Goal: Information Seeking & Learning: Learn about a topic

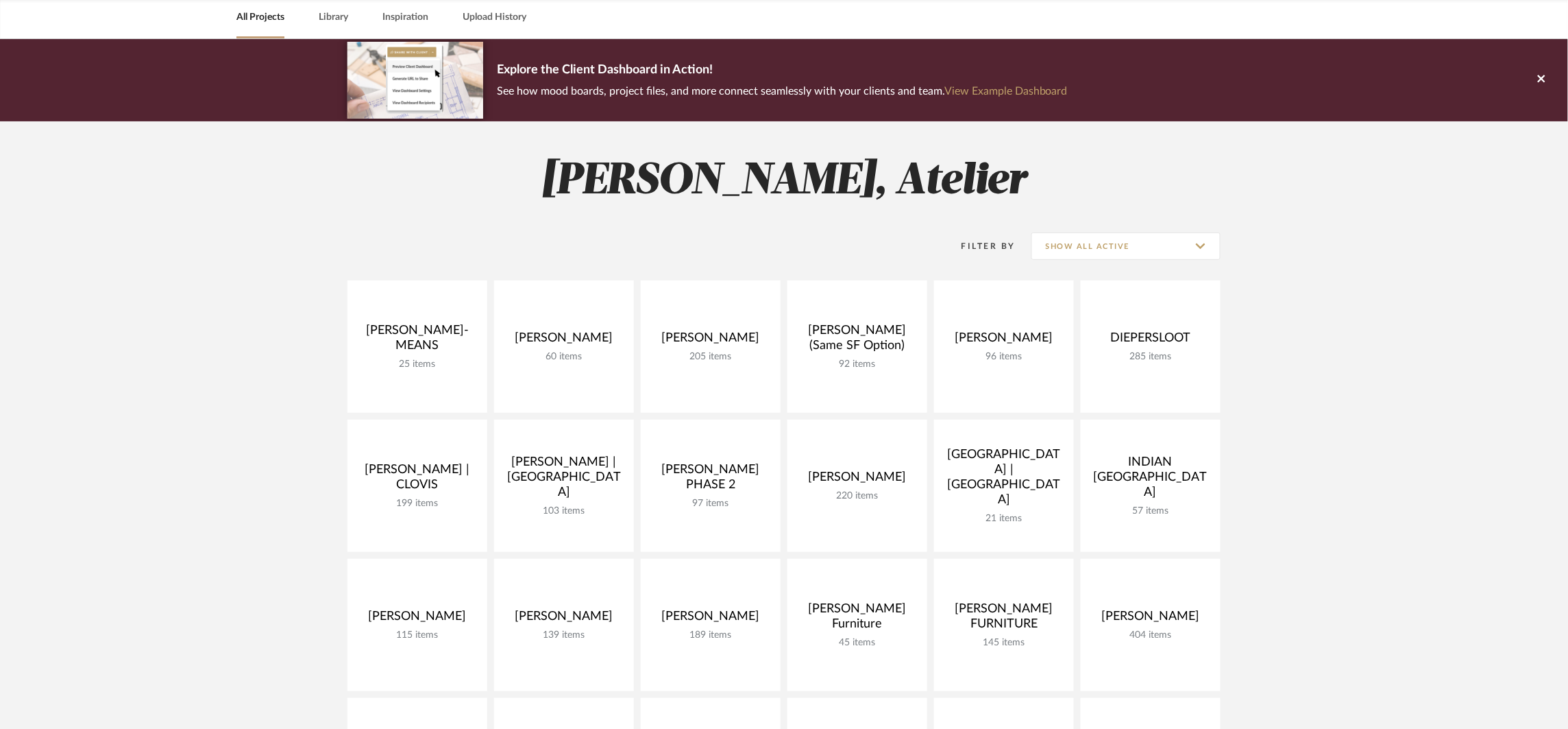
scroll to position [80, 0]
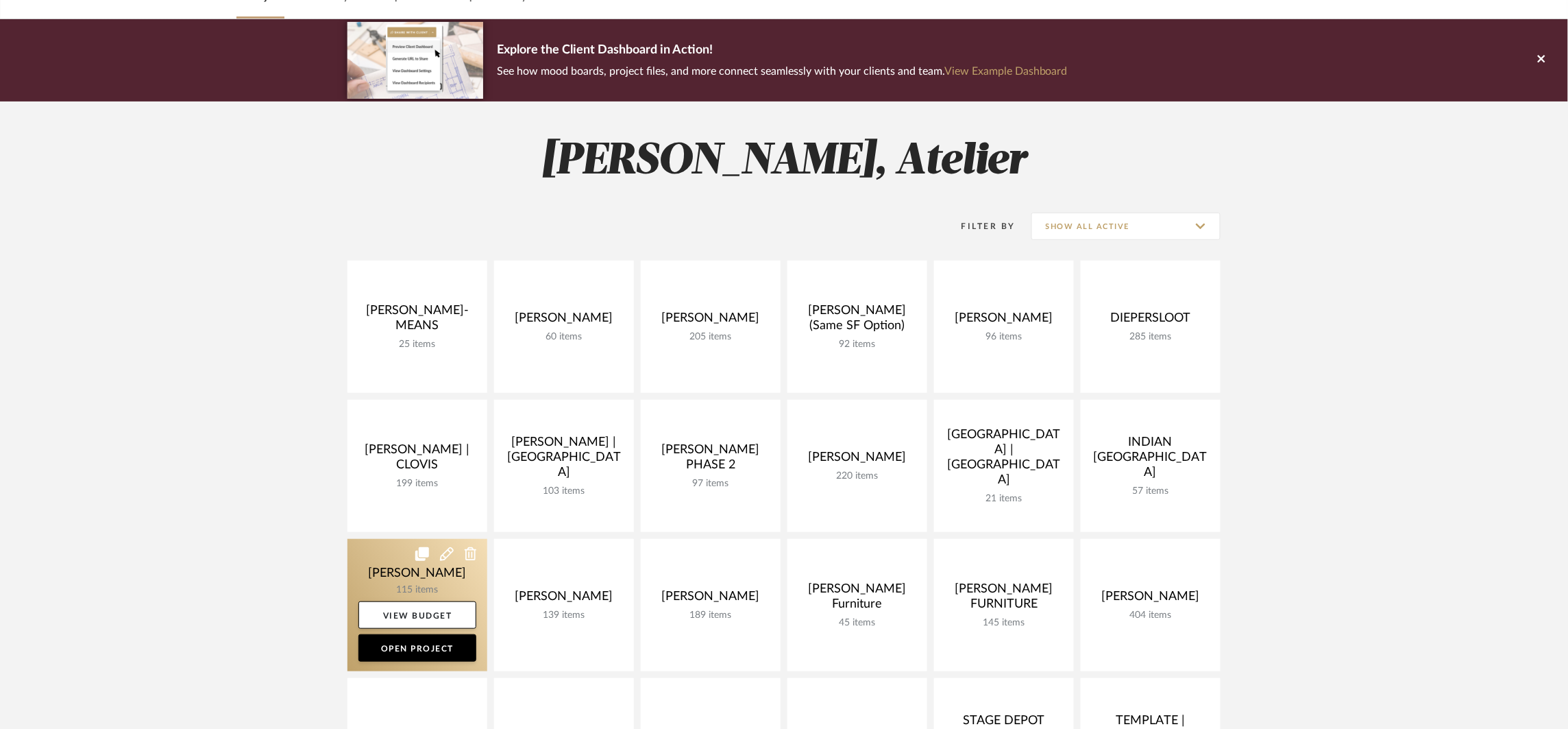
click at [381, 556] on link at bounding box center [418, 604] width 140 height 132
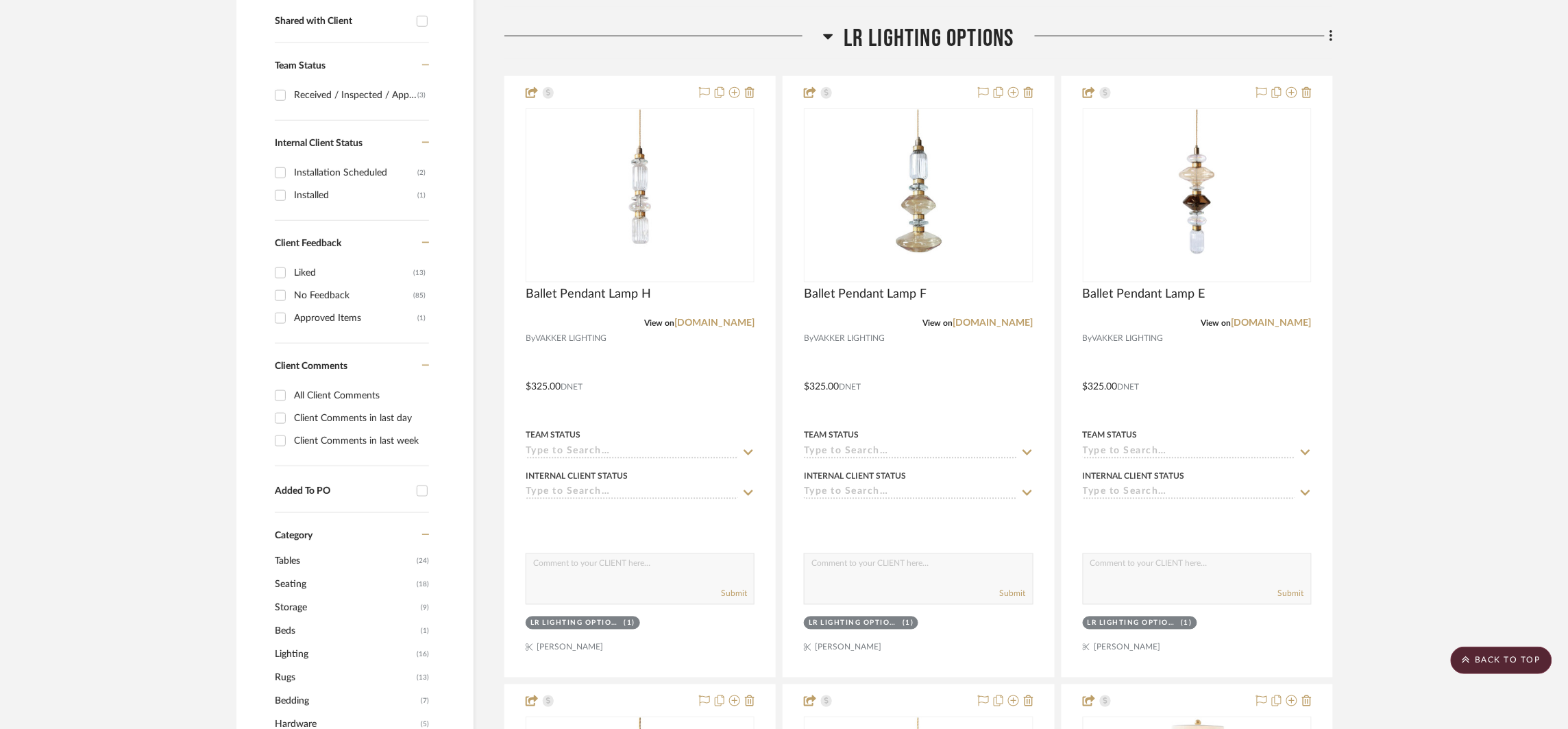
scroll to position [262, 0]
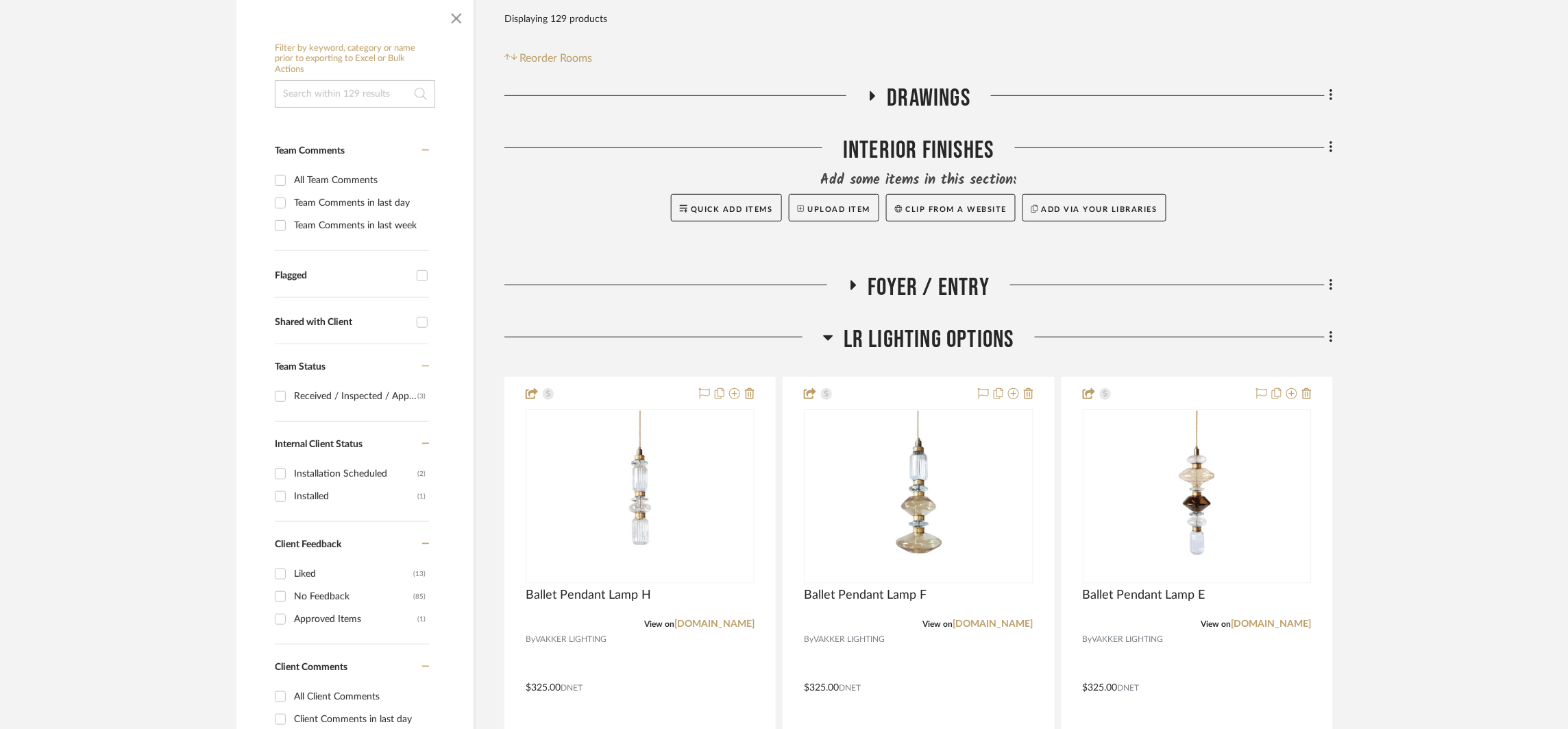
click at [902, 340] on span "LR LIGHTING OPTIONS" at bounding box center [929, 340] width 171 height 29
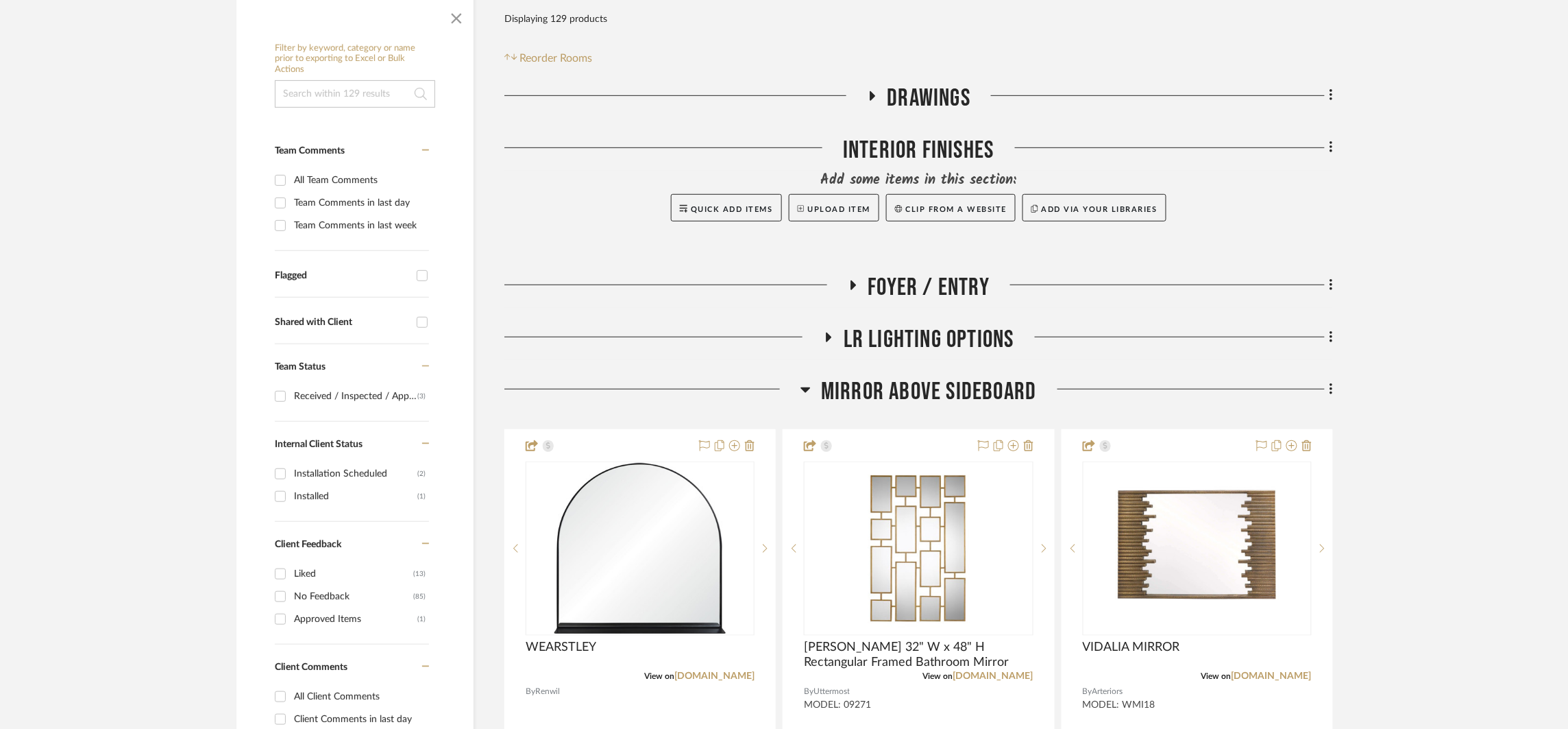
click at [974, 273] on span "Foyer / Entry" at bounding box center [929, 288] width 122 height 29
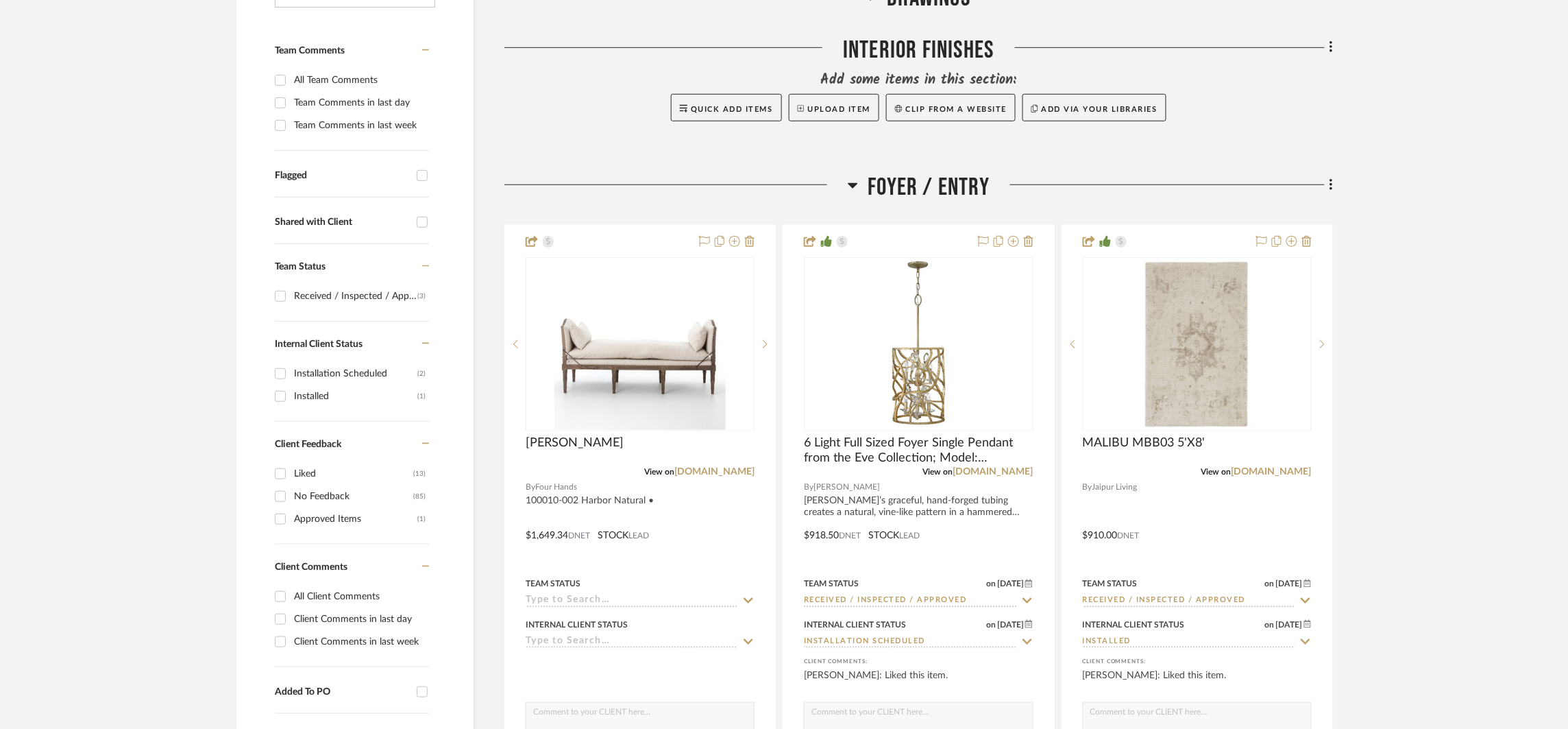
scroll to position [490, 0]
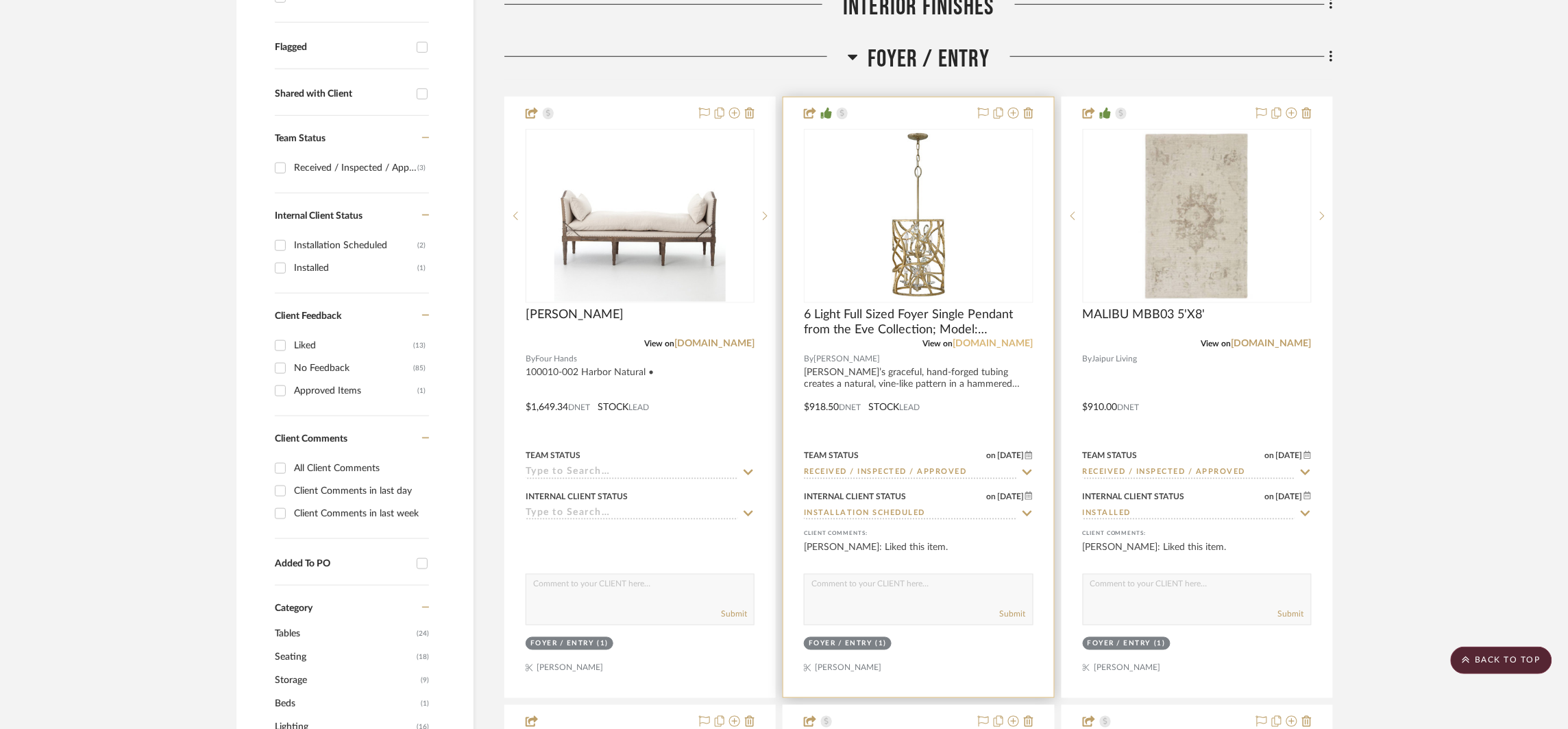
click at [1015, 346] on link "[DOMAIN_NAME]" at bounding box center [993, 344] width 80 height 10
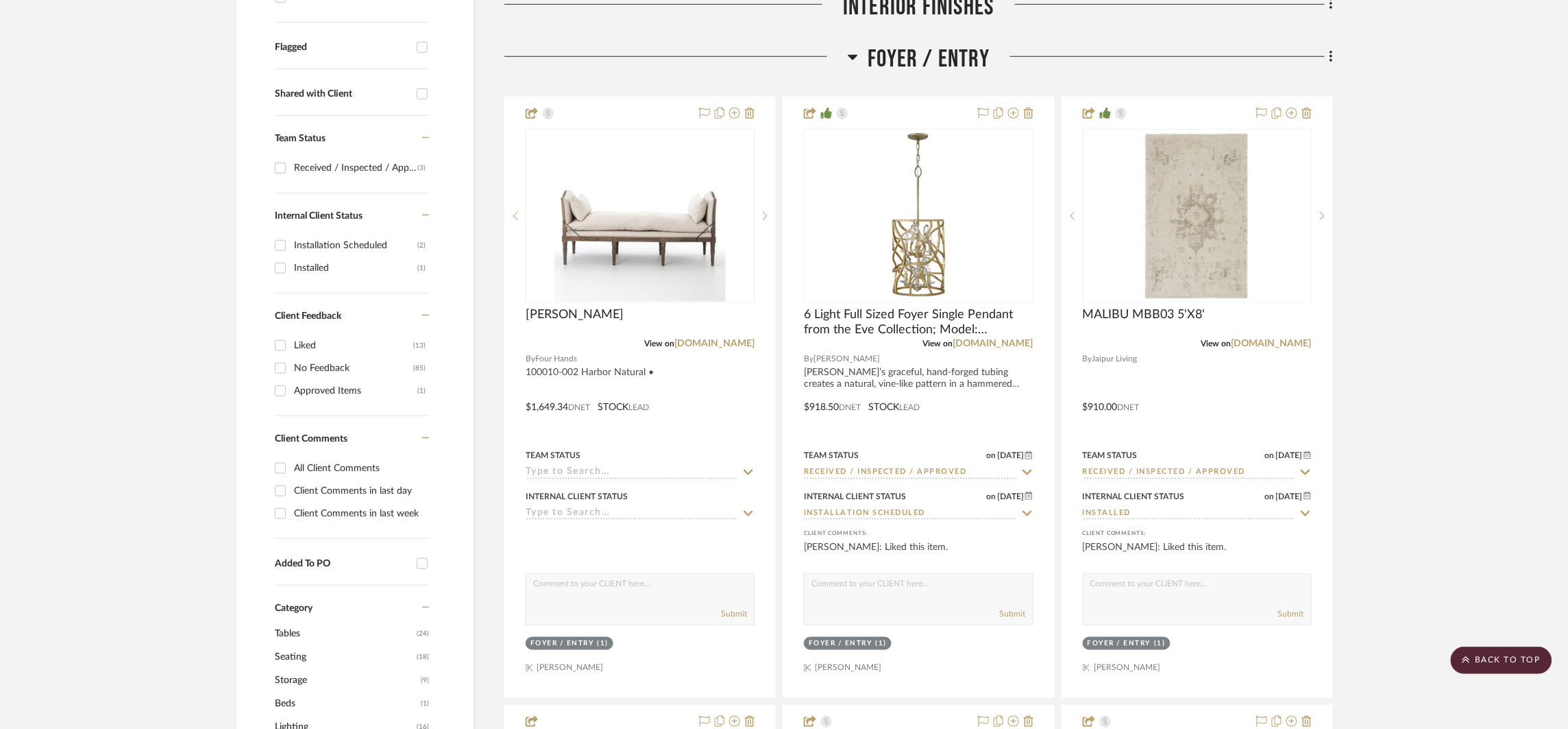
click at [918, 54] on span "Foyer / Entry" at bounding box center [929, 59] width 122 height 29
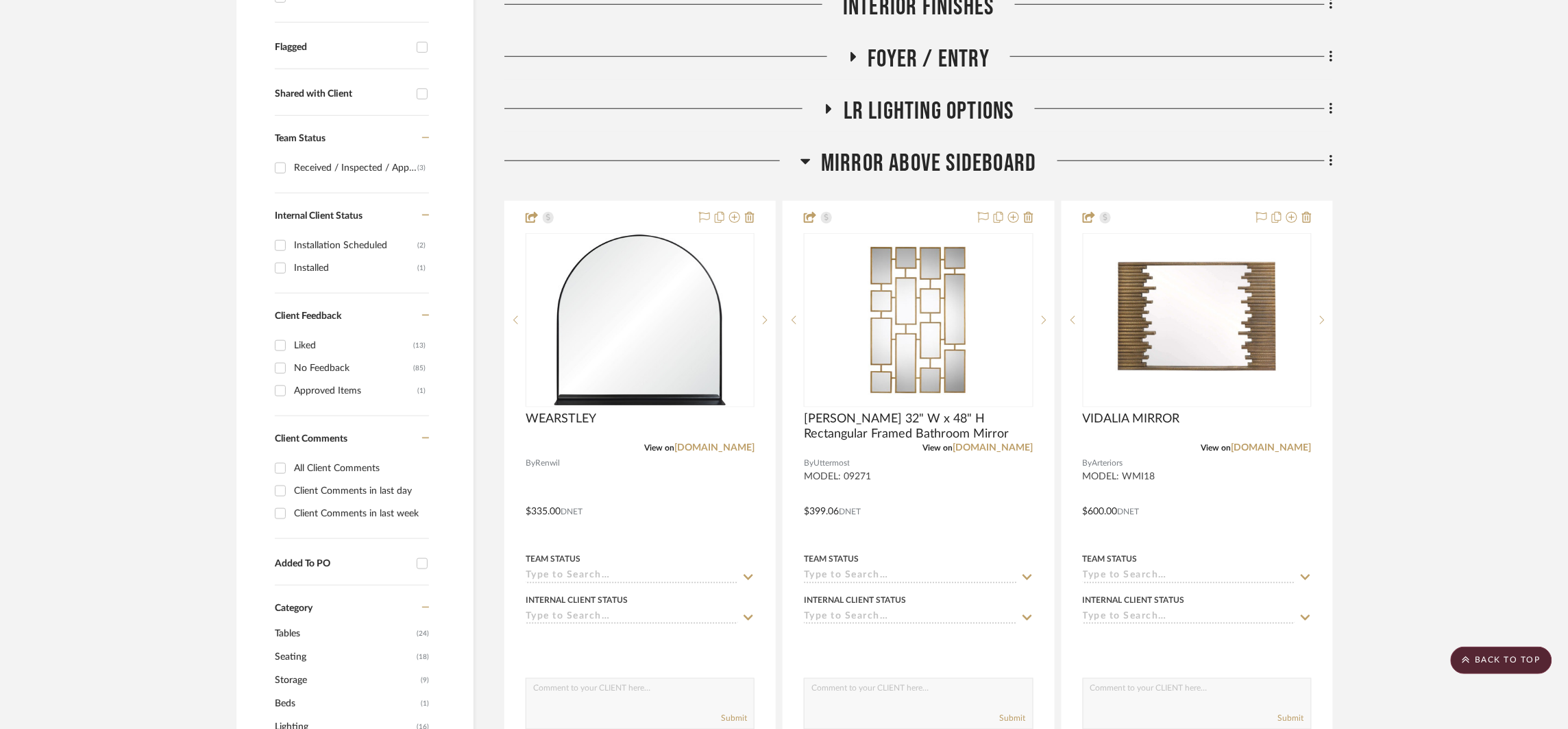
click at [915, 158] on span "MIRROR ABOVE SIDEBOARD" at bounding box center [929, 164] width 215 height 29
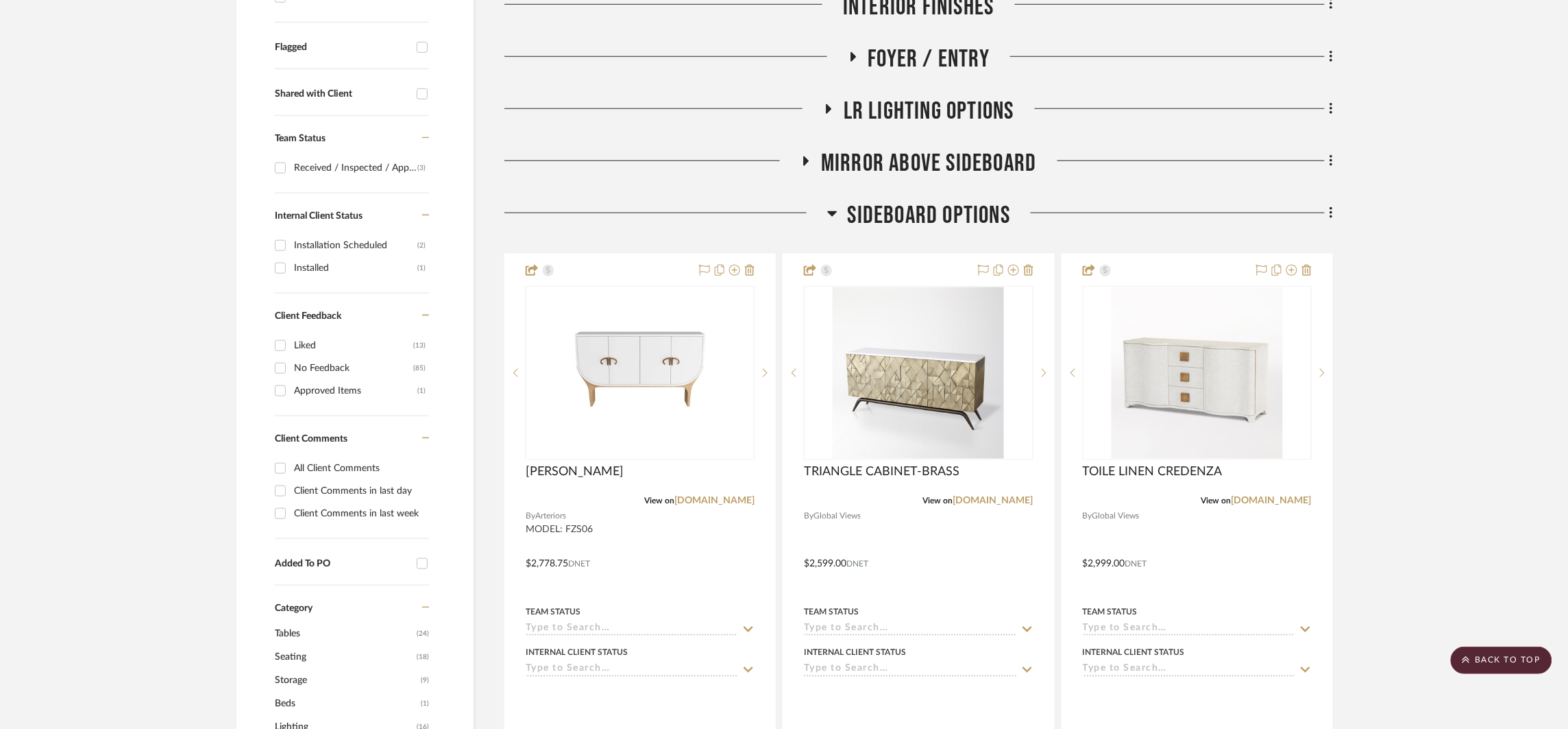
click at [913, 207] on span "SIDEBOARD OPTIONS" at bounding box center [929, 215] width 162 height 29
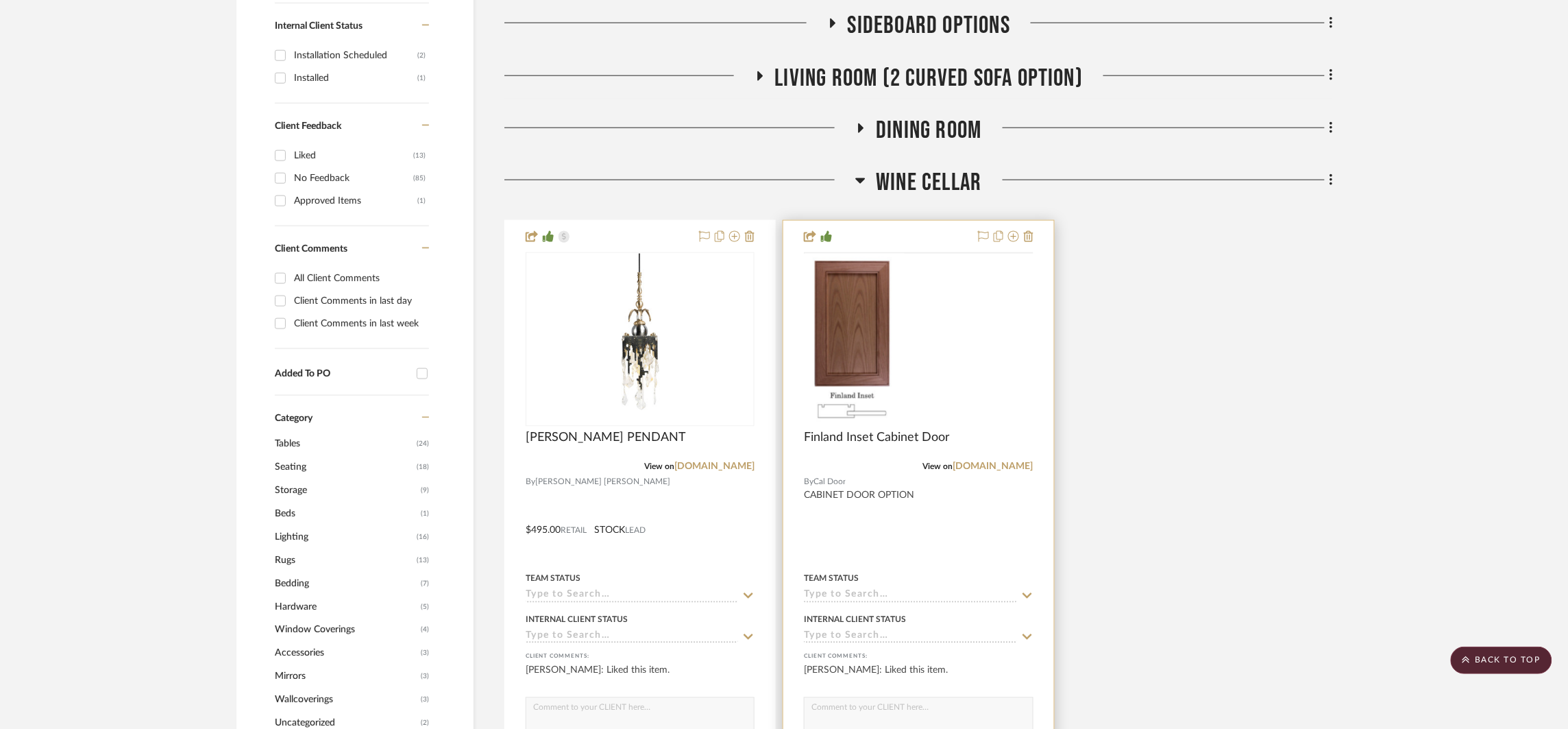
scroll to position [765, 0]
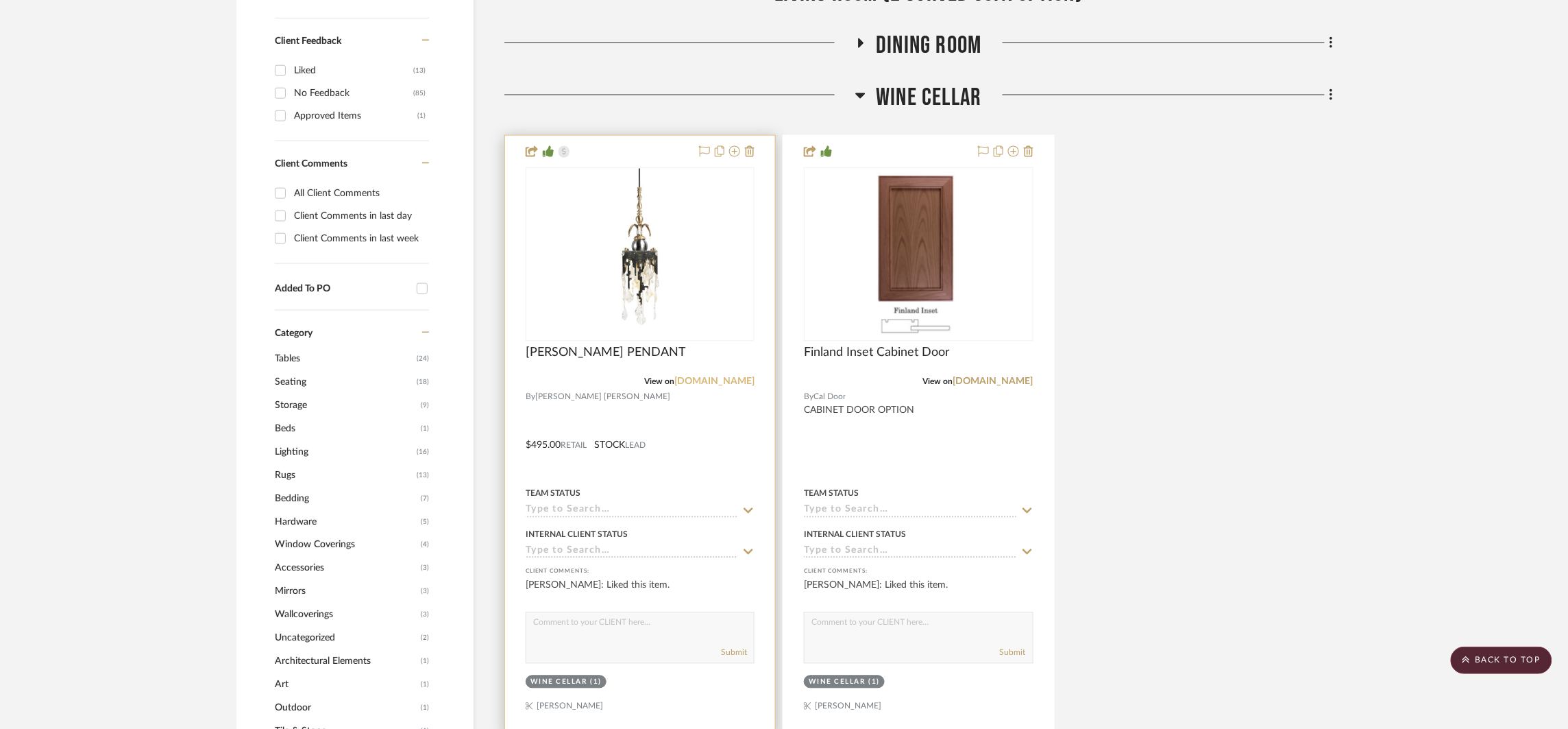
click at [715, 377] on link "[DOMAIN_NAME]" at bounding box center [714, 382] width 80 height 10
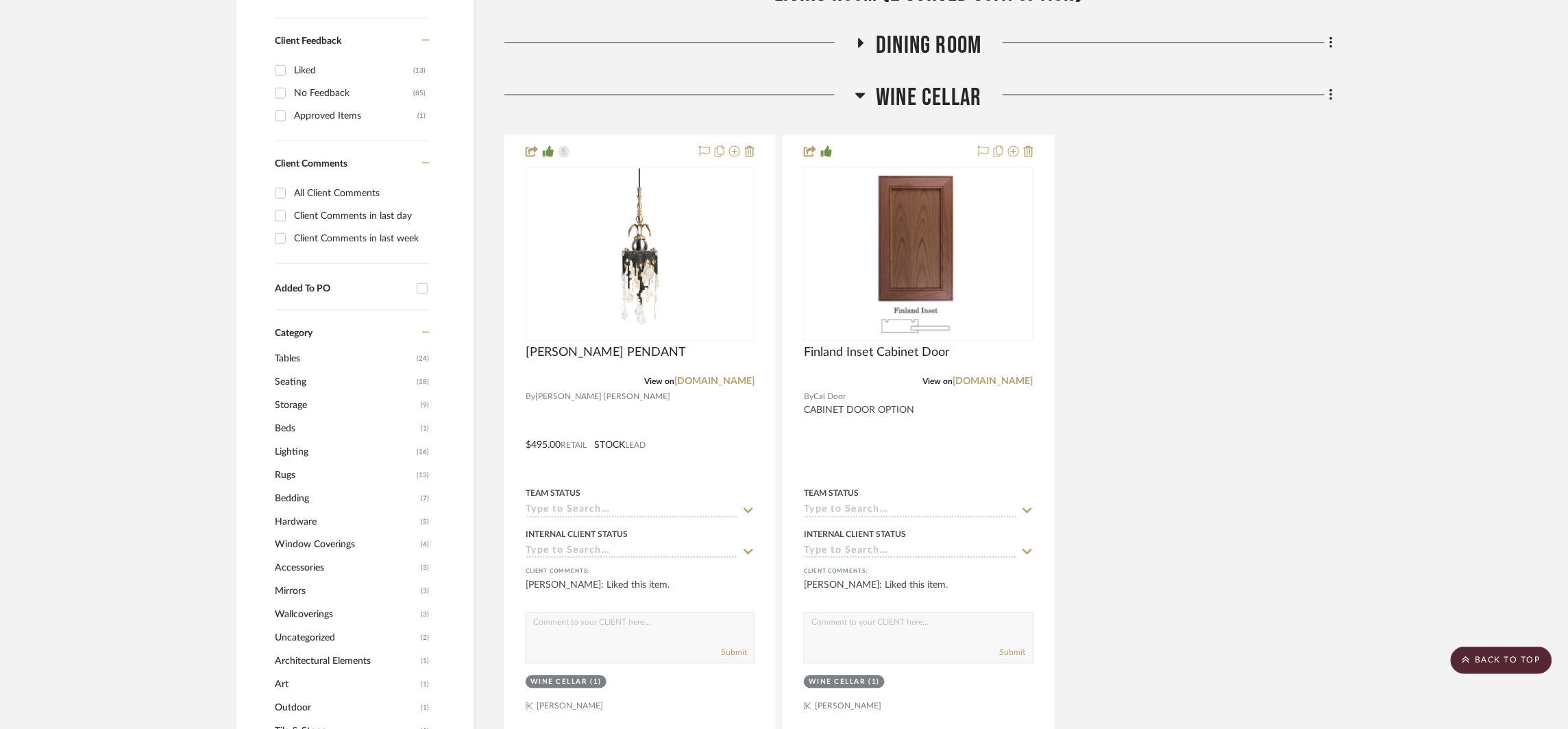
click at [955, 92] on span "Wine Cellar" at bounding box center [929, 98] width 106 height 29
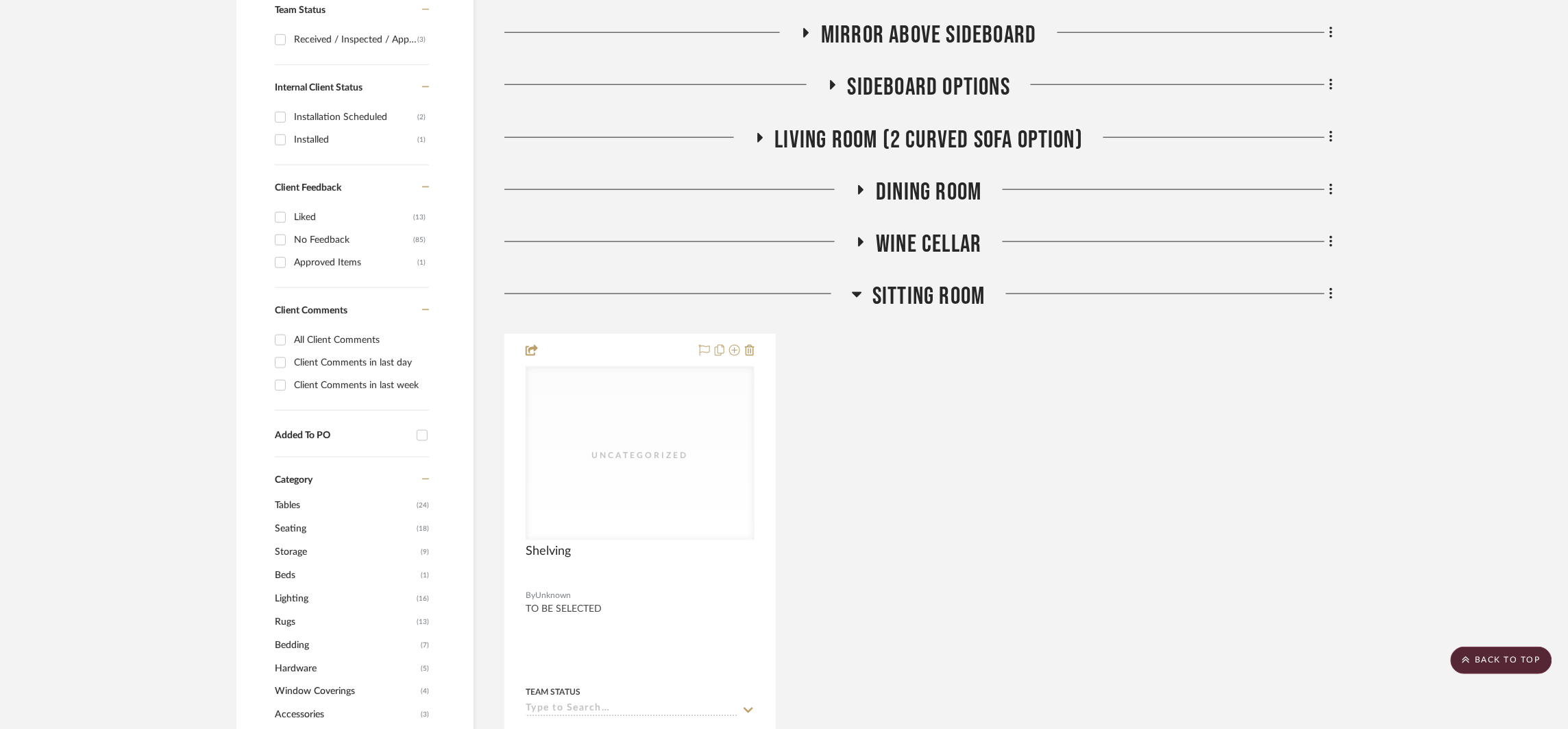
scroll to position [453, 0]
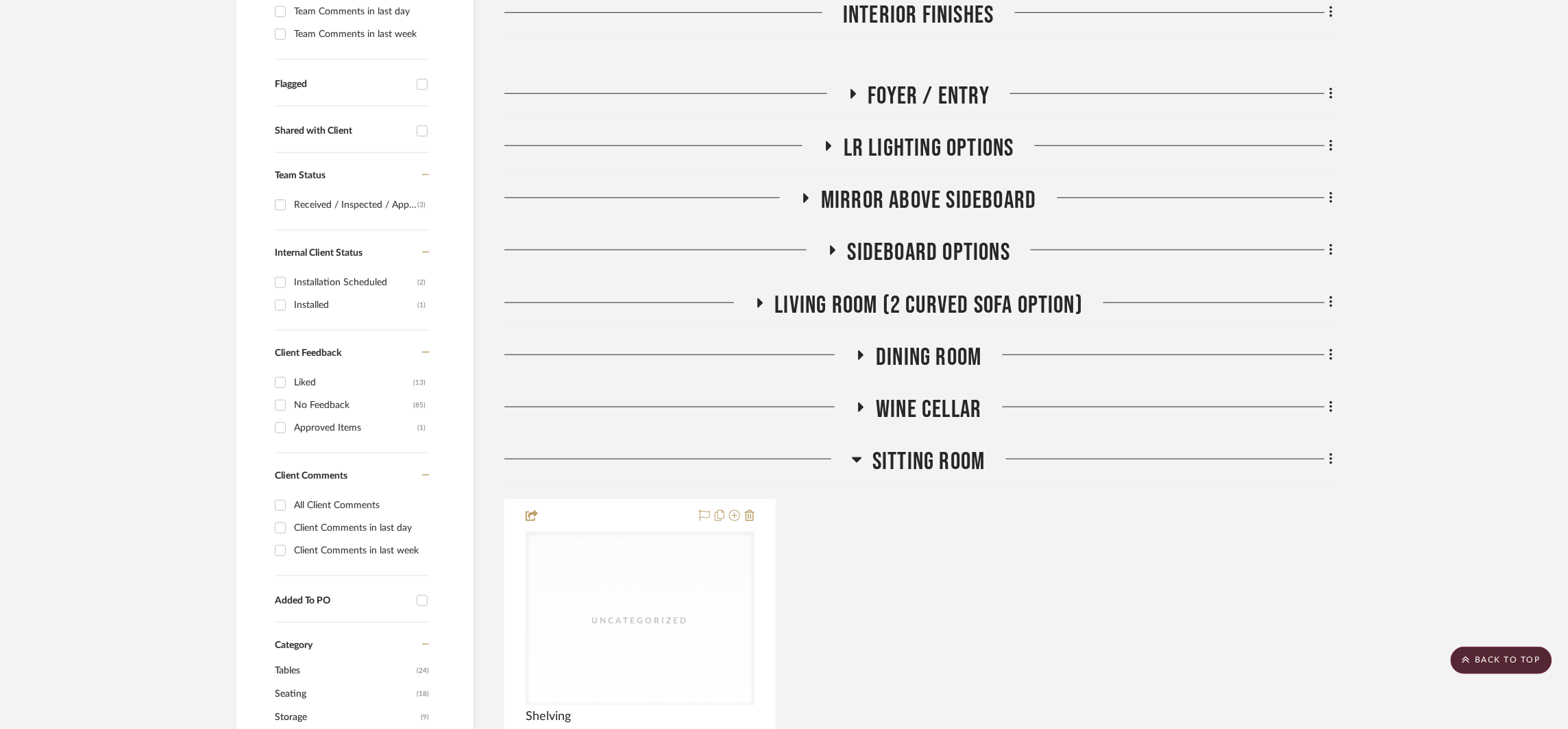
click at [927, 461] on span "Sitting Room" at bounding box center [929, 462] width 113 height 29
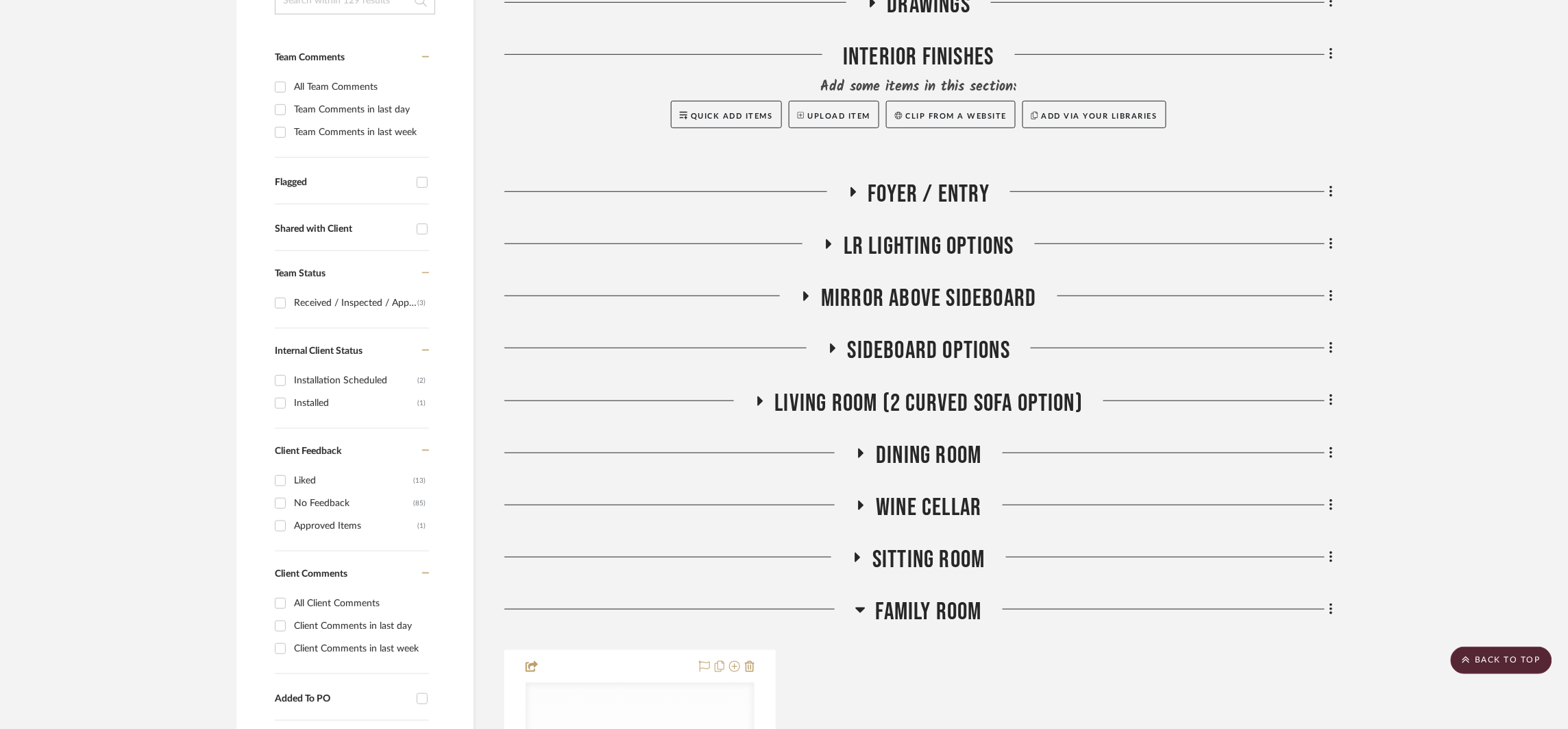
scroll to position [330, 0]
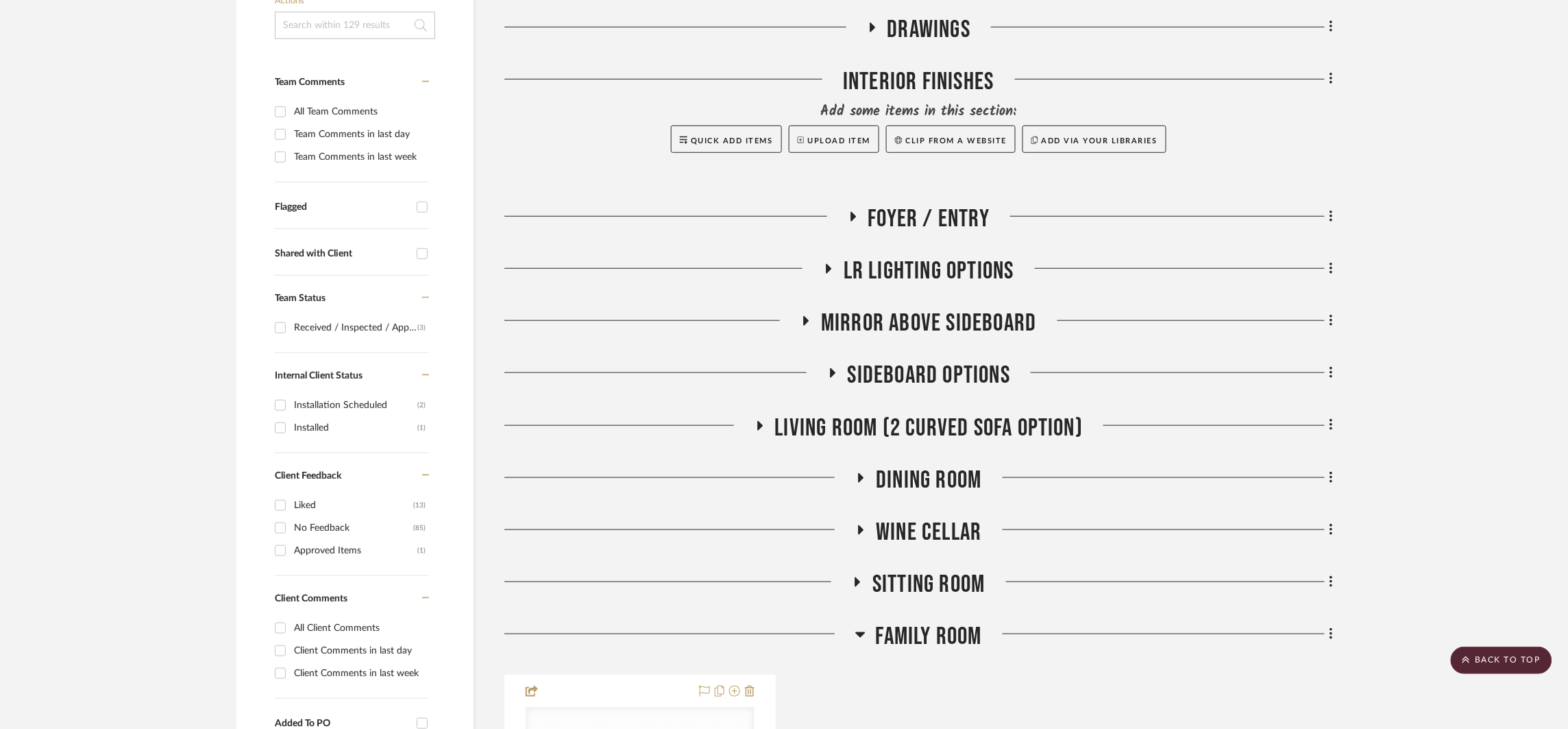
click at [980, 278] on span "LR LIGHTING OPTIONS" at bounding box center [929, 271] width 171 height 29
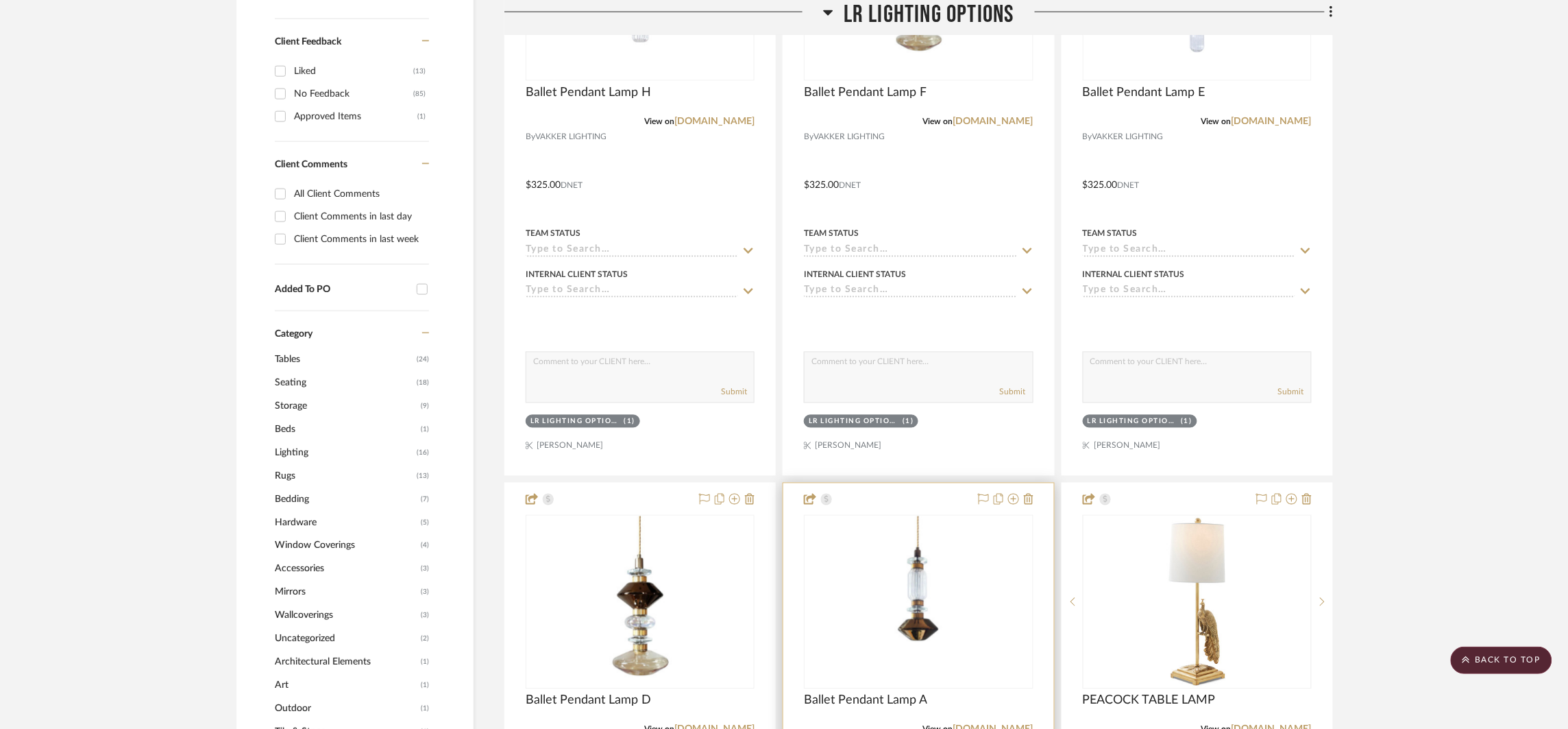
scroll to position [135, 0]
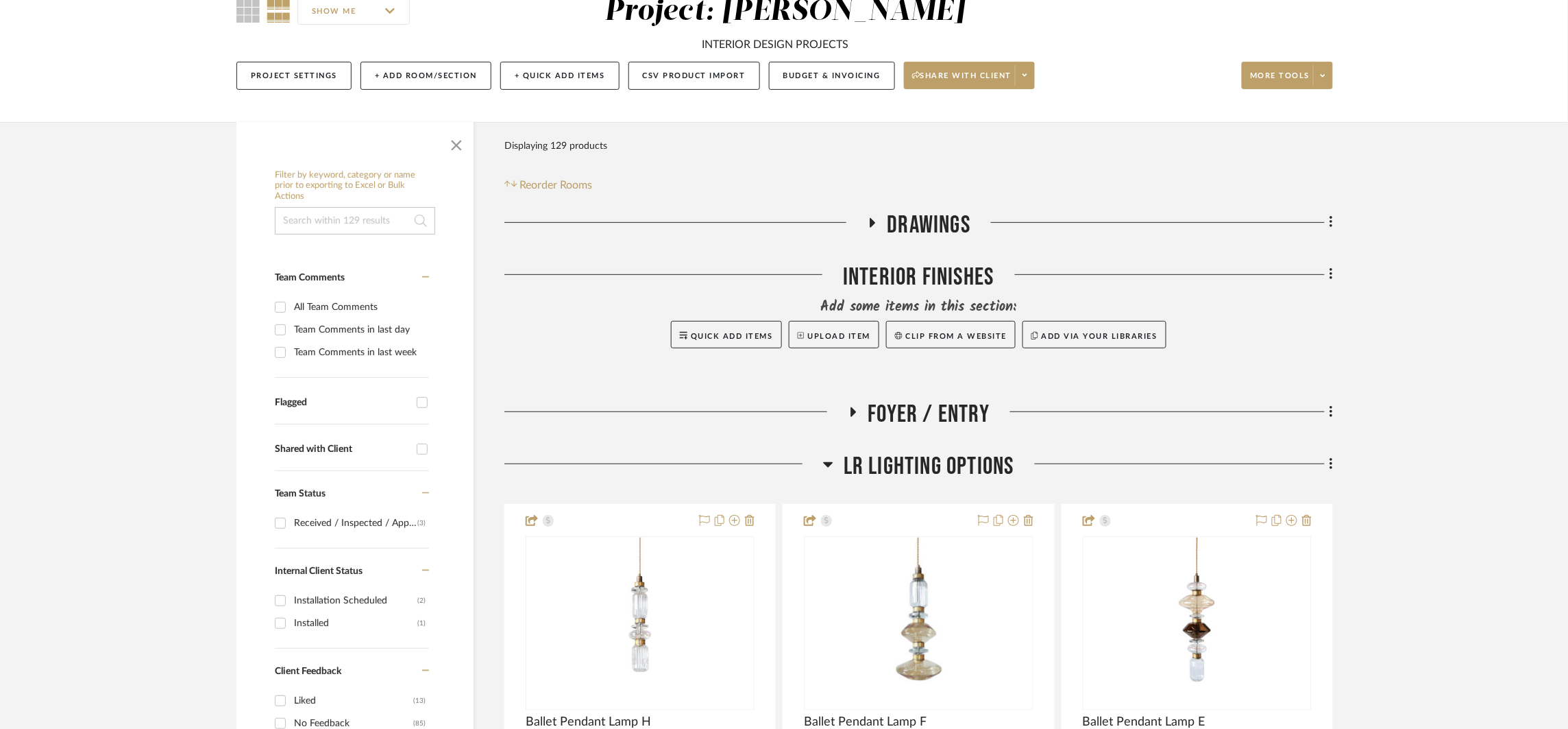
click at [927, 467] on span "LR LIGHTING OPTIONS" at bounding box center [929, 467] width 171 height 29
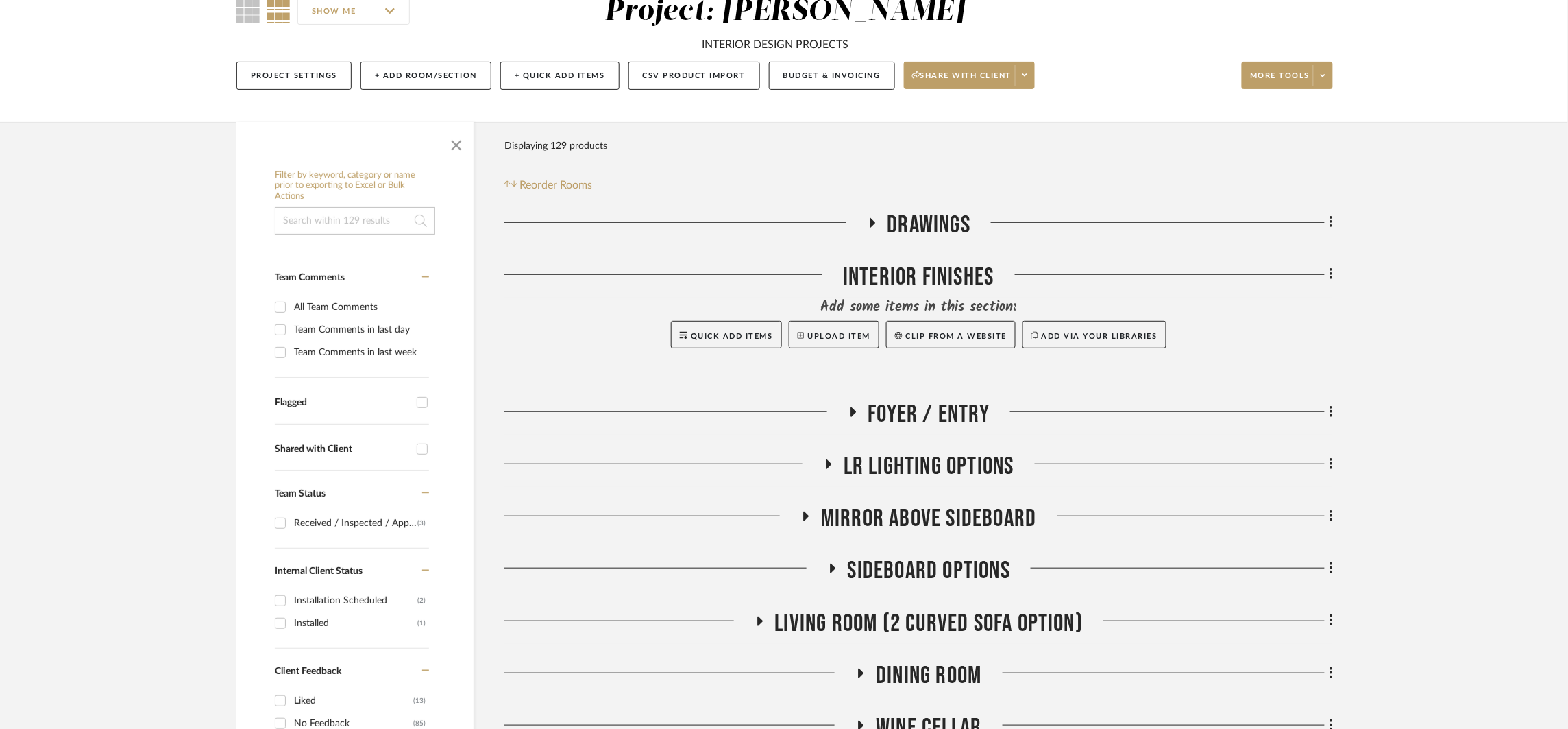
click at [955, 411] on span "Foyer / Entry" at bounding box center [929, 414] width 122 height 29
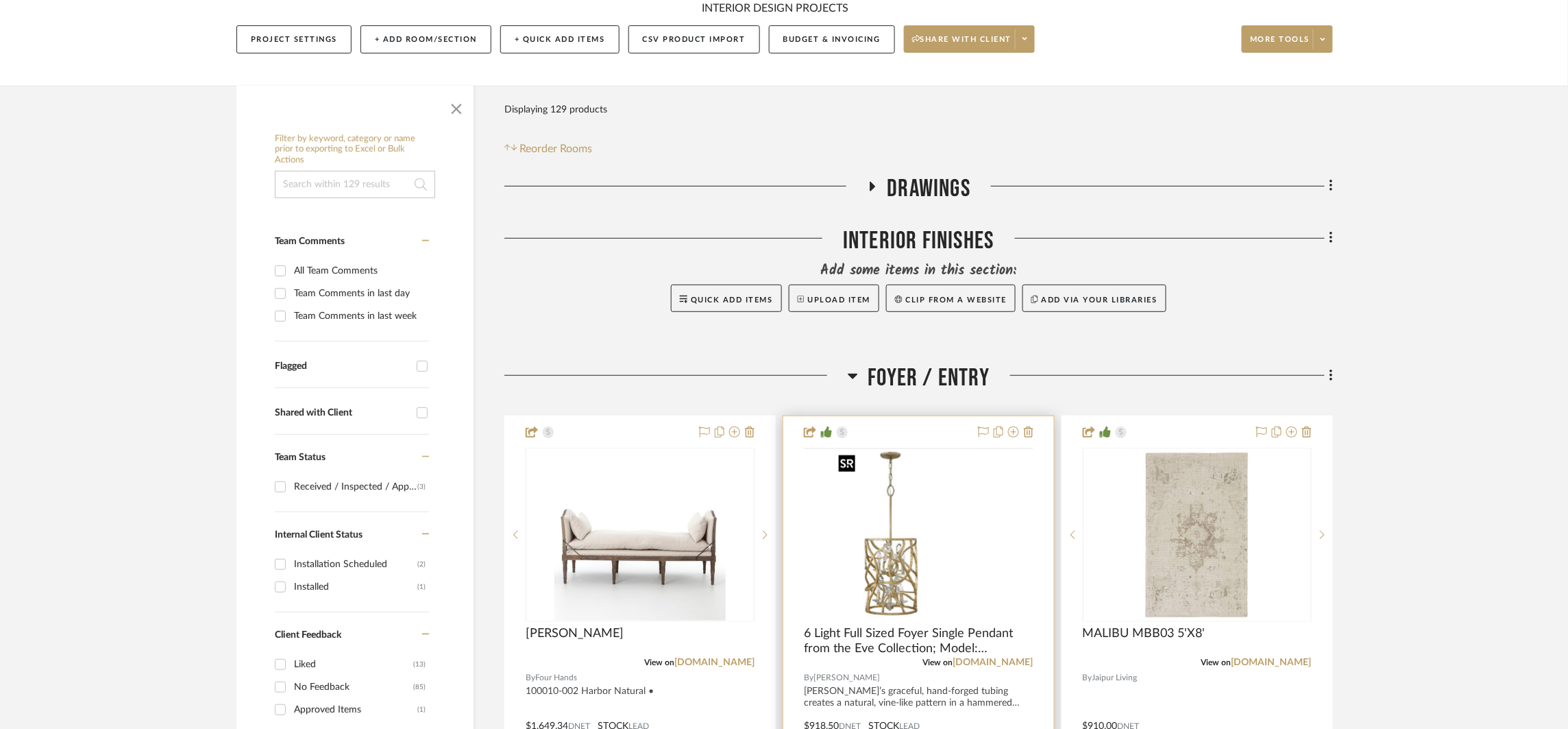
scroll to position [320, 0]
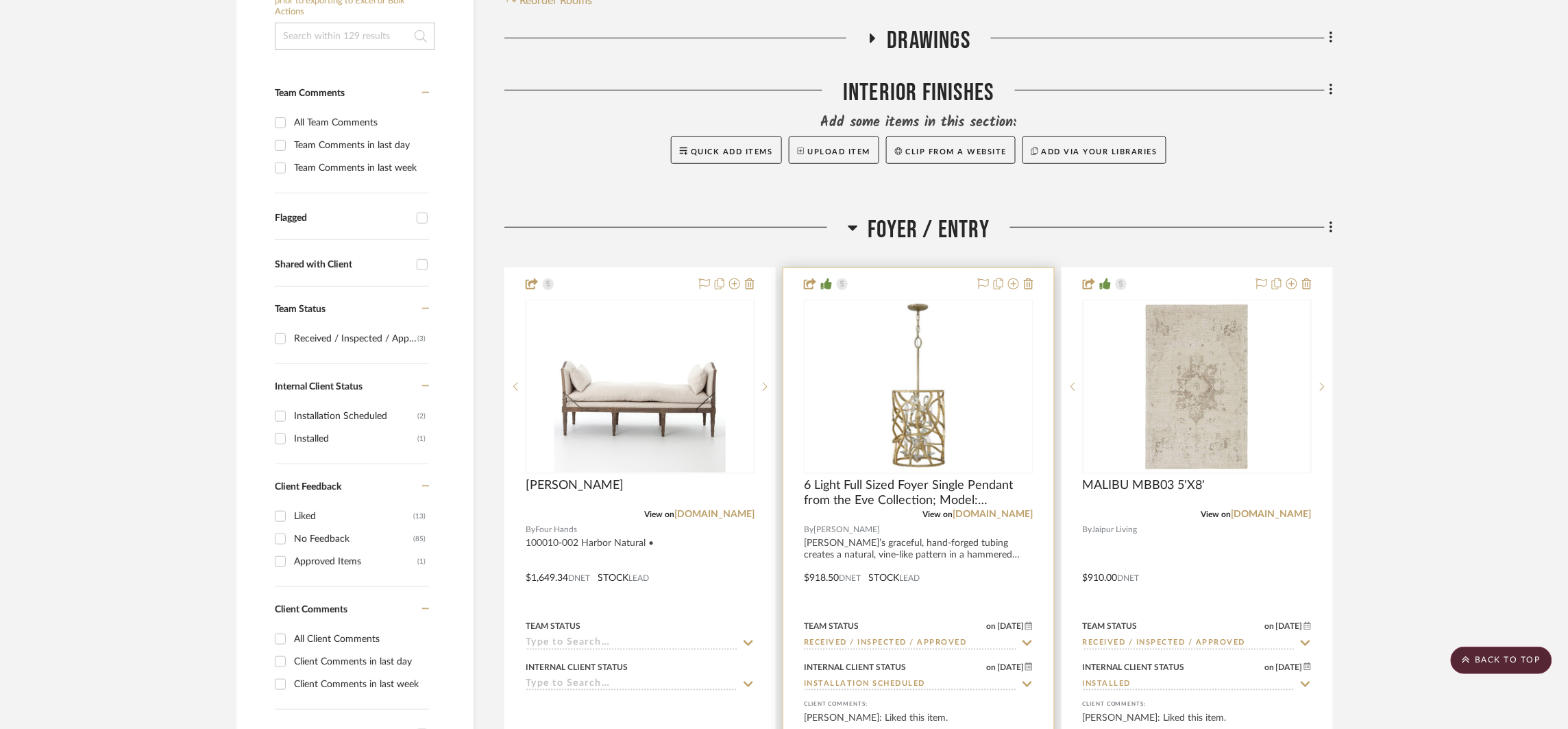
click at [1015, 519] on div "View on [DOMAIN_NAME]" at bounding box center [918, 514] width 229 height 13
click at [1017, 511] on link "[DOMAIN_NAME]" at bounding box center [993, 514] width 80 height 10
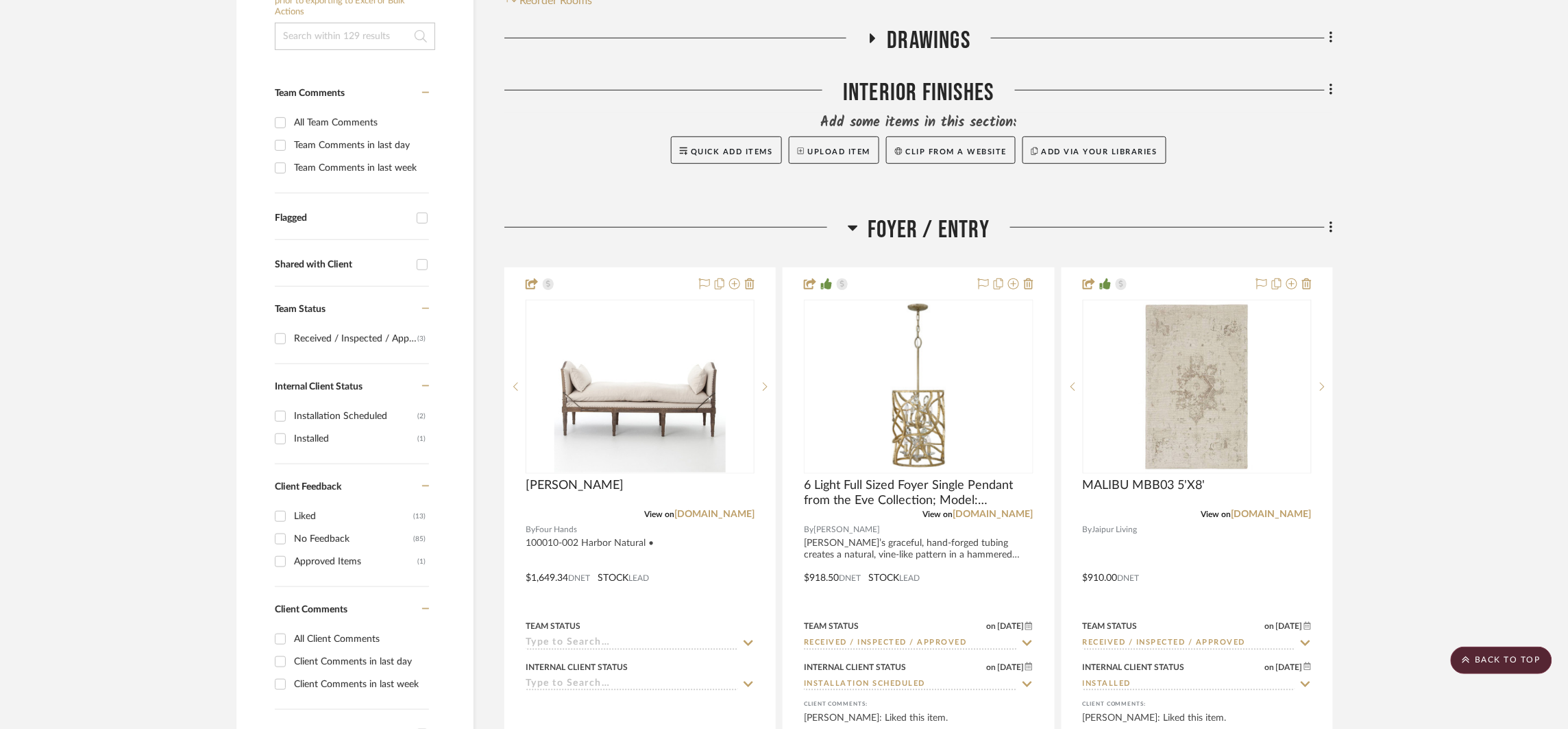
click at [888, 220] on span "Foyer / Entry" at bounding box center [929, 230] width 122 height 29
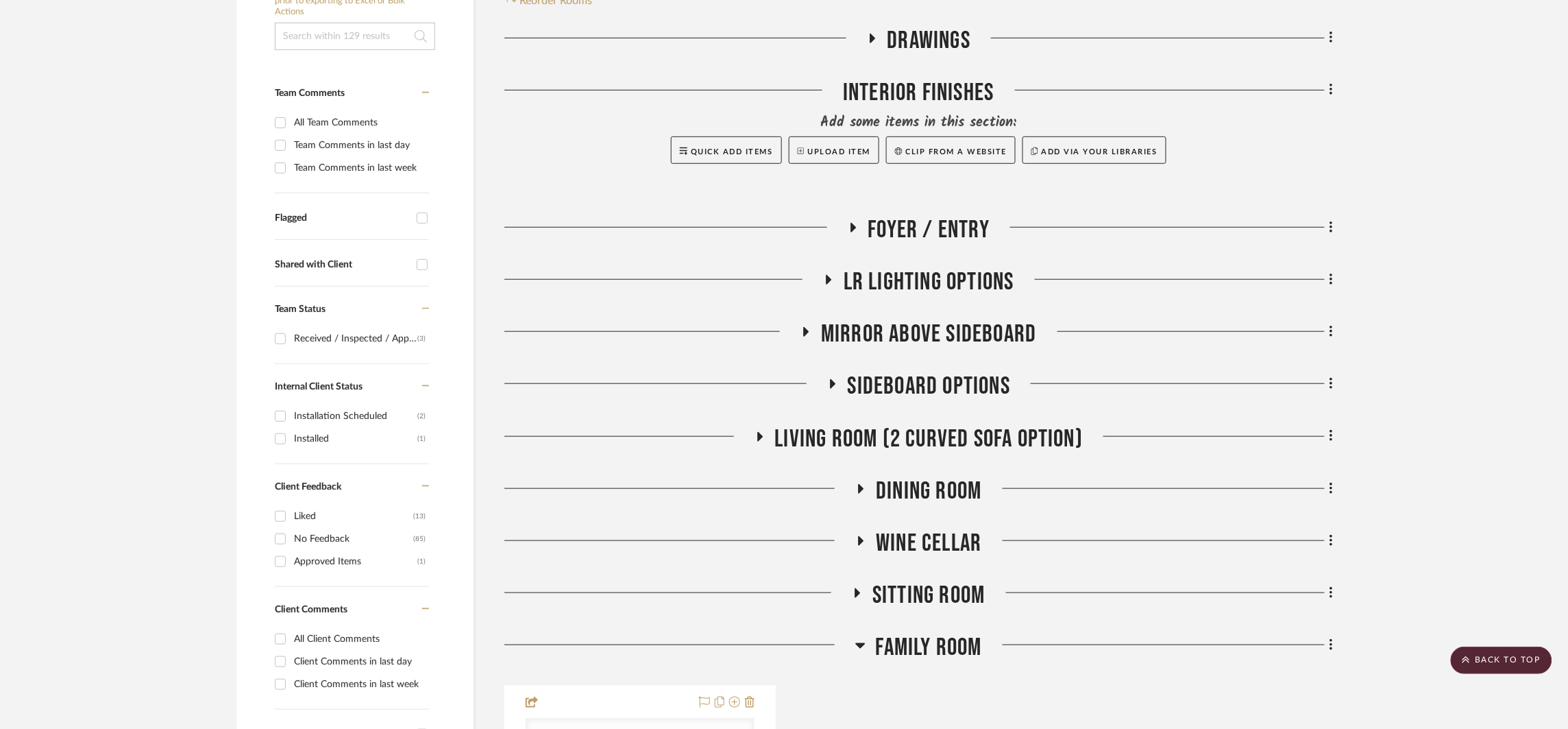
click at [901, 641] on span "Family Room" at bounding box center [929, 648] width 106 height 29
click at [915, 539] on span "Wine Cellar" at bounding box center [929, 544] width 106 height 29
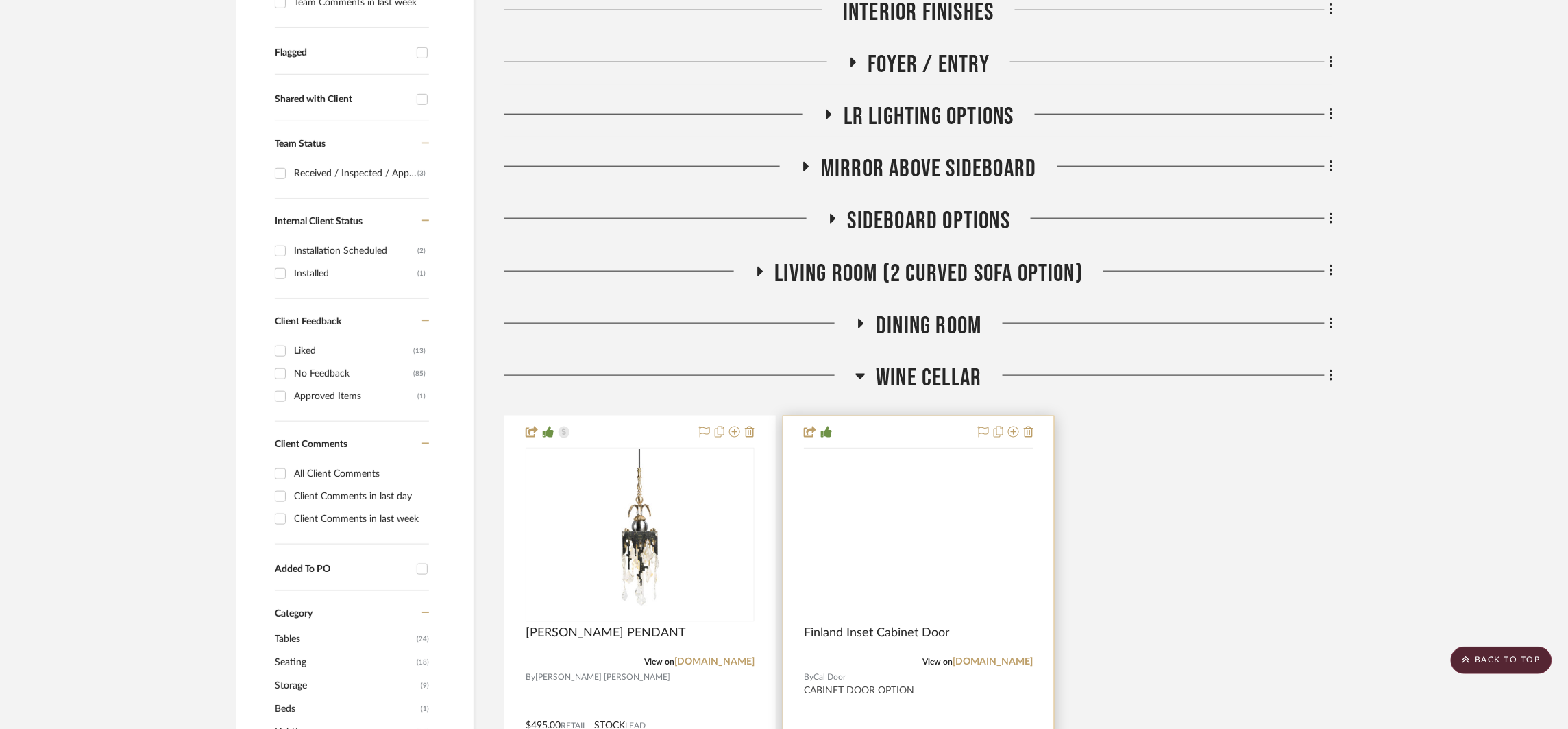
scroll to position [611, 0]
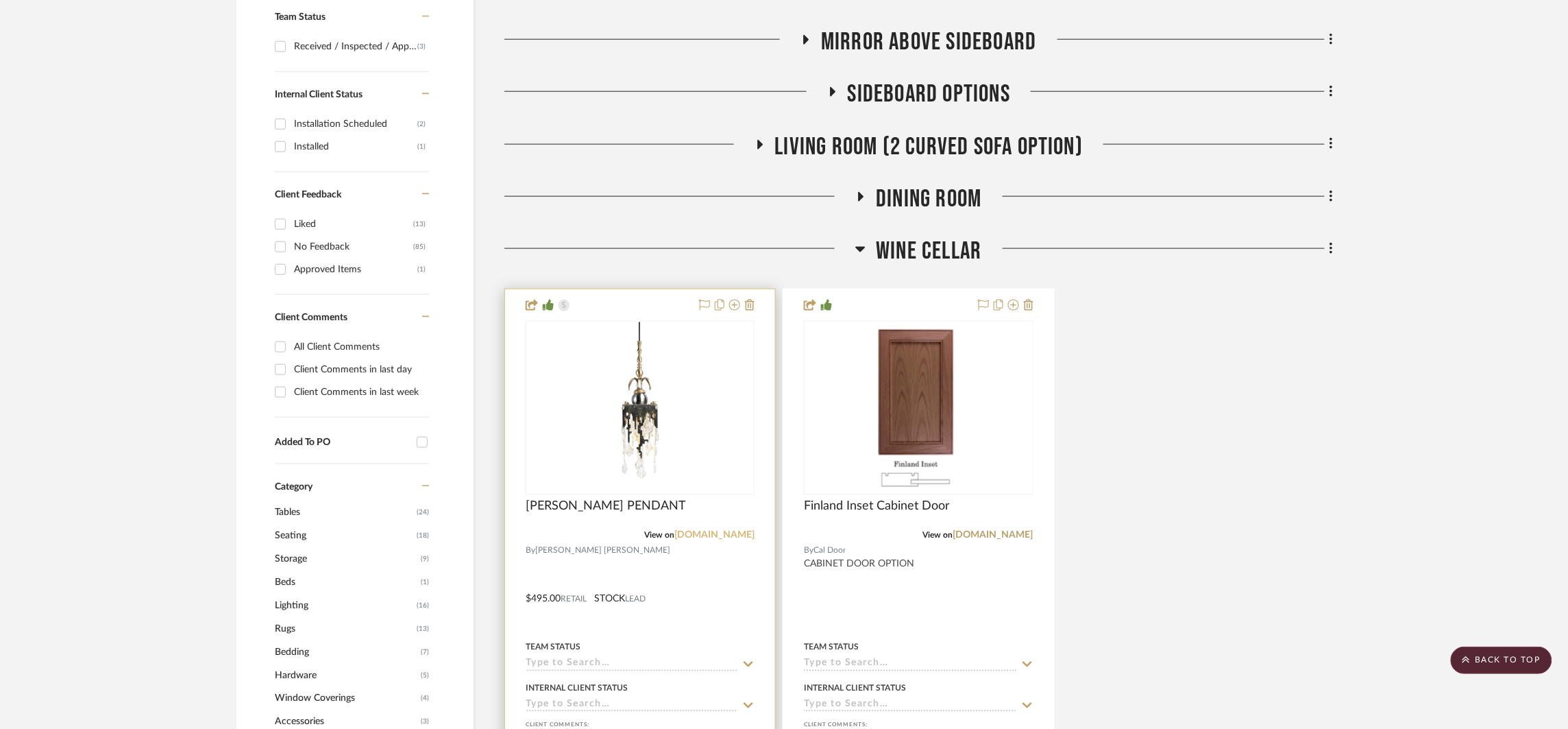
click at [717, 536] on link "[DOMAIN_NAME]" at bounding box center [714, 536] width 80 height 10
click at [888, 239] on span "Wine Cellar" at bounding box center [929, 251] width 106 height 29
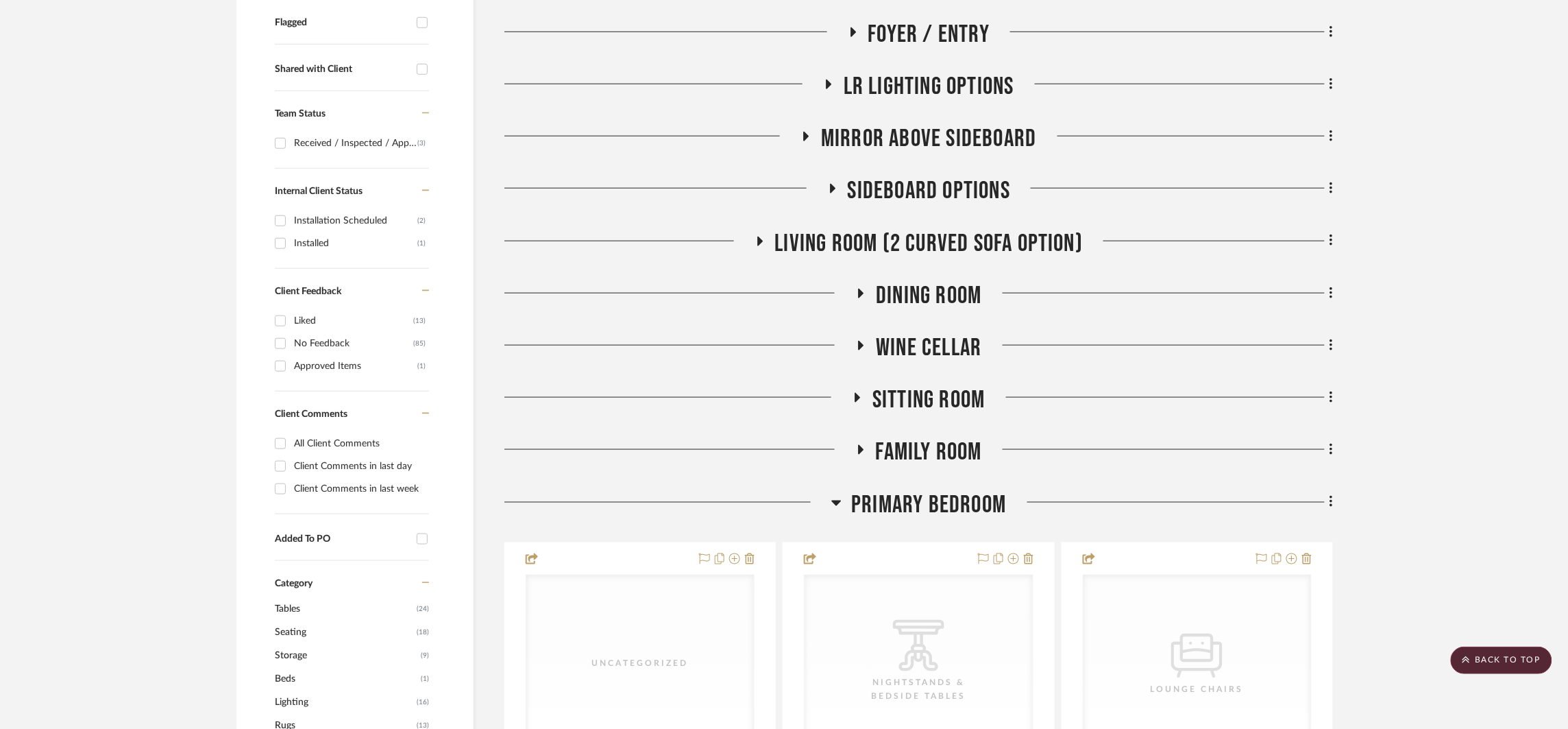
scroll to position [396, 0]
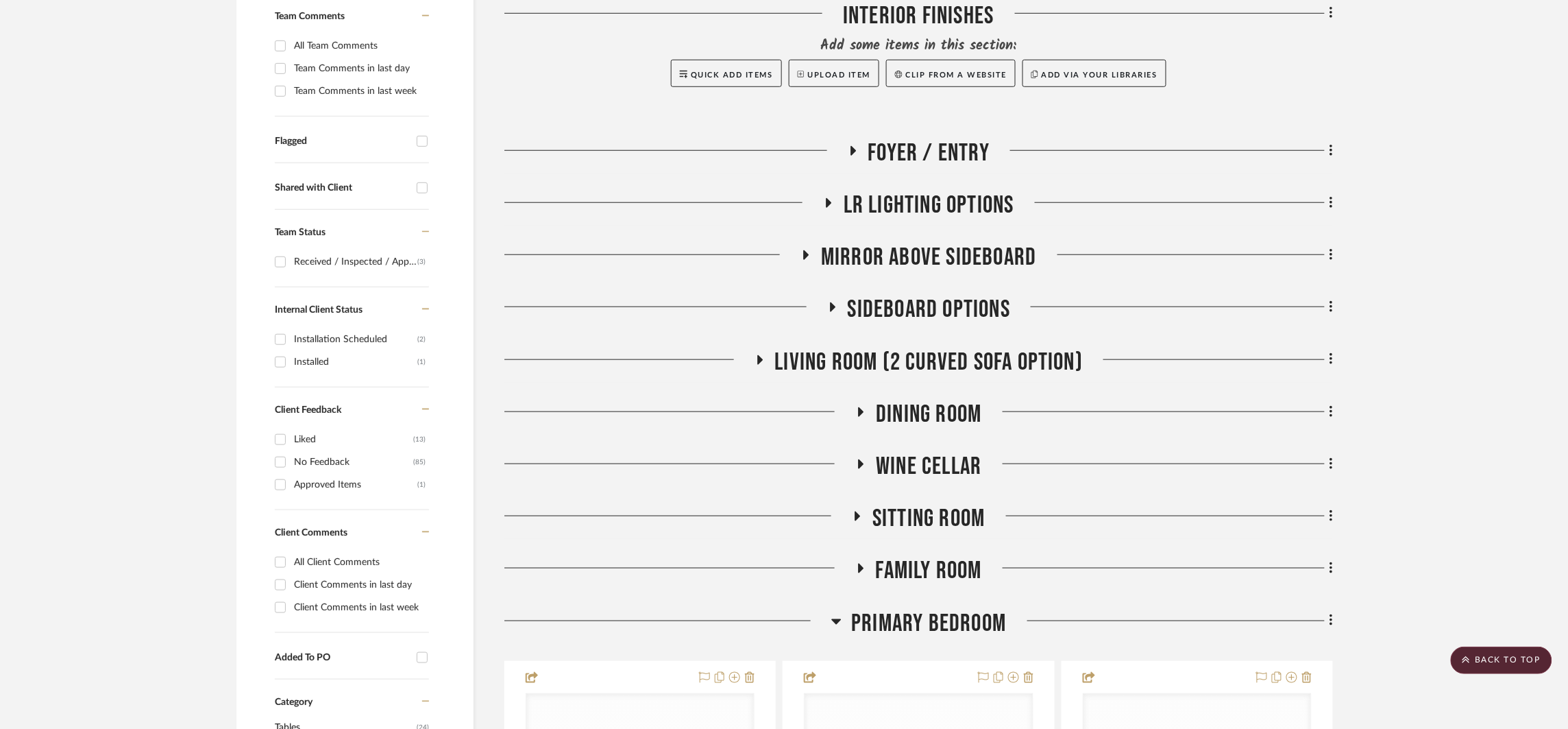
click at [913, 160] on span "Foyer / Entry" at bounding box center [929, 153] width 122 height 29
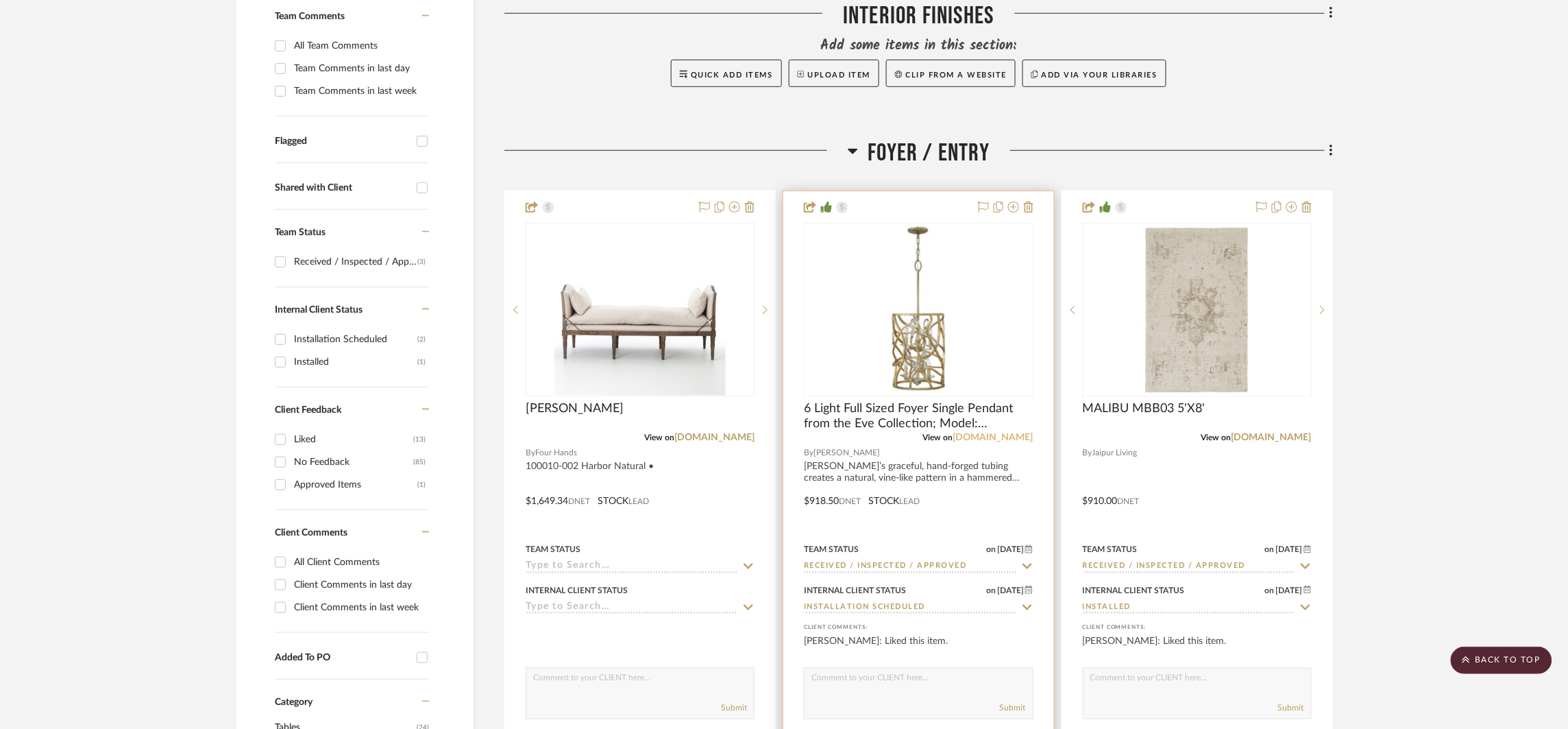
click at [1014, 439] on link "[DOMAIN_NAME]" at bounding box center [993, 437] width 80 height 10
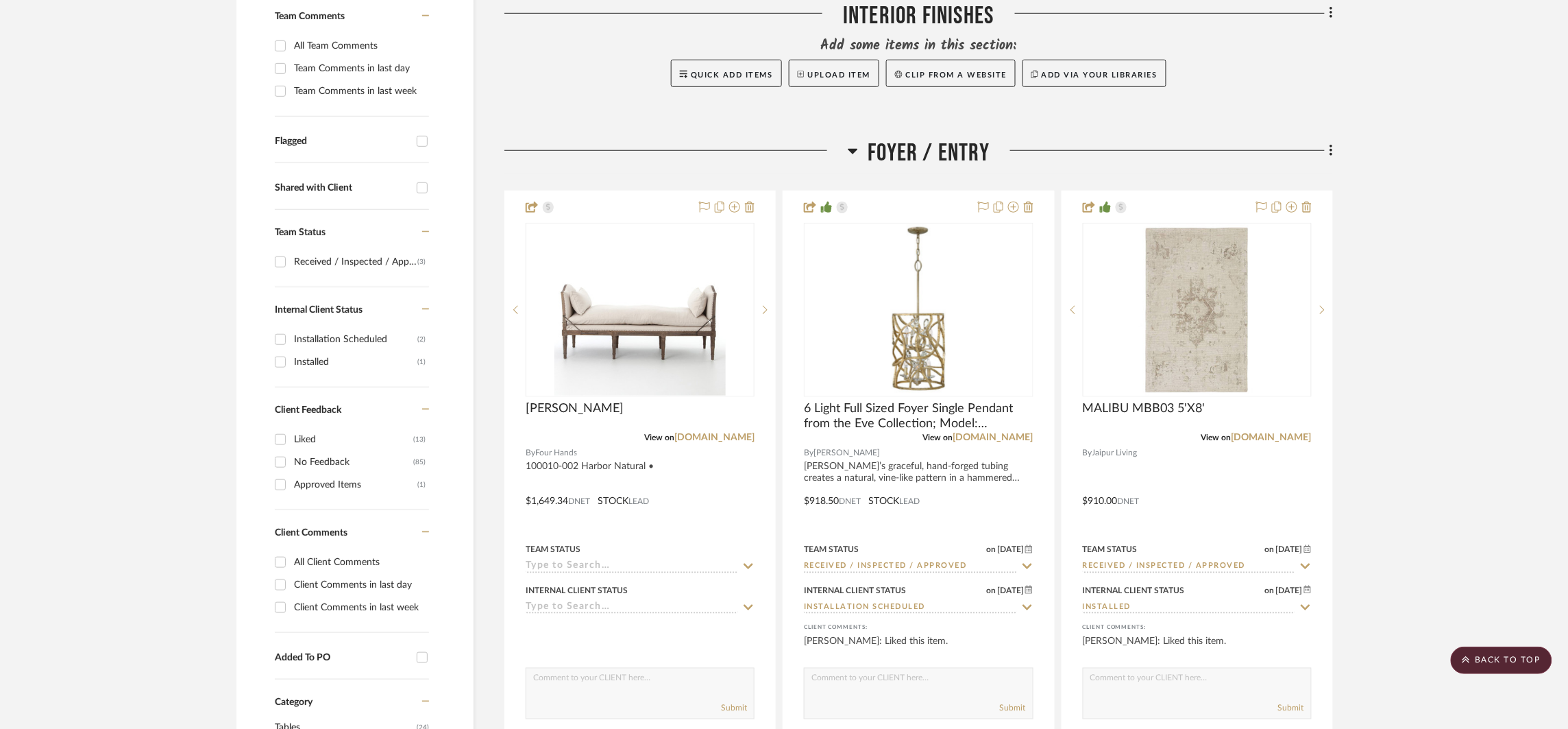
click at [848, 155] on icon at bounding box center [853, 151] width 10 height 17
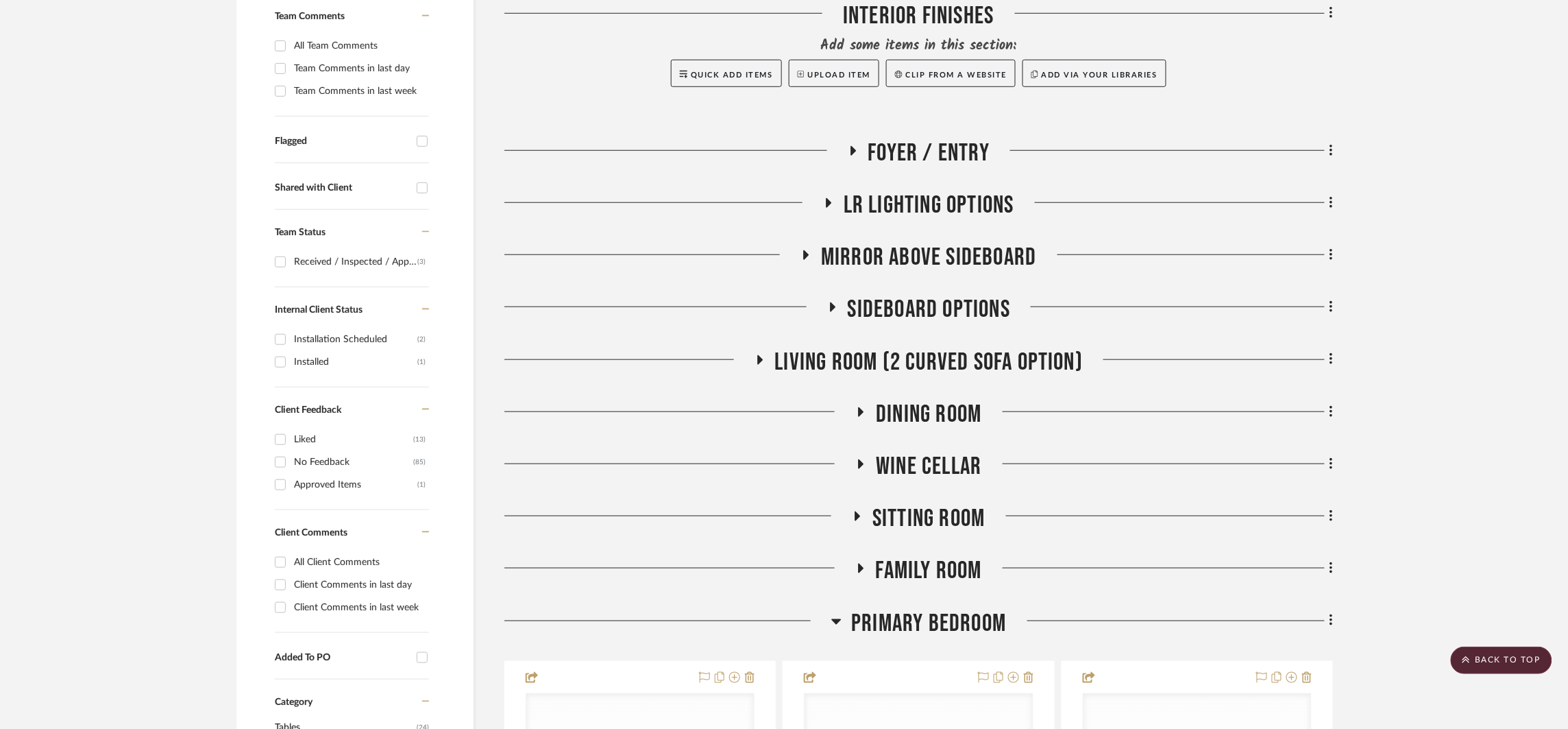
click at [857, 621] on span "Primary Bedroom" at bounding box center [929, 623] width 155 height 29
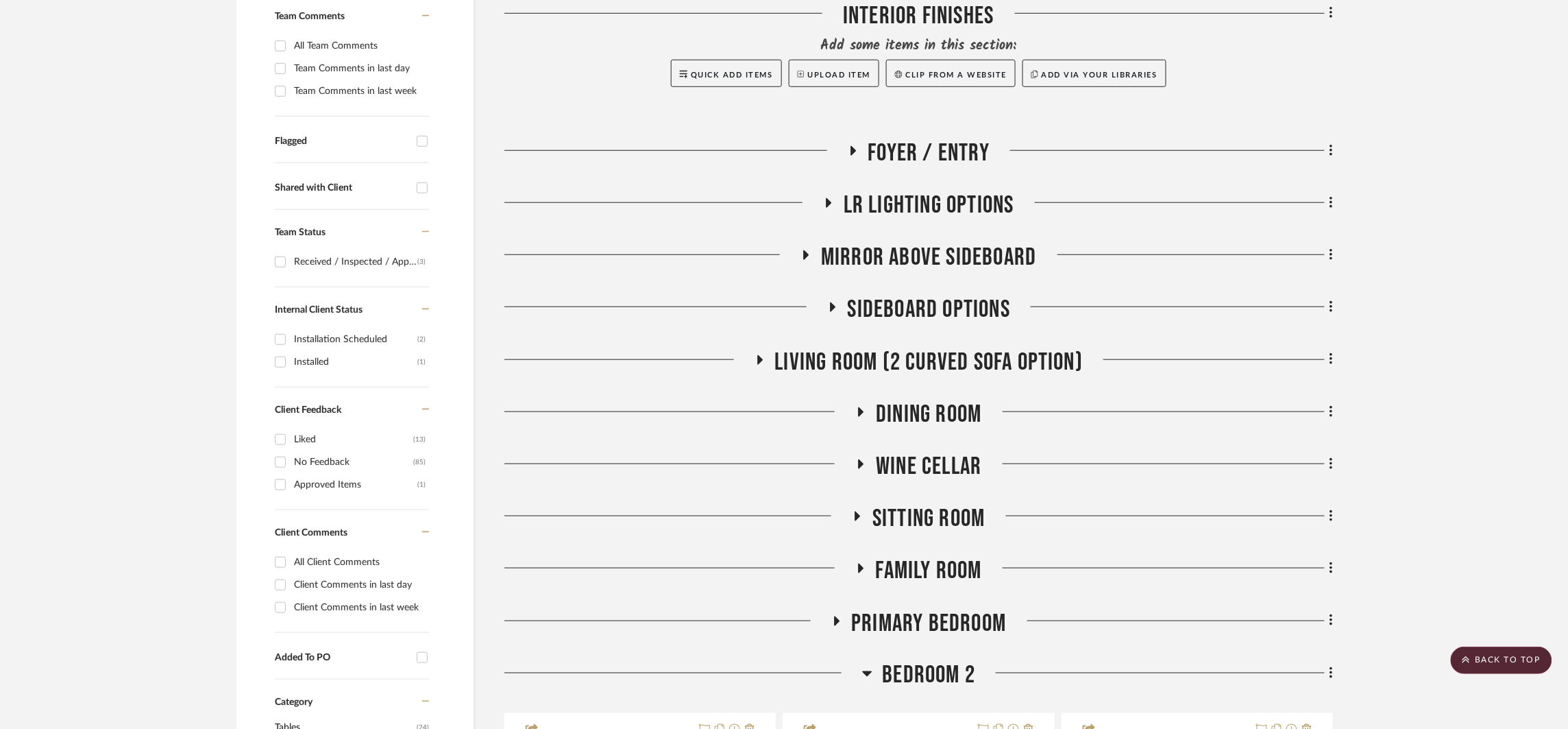
click at [908, 408] on span "Dining Room" at bounding box center [929, 414] width 106 height 29
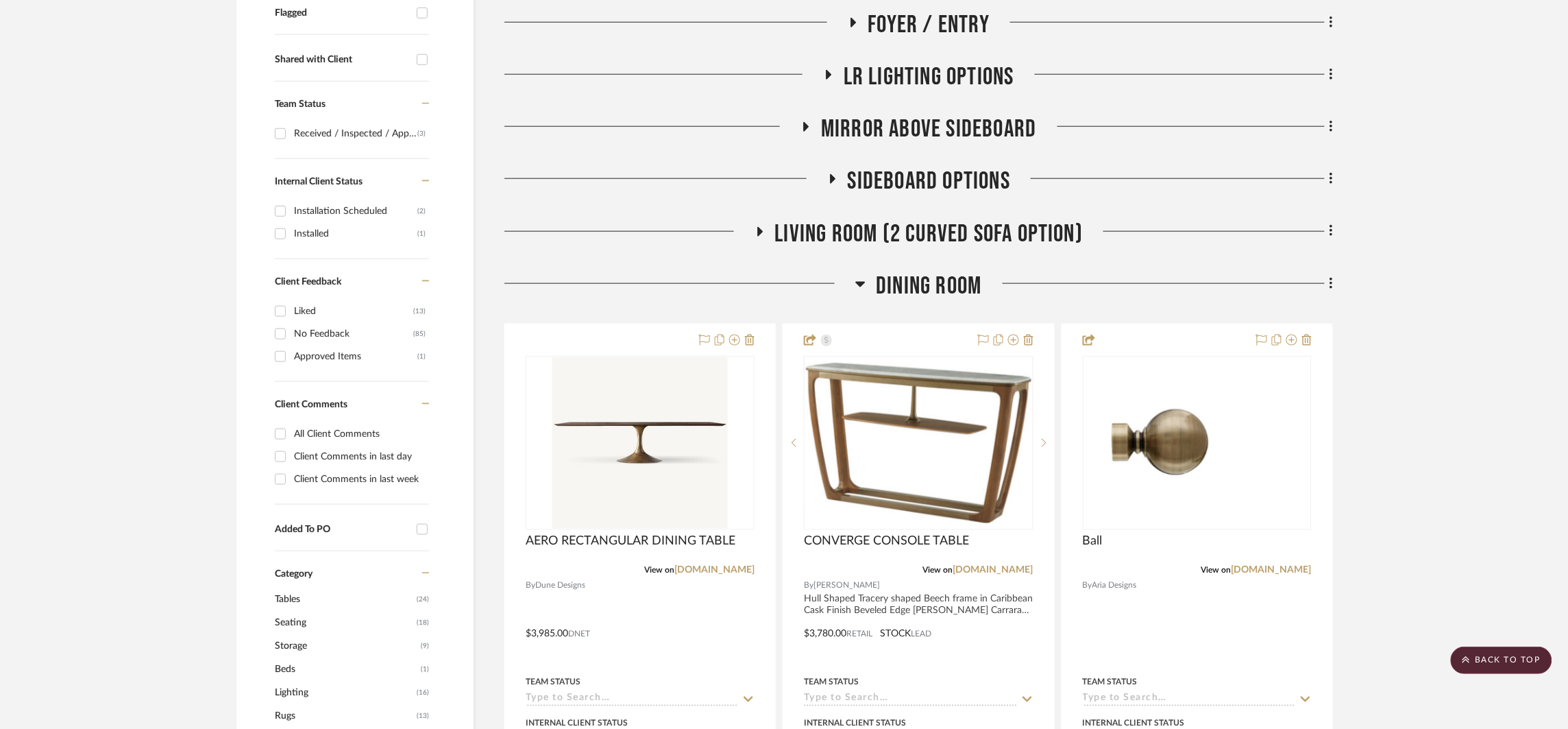
scroll to position [302, 0]
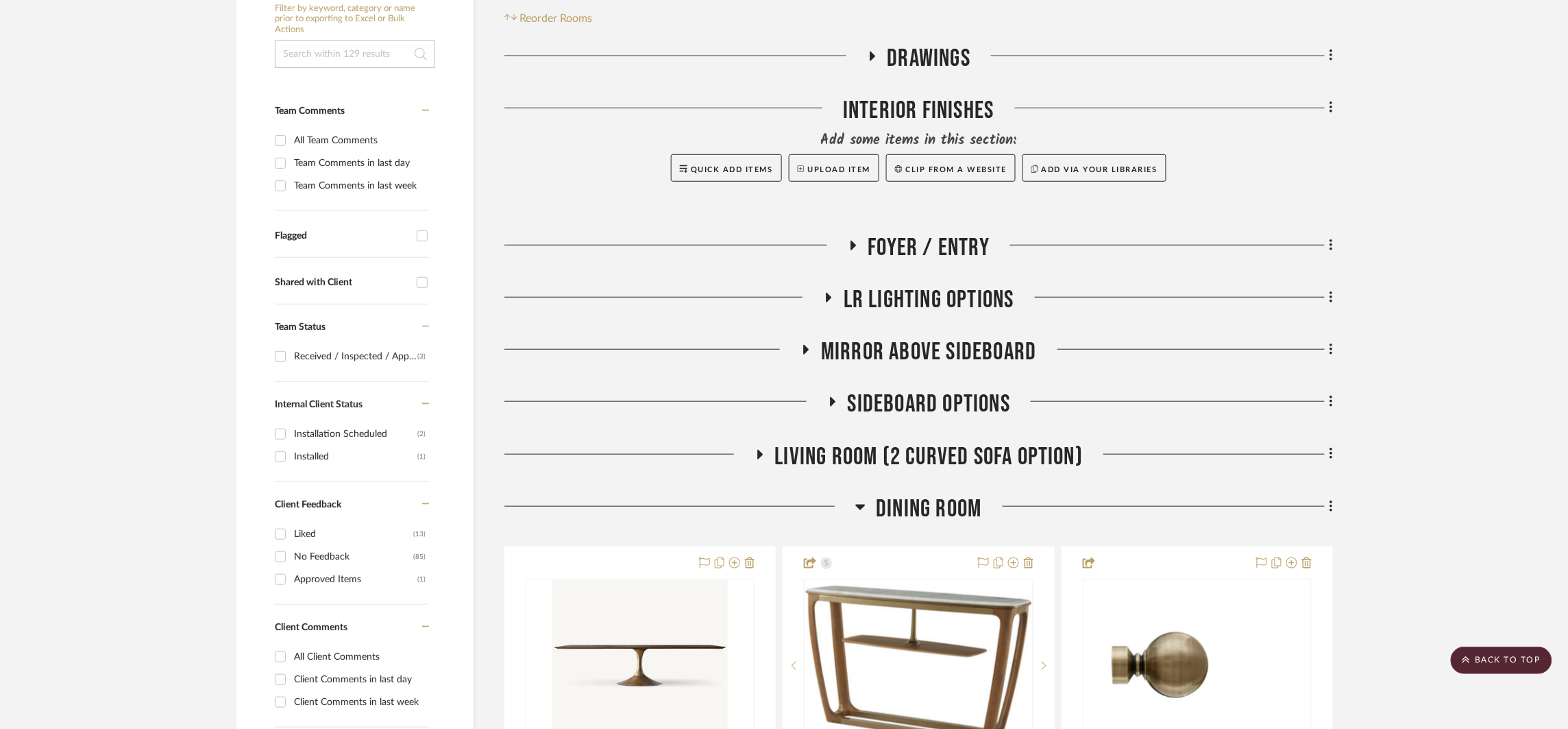
click at [943, 499] on span "Dining Room" at bounding box center [929, 509] width 106 height 29
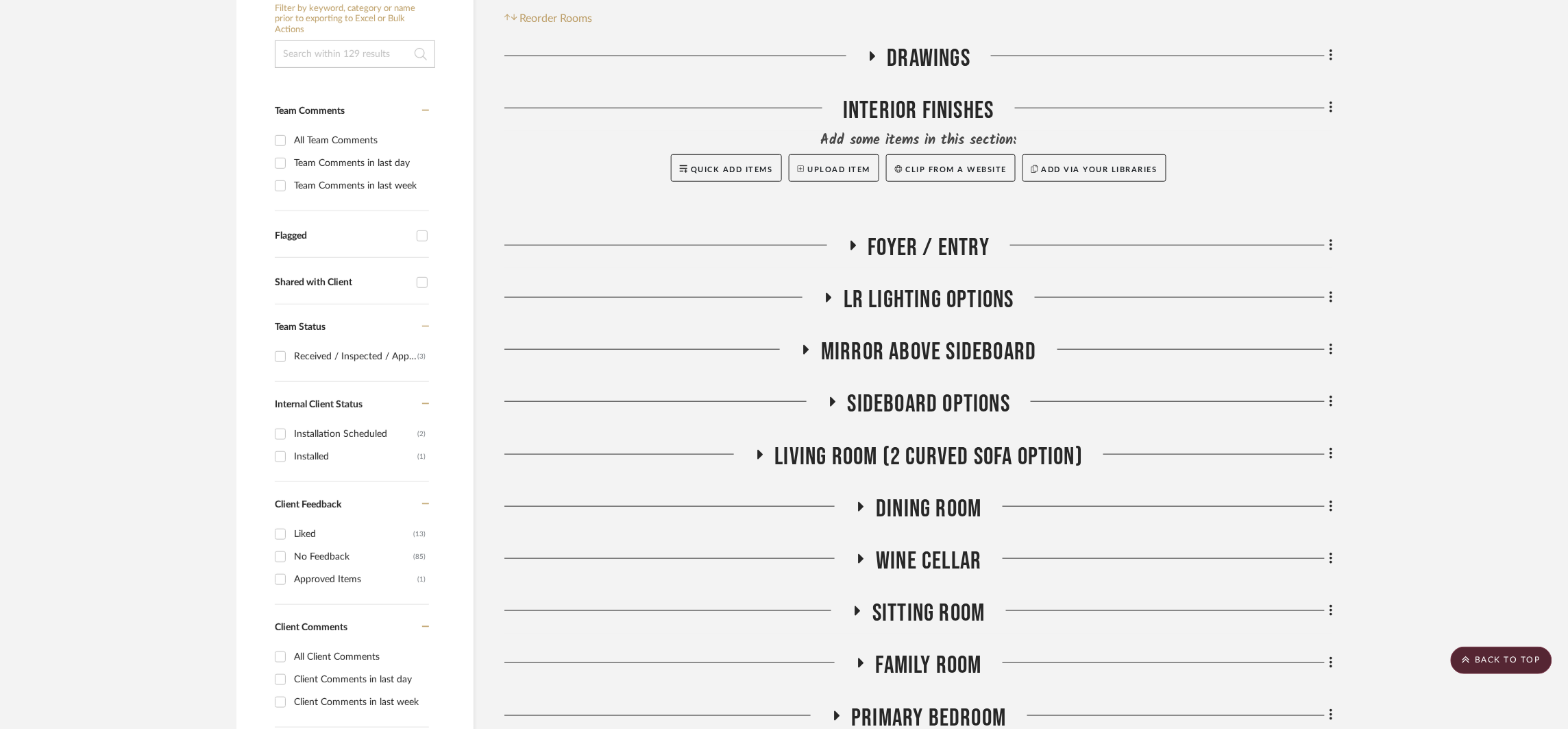
click at [956, 297] on span "LR LIGHTING OPTIONS" at bounding box center [929, 300] width 171 height 29
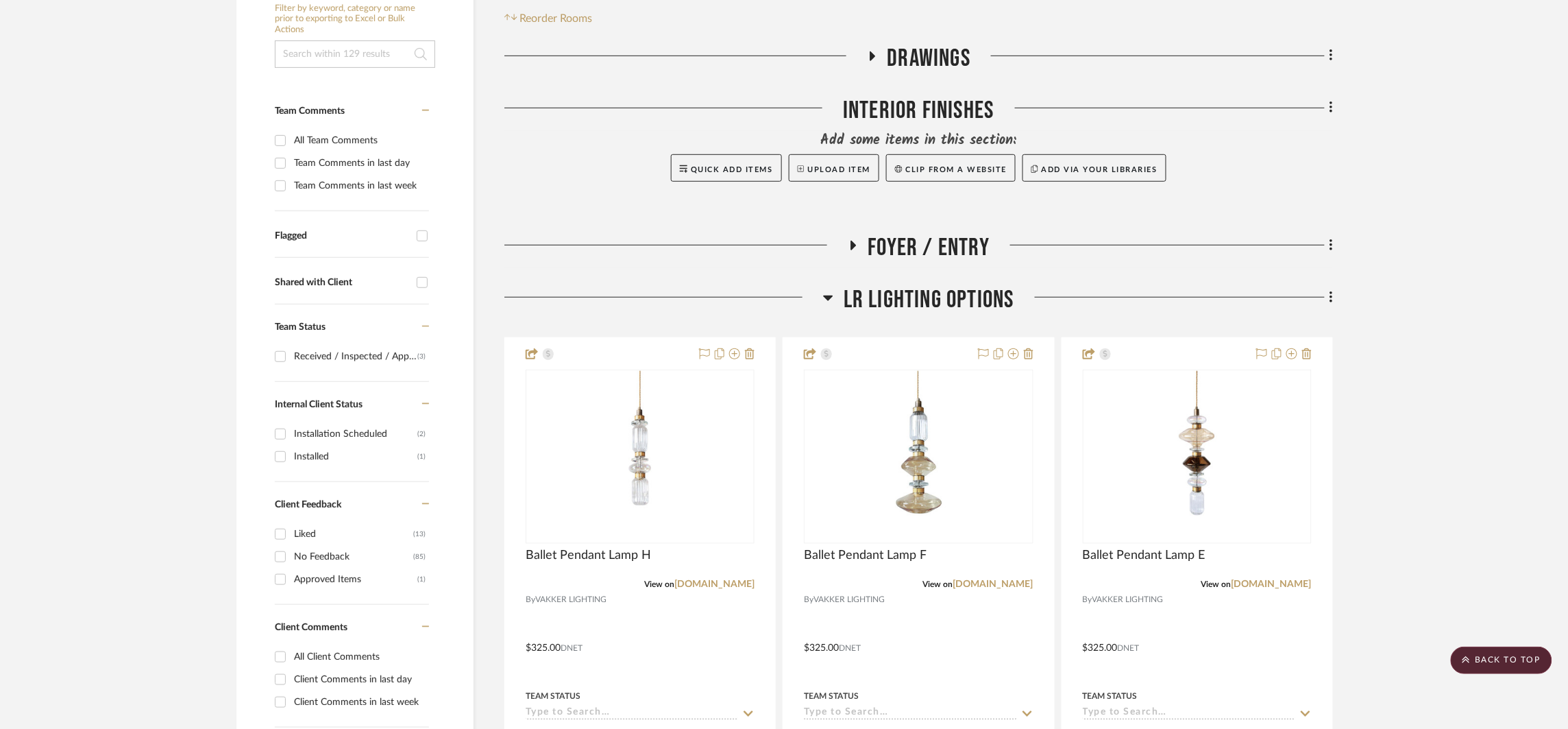
click at [956, 297] on span "LR LIGHTING OPTIONS" at bounding box center [929, 300] width 171 height 29
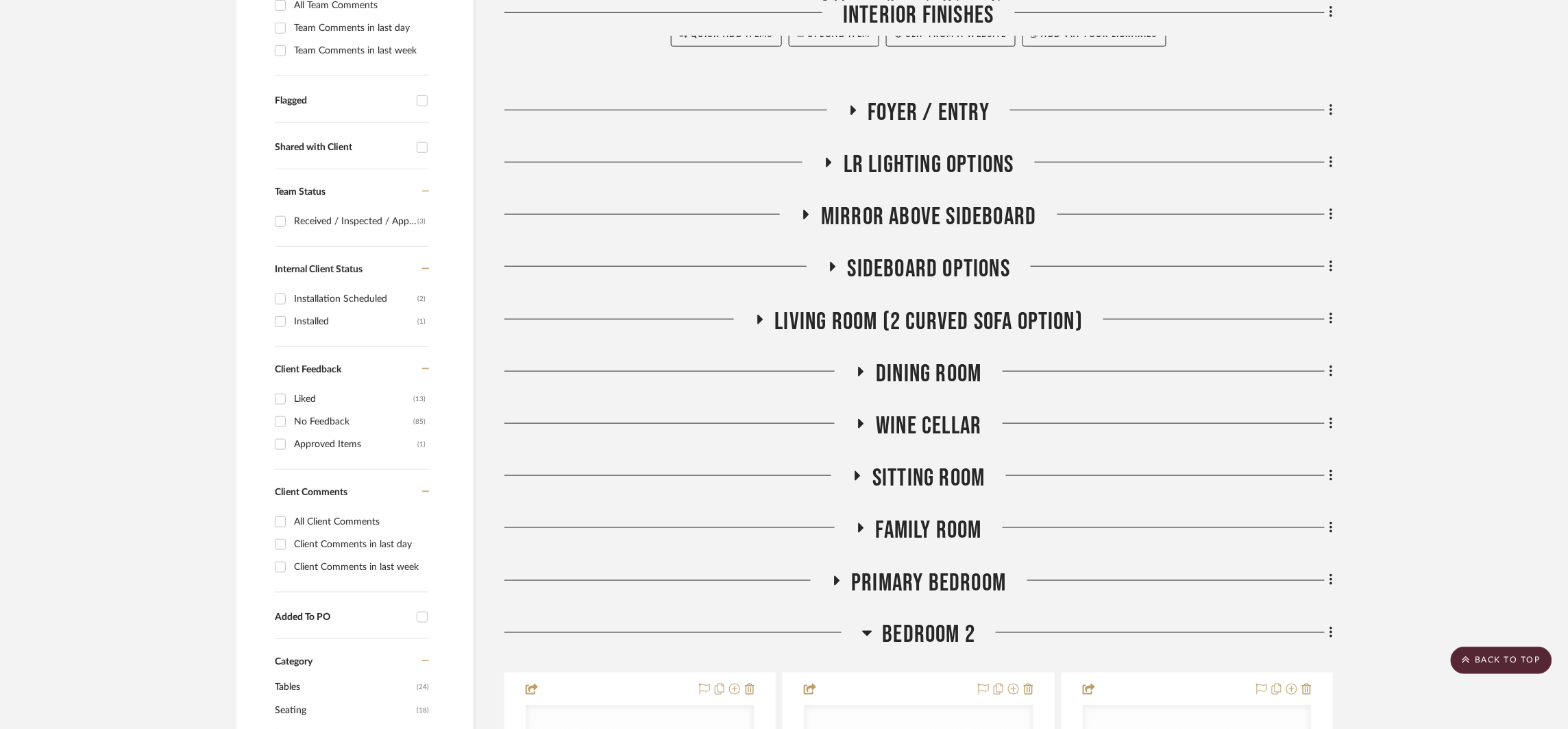
scroll to position [569, 0]
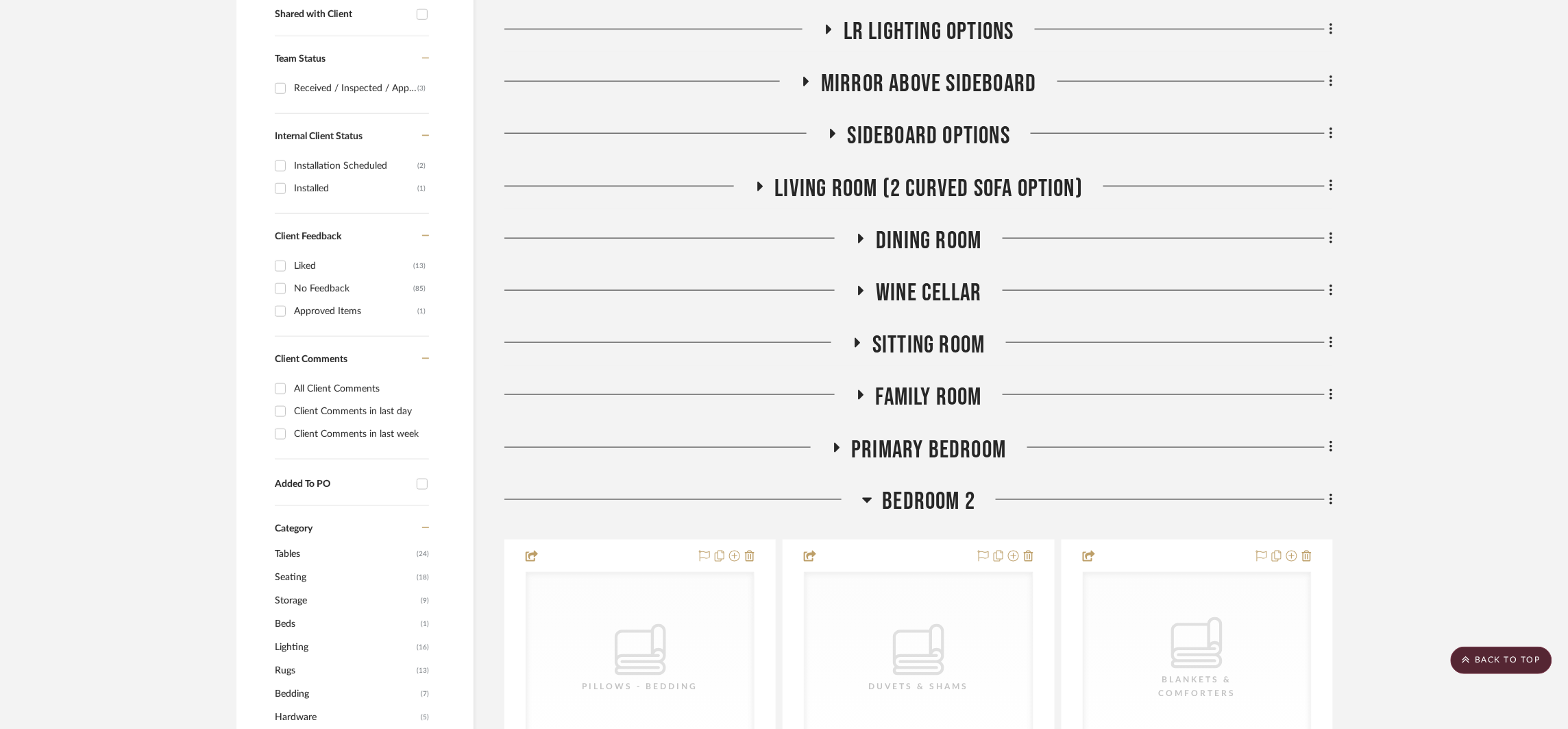
click at [930, 488] on span "BEDROOM 2" at bounding box center [929, 502] width 93 height 29
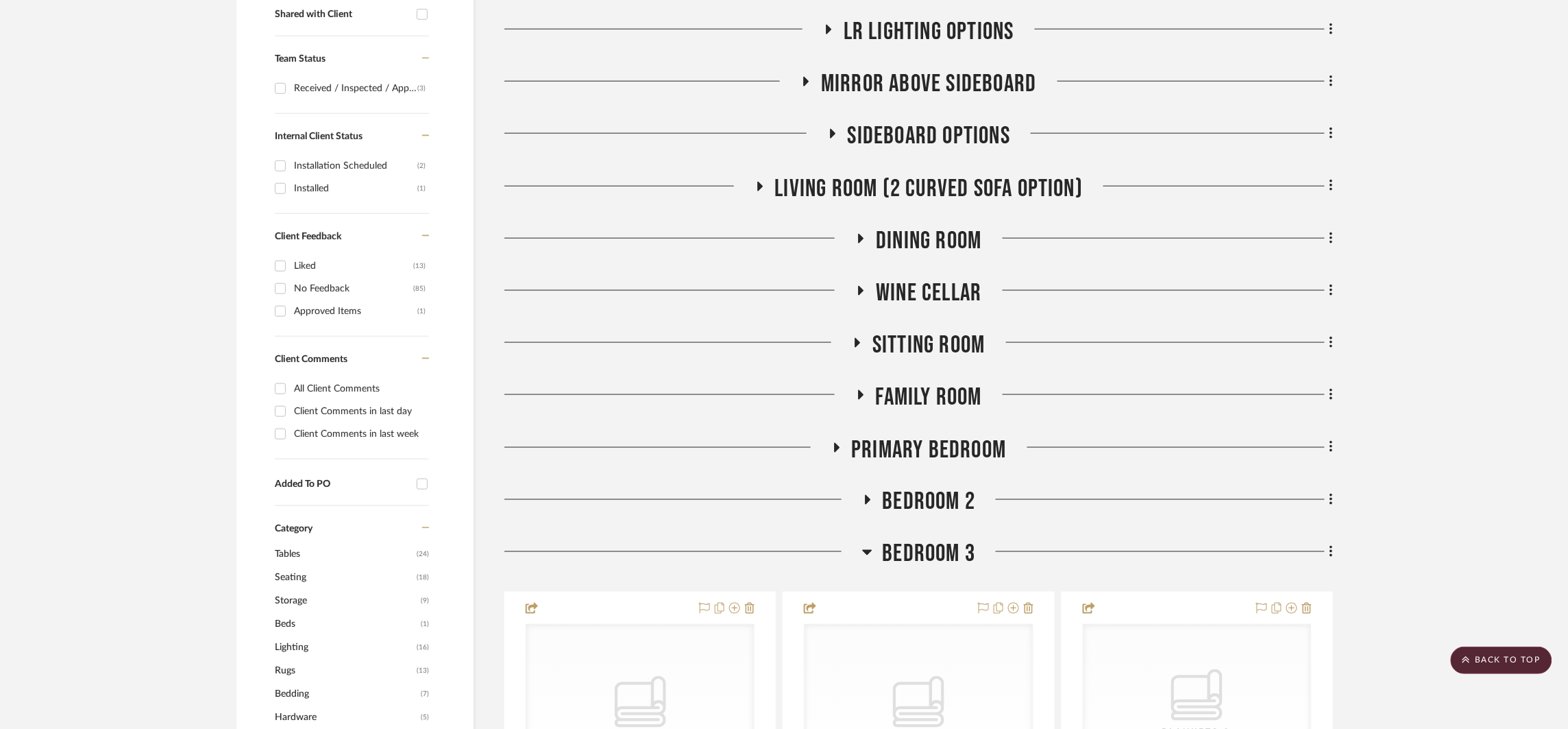
click at [936, 250] on span "Dining Room" at bounding box center [929, 241] width 106 height 29
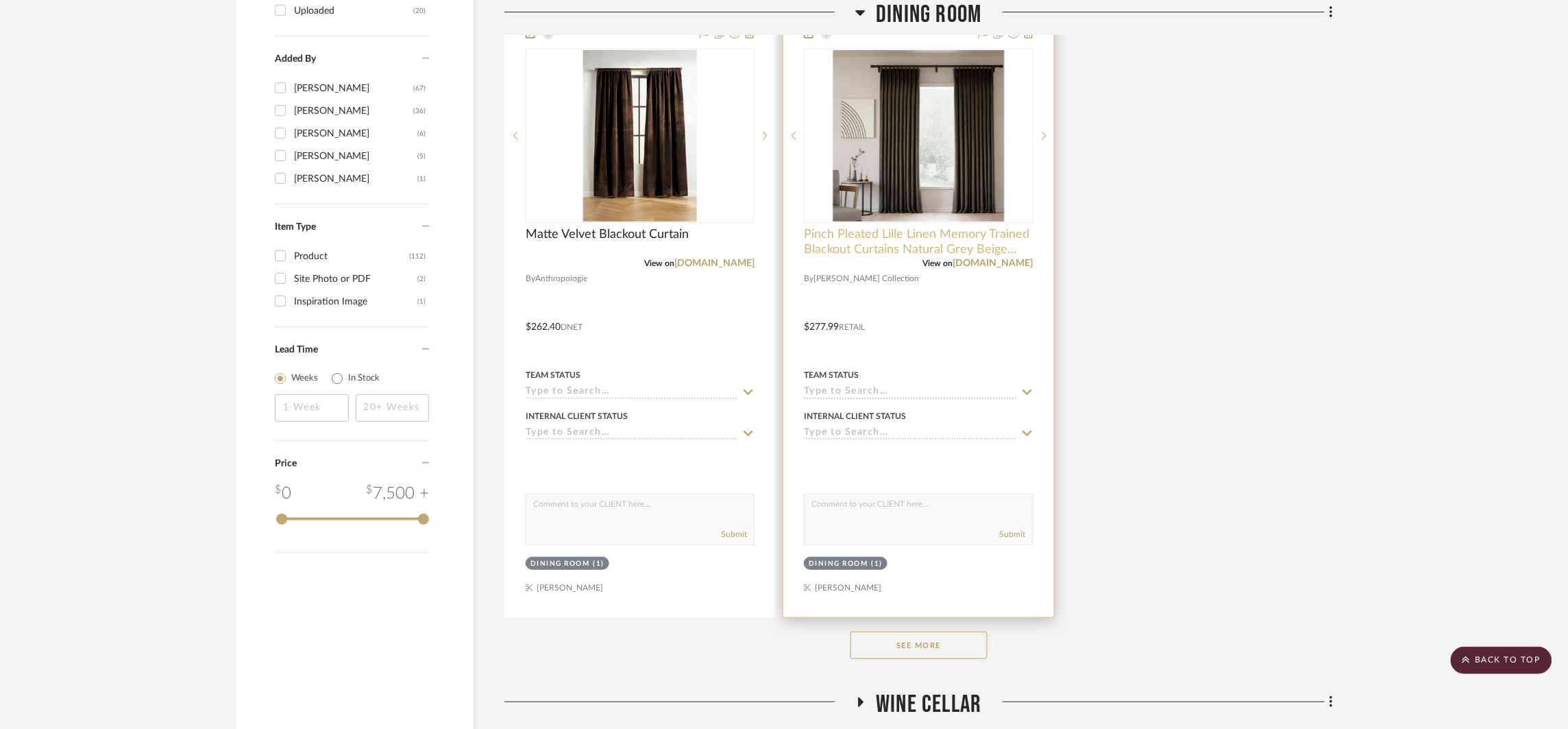
scroll to position [2496, 0]
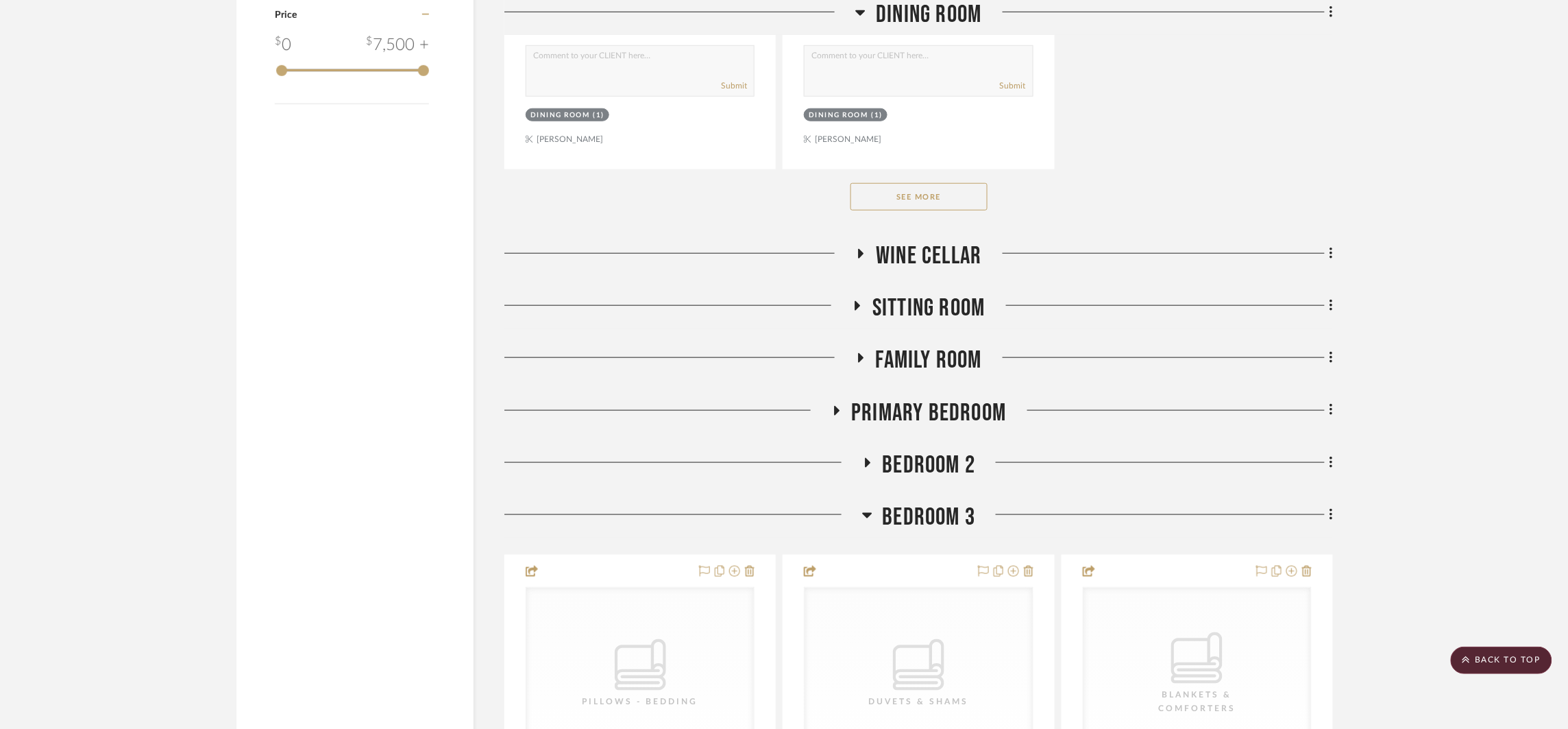
click at [978, 197] on button "See More" at bounding box center [919, 197] width 137 height 27
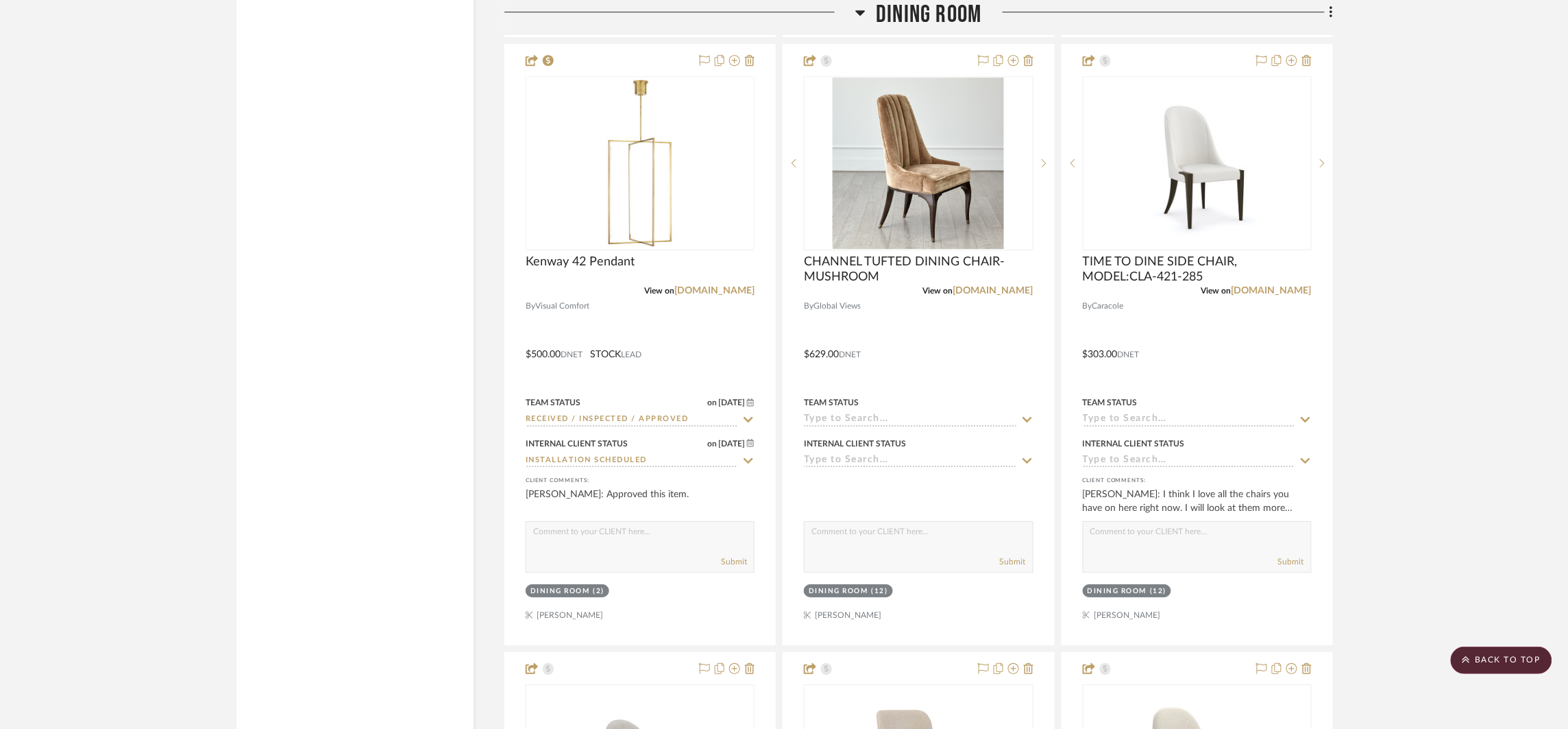
scroll to position [3893, 0]
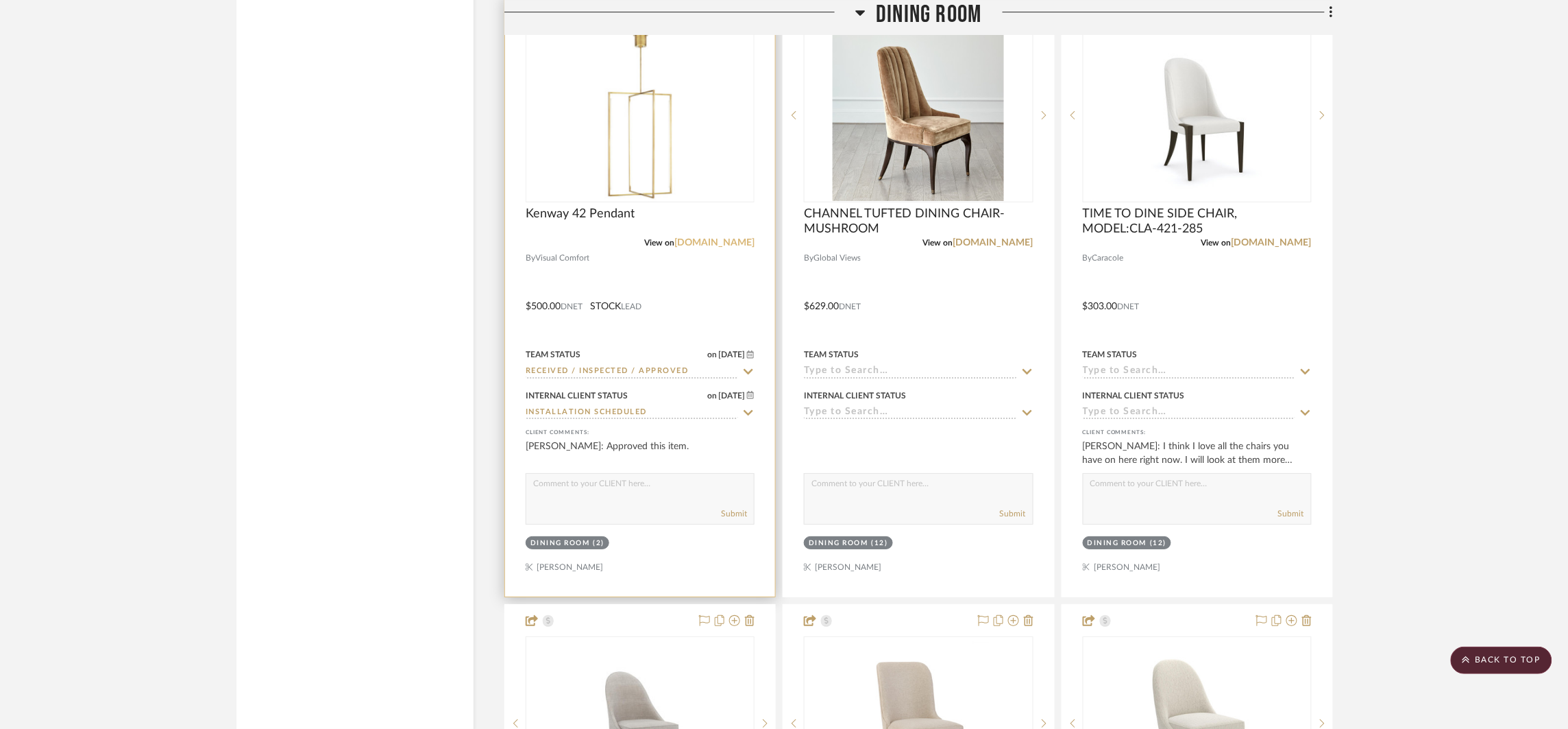
click at [700, 243] on link "[DOMAIN_NAME]" at bounding box center [714, 243] width 80 height 10
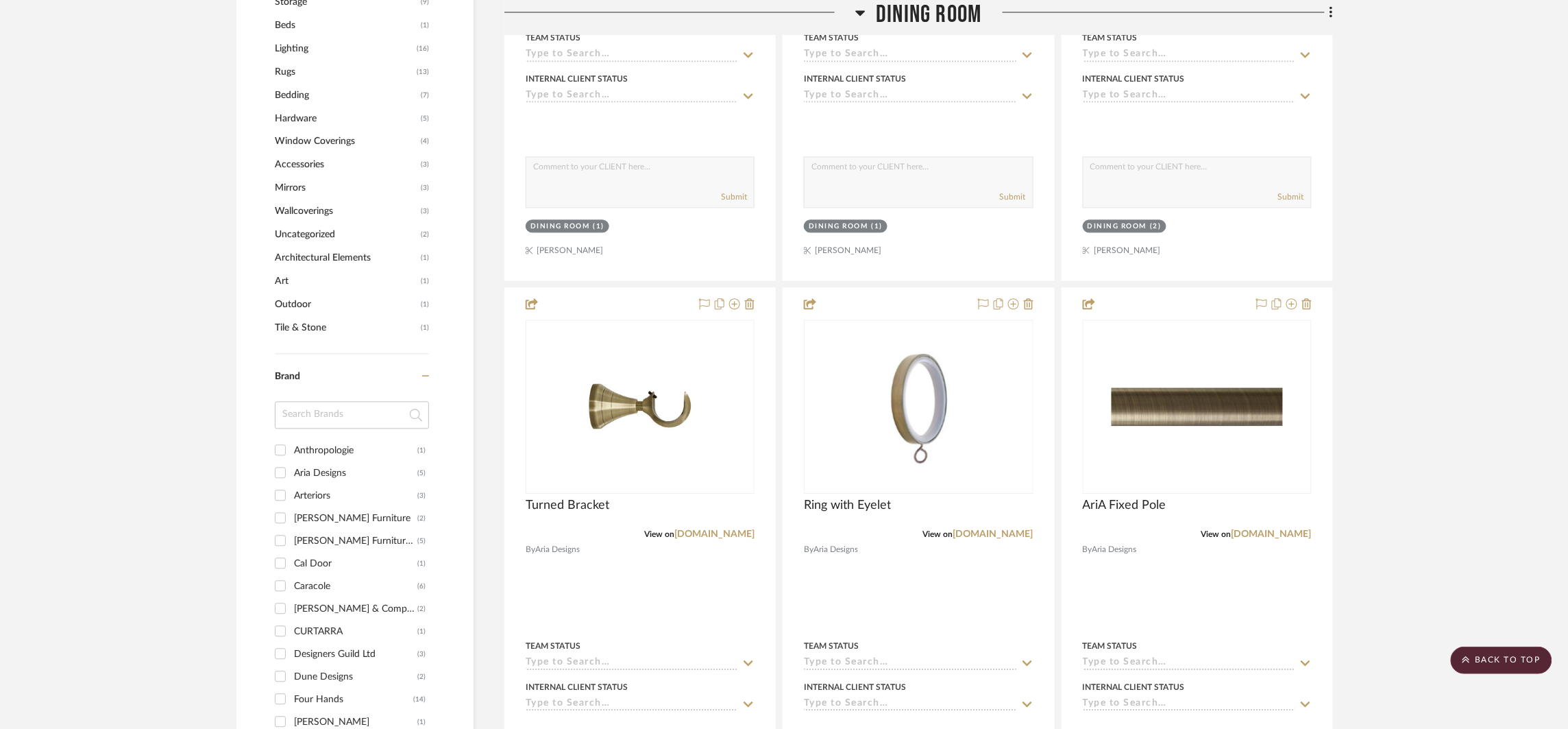
scroll to position [538, 0]
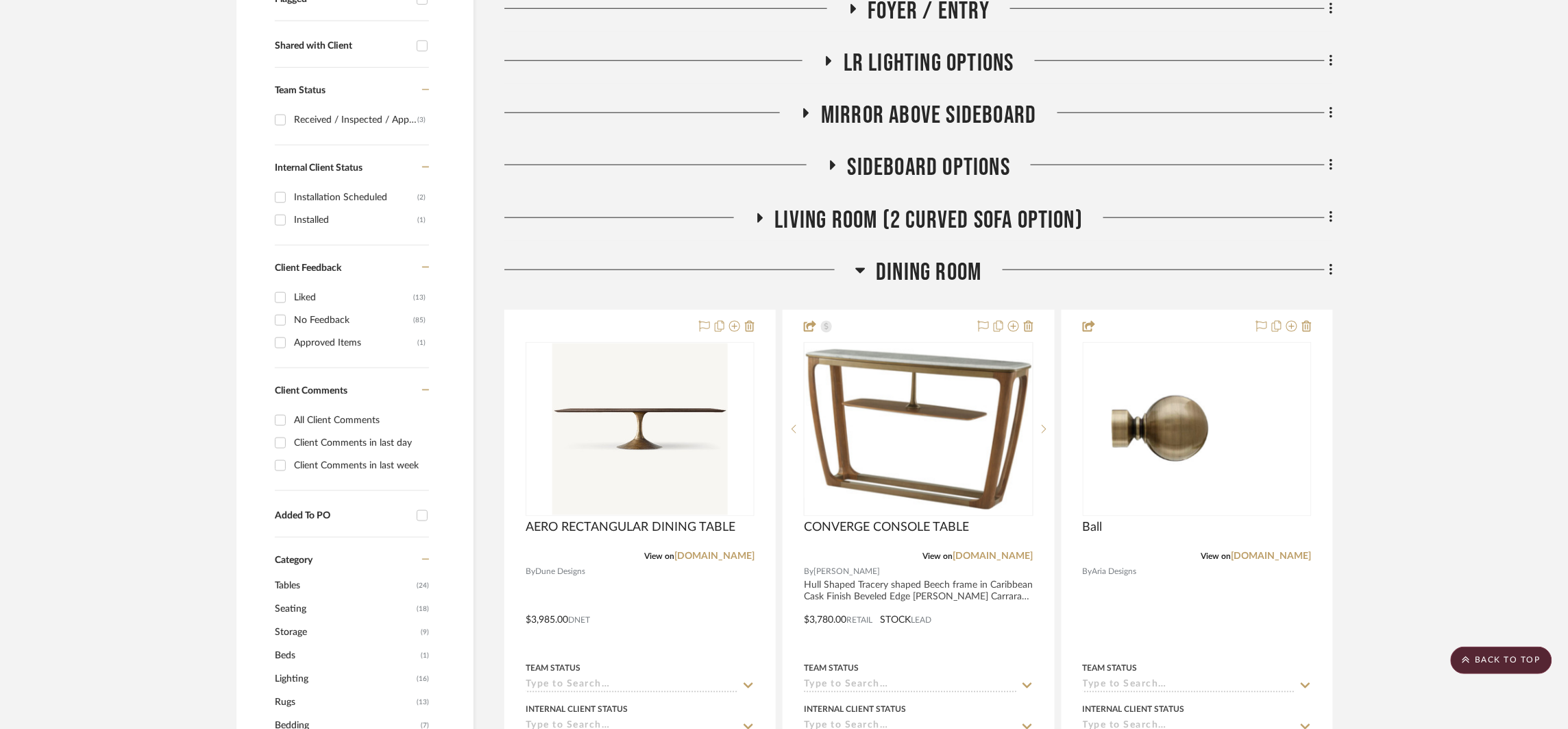
click at [911, 270] on span "Dining Room" at bounding box center [929, 272] width 106 height 29
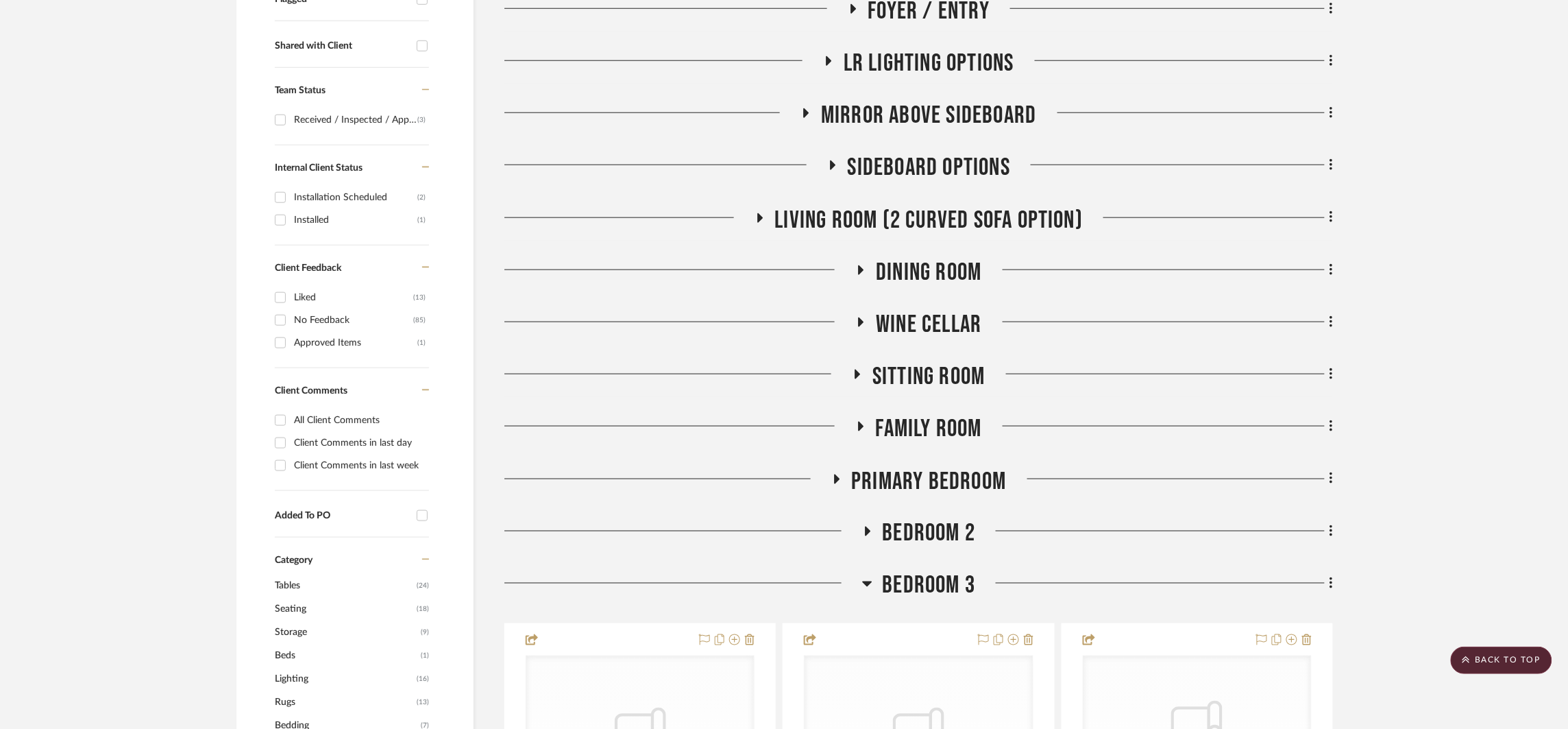
click at [908, 222] on span "Living Room (2 Curved Sofa Option)" at bounding box center [929, 220] width 308 height 29
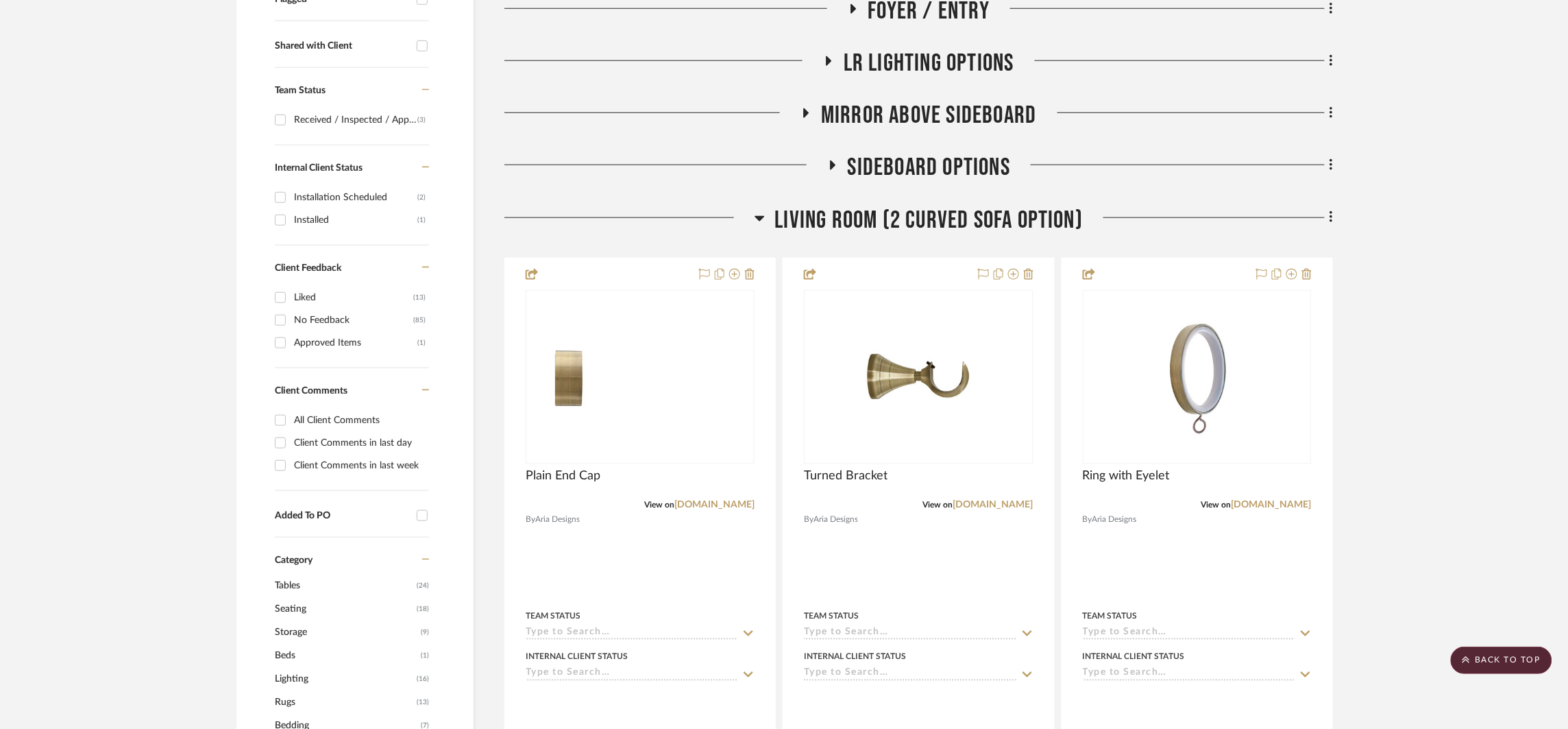
click at [908, 222] on span "Living Room (2 Curved Sofa Option)" at bounding box center [929, 220] width 308 height 29
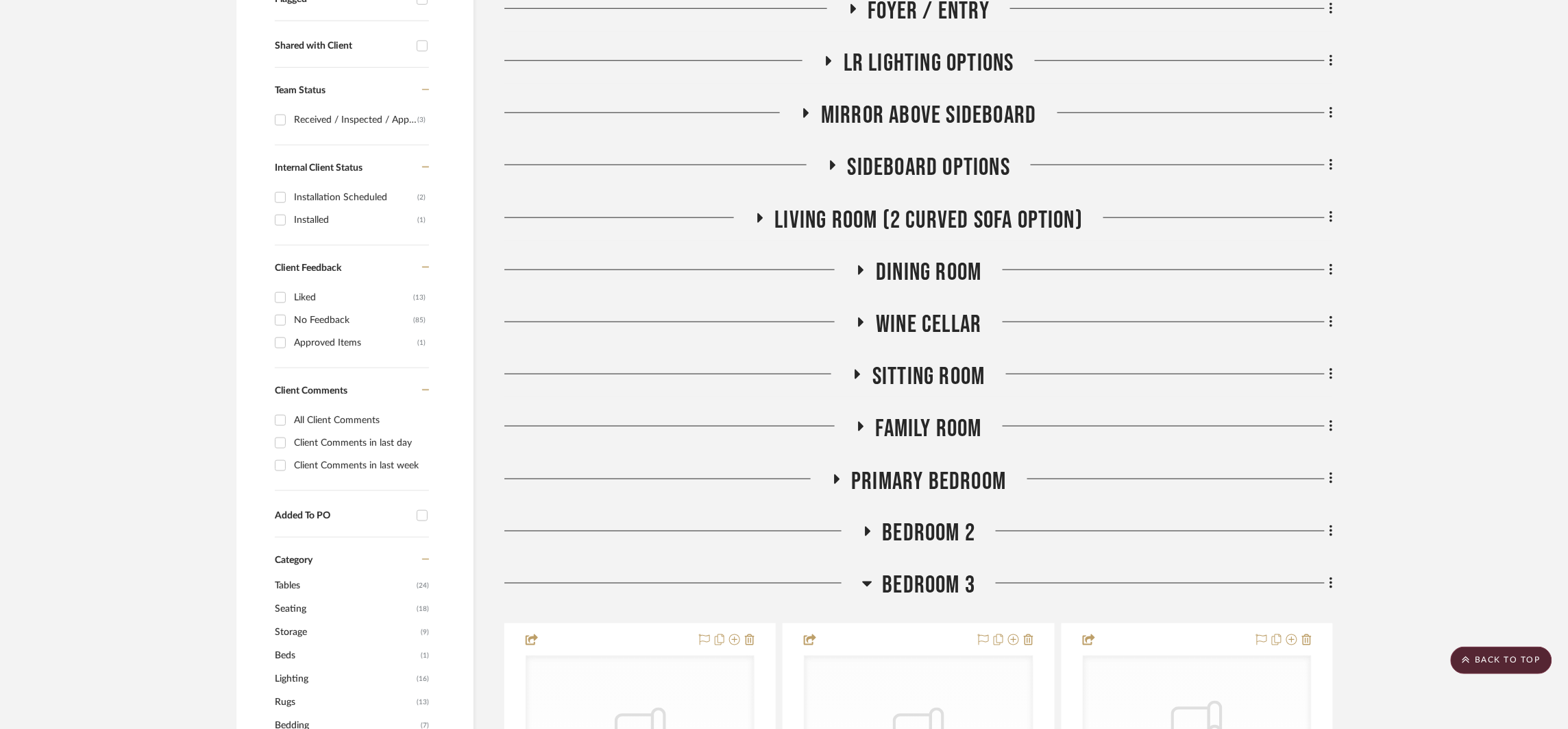
click at [932, 577] on span "BEDROOM 3" at bounding box center [929, 586] width 93 height 29
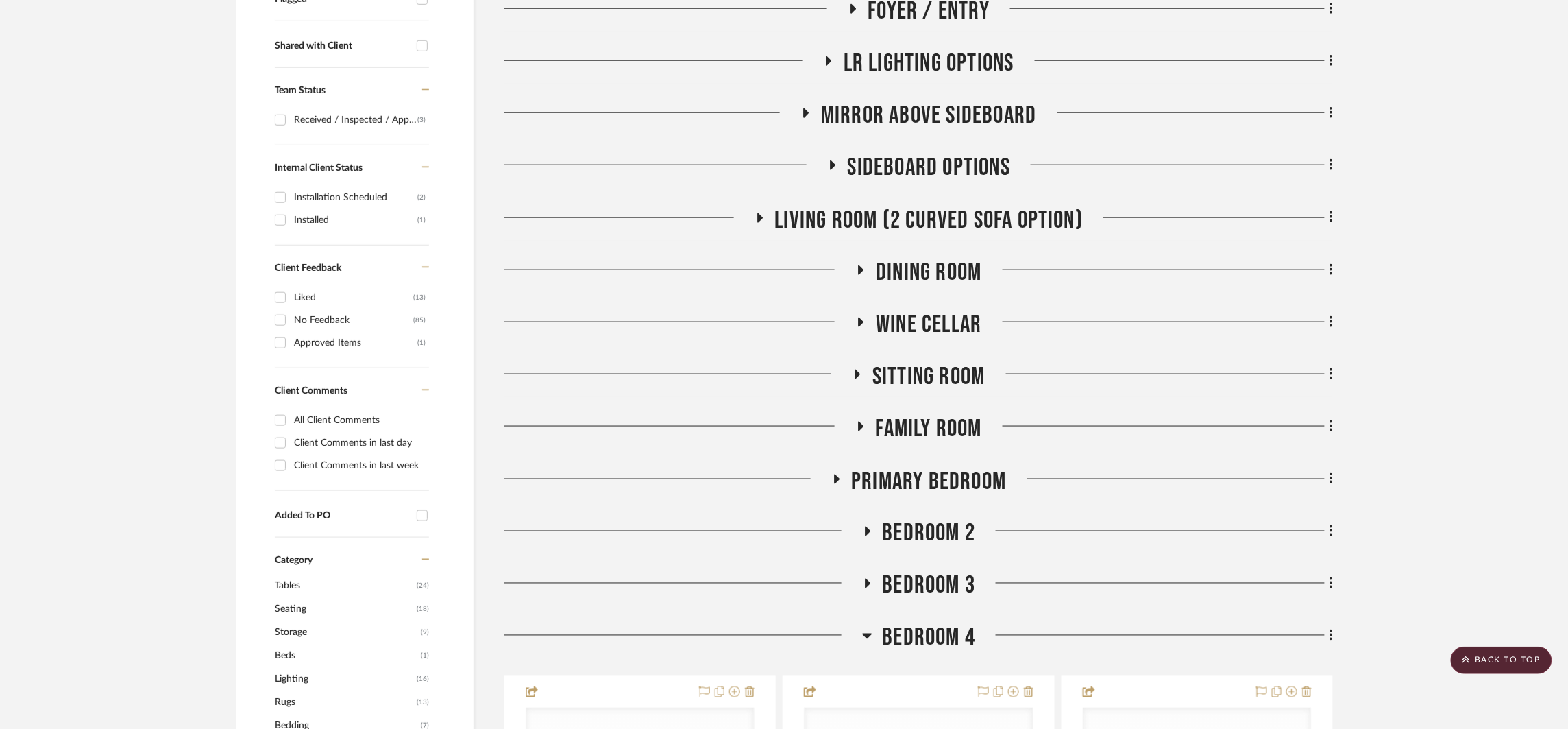
click at [932, 626] on span "BEDROOM 4" at bounding box center [929, 638] width 93 height 29
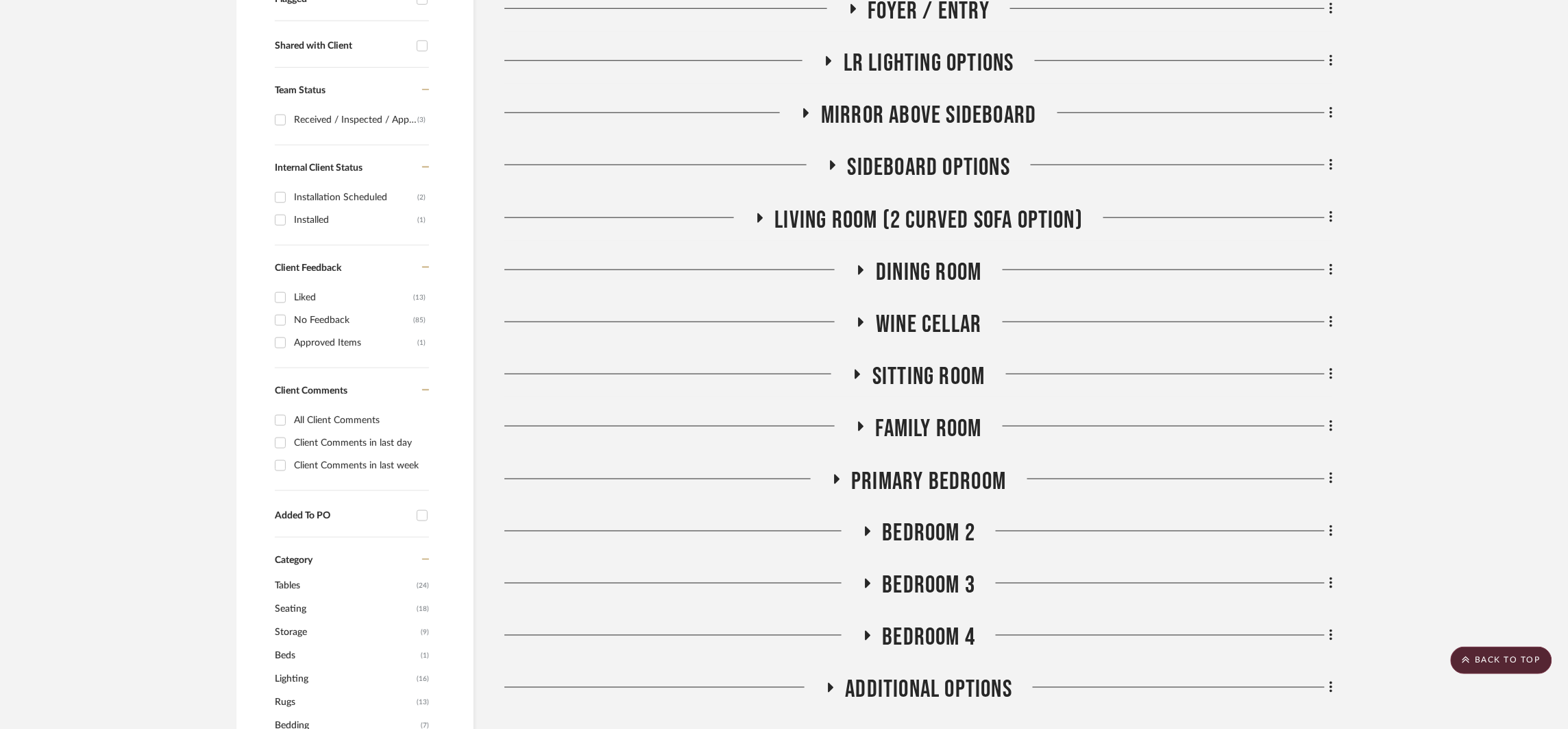
click at [940, 684] on span "Additional Options" at bounding box center [929, 690] width 167 height 29
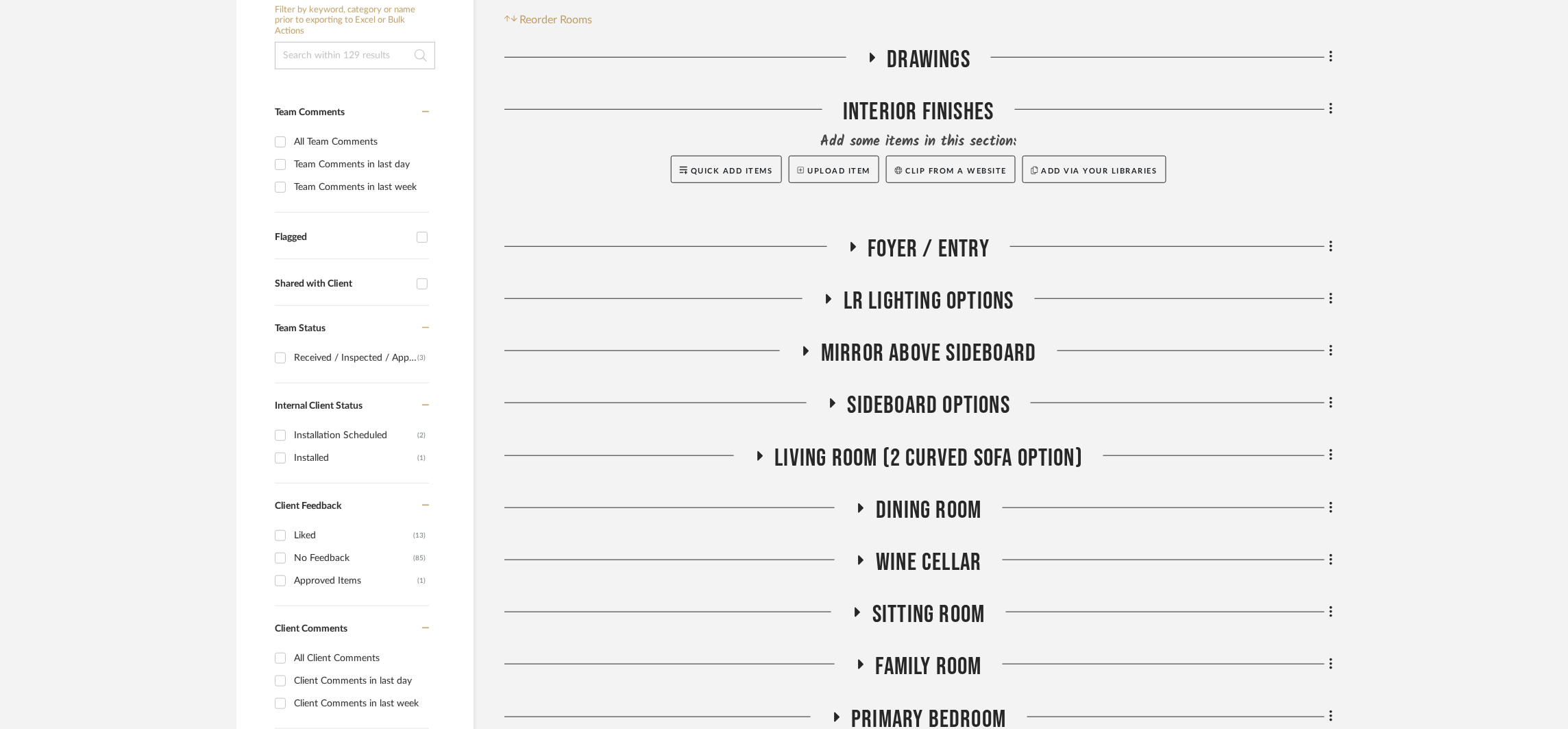
scroll to position [324, 0]
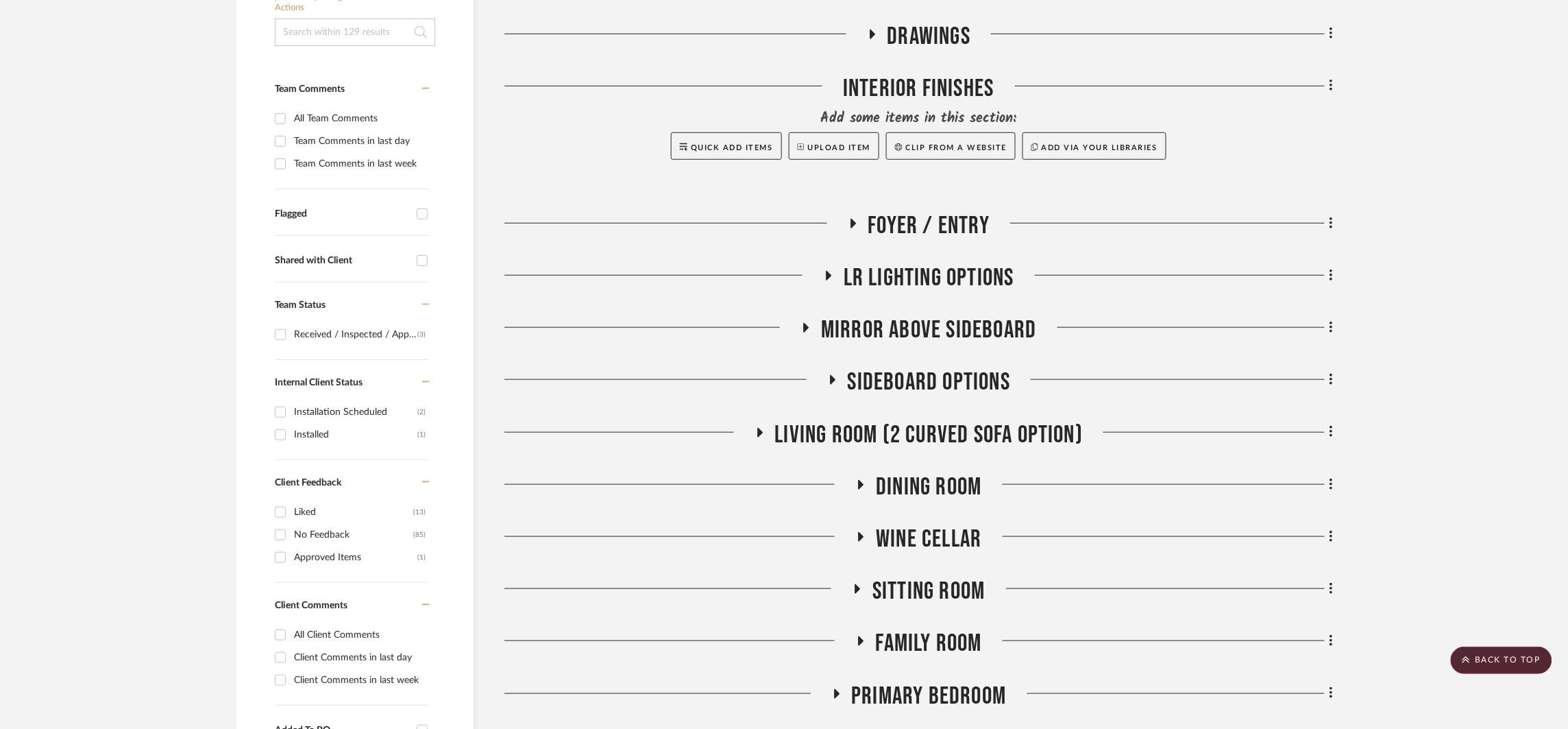
click at [930, 368] on span "SIDEBOARD OPTIONS" at bounding box center [929, 382] width 162 height 29
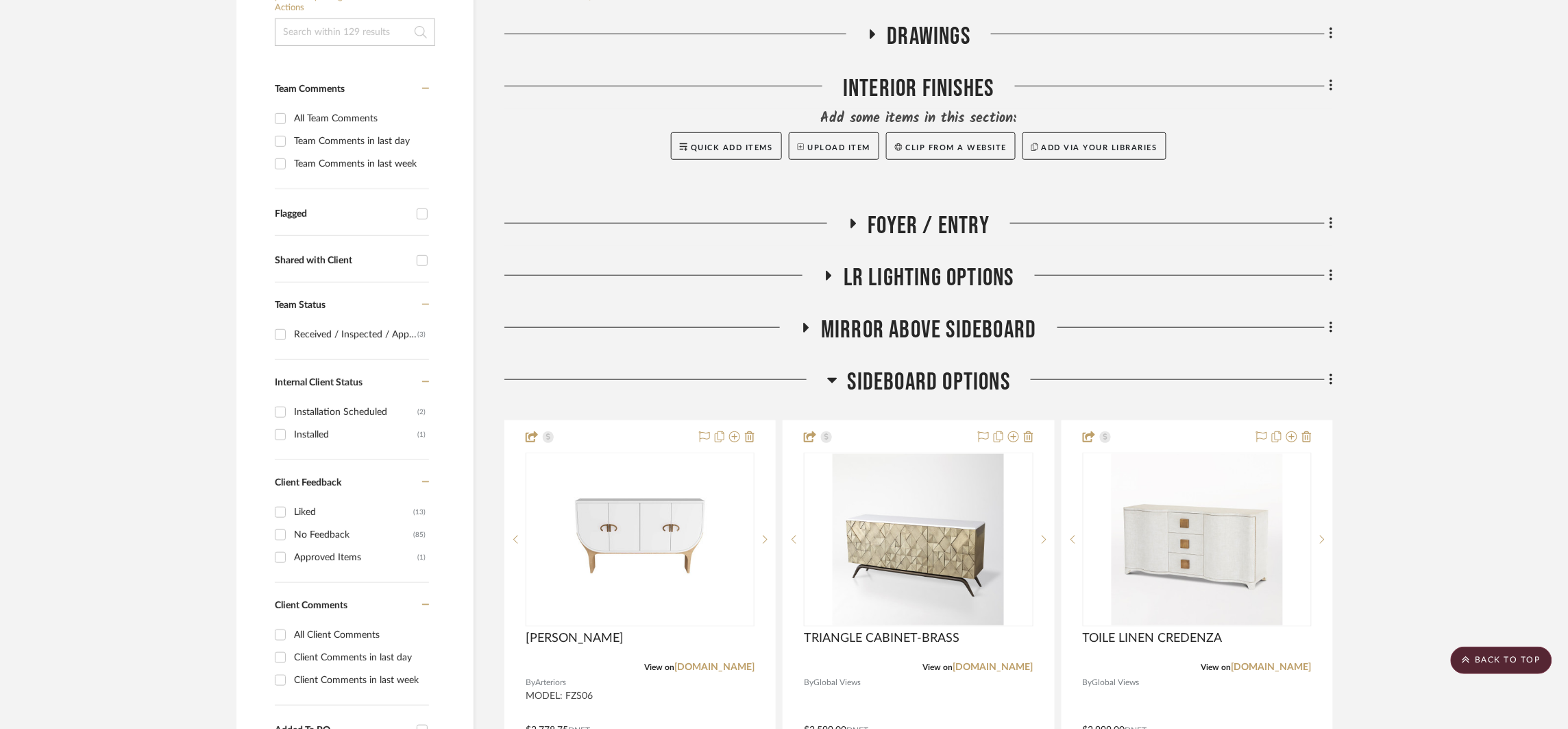
click at [920, 371] on span "SIDEBOARD OPTIONS" at bounding box center [929, 382] width 162 height 29
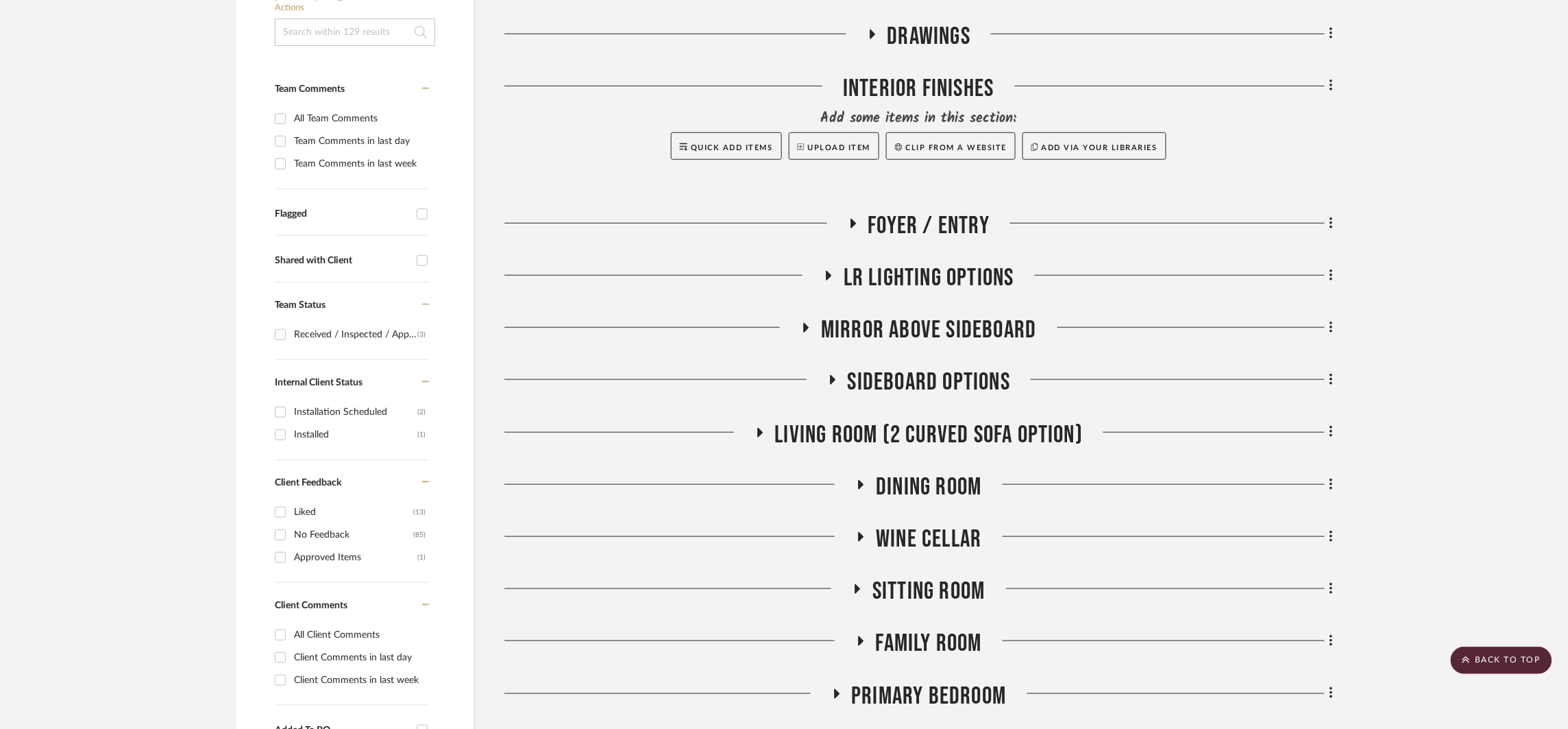
click at [943, 327] on span "MIRROR ABOVE SIDEBOARD" at bounding box center [929, 330] width 215 height 29
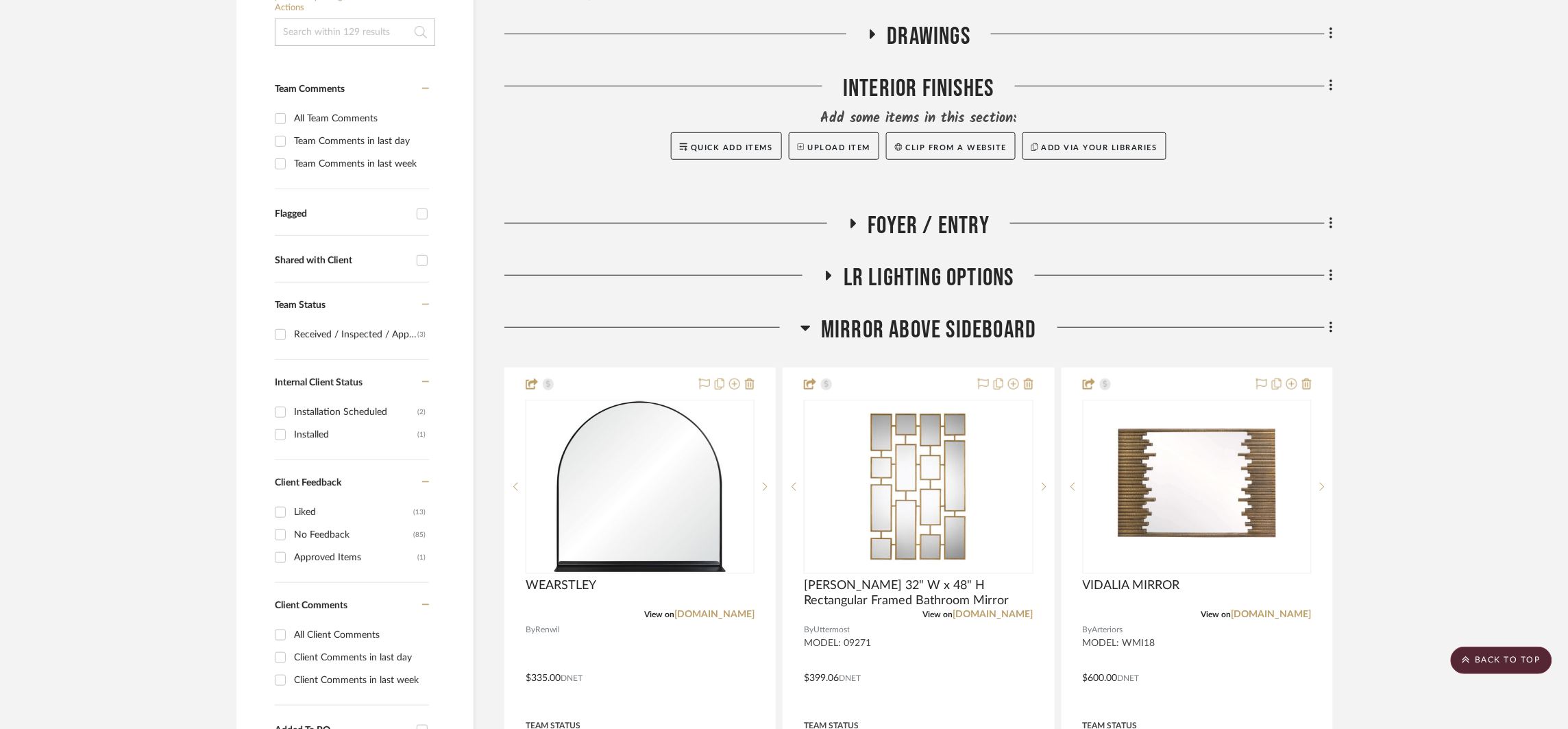
click at [943, 327] on span "MIRROR ABOVE SIDEBOARD" at bounding box center [929, 330] width 215 height 29
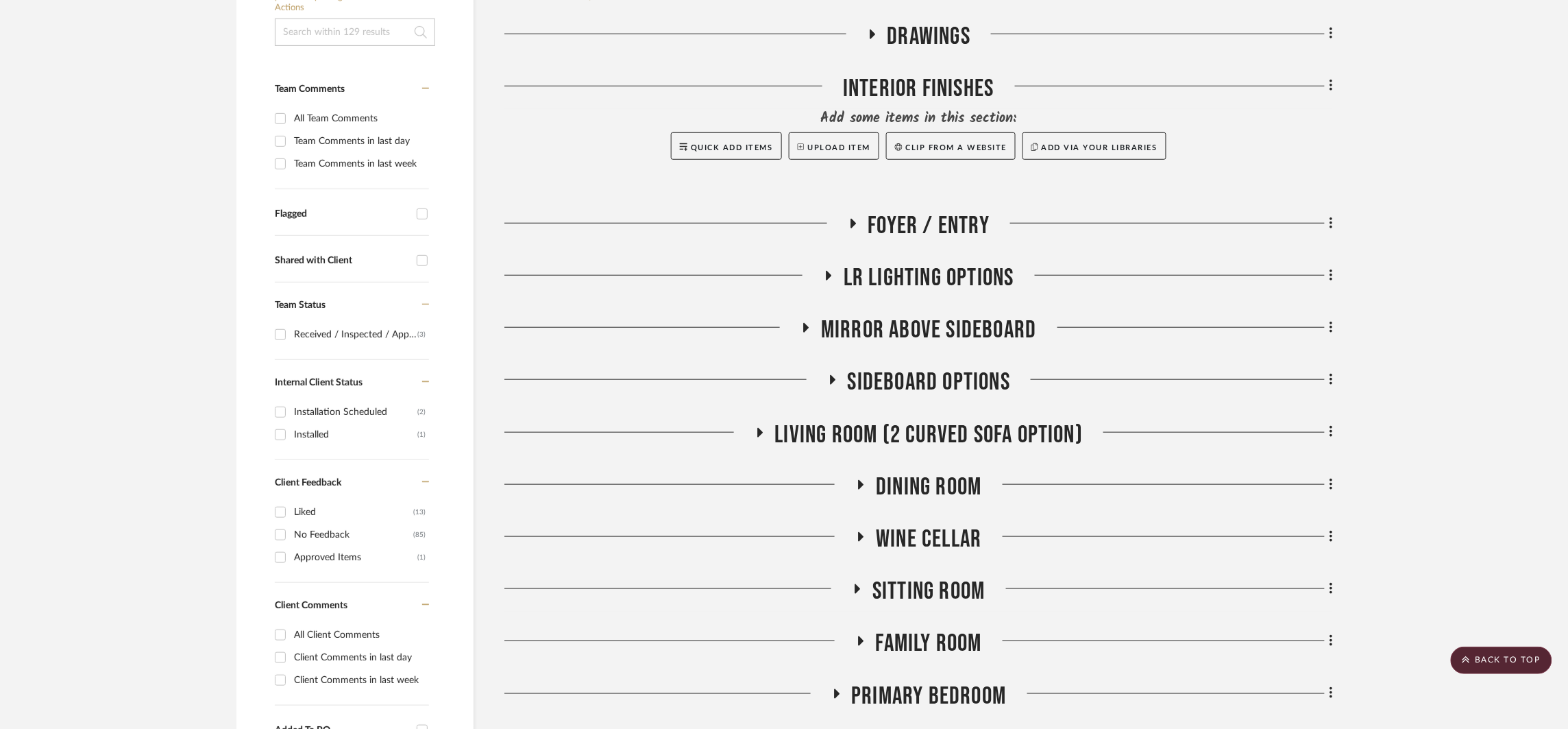
click at [947, 476] on span "Dining Room" at bounding box center [929, 487] width 106 height 29
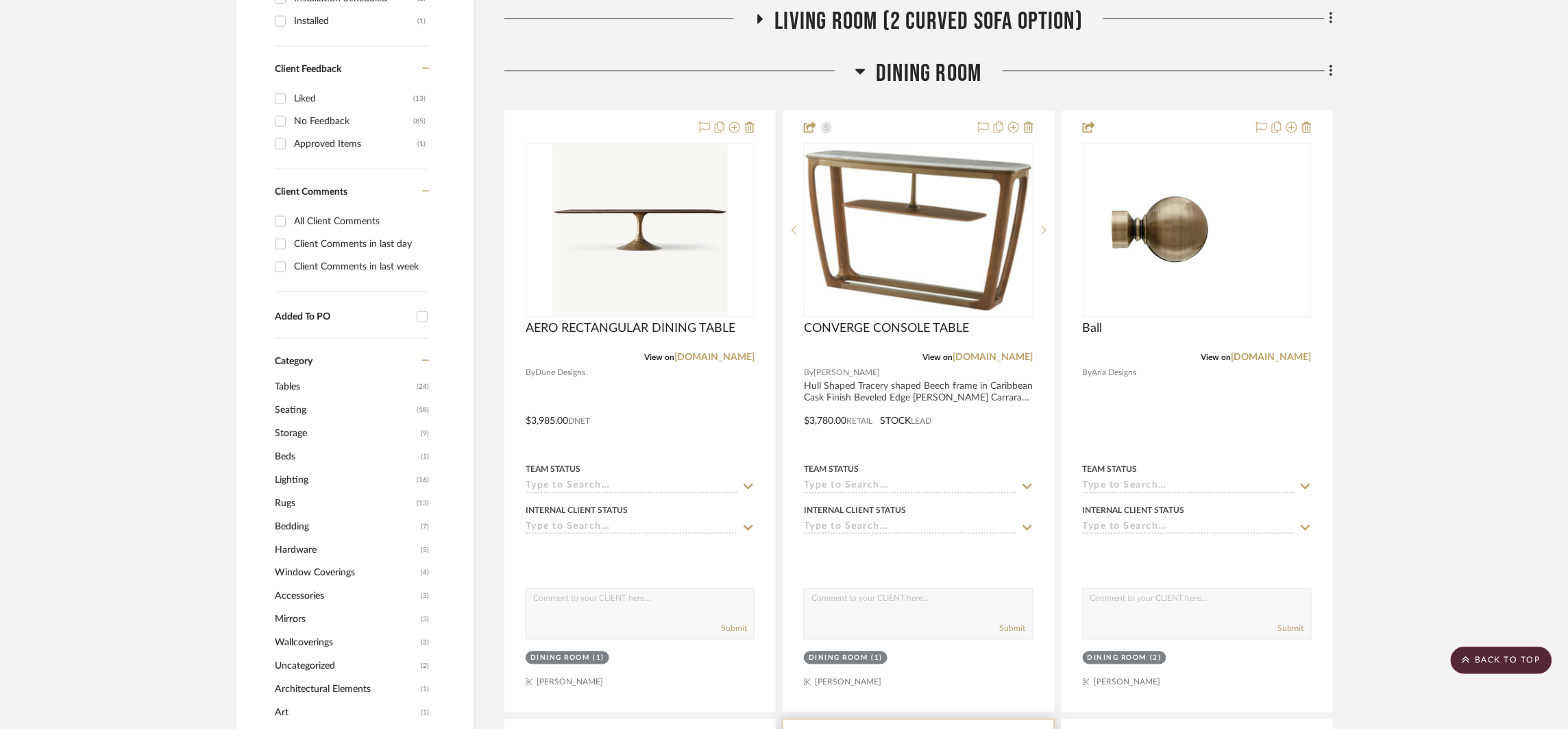
scroll to position [607, 0]
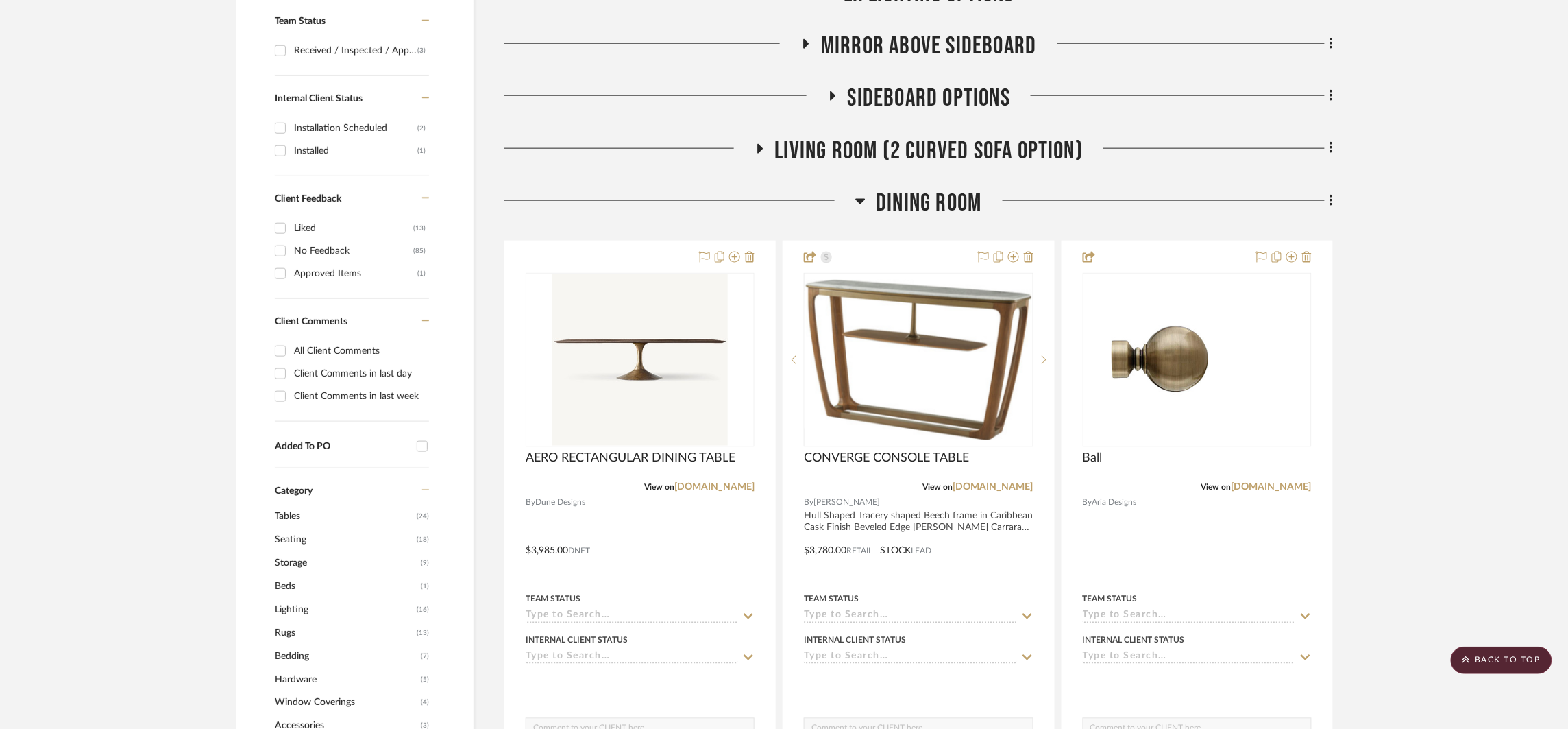
click at [930, 205] on span "Dining Room" at bounding box center [929, 204] width 106 height 29
click at [933, 202] on span "Dining Room" at bounding box center [929, 204] width 106 height 29
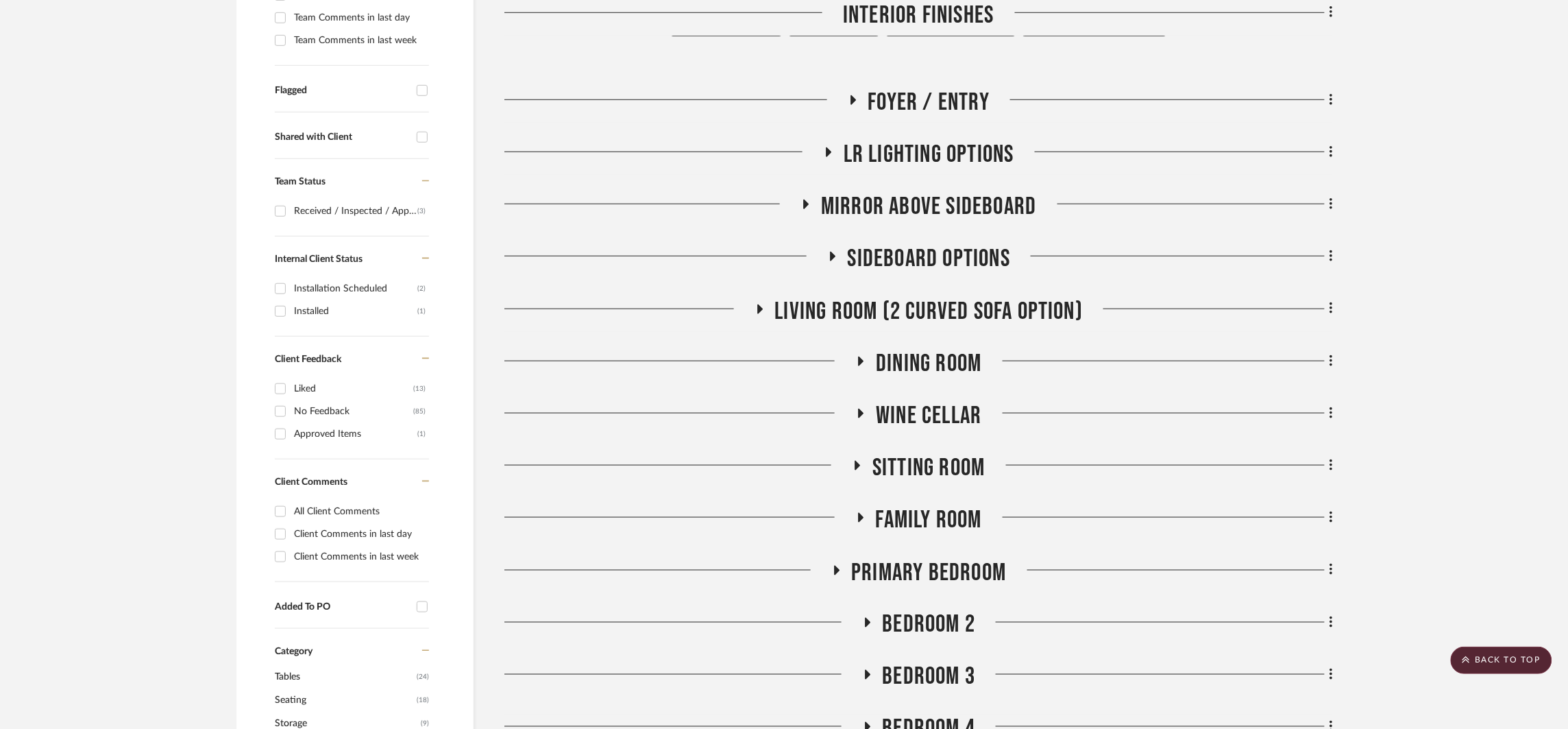
scroll to position [361, 0]
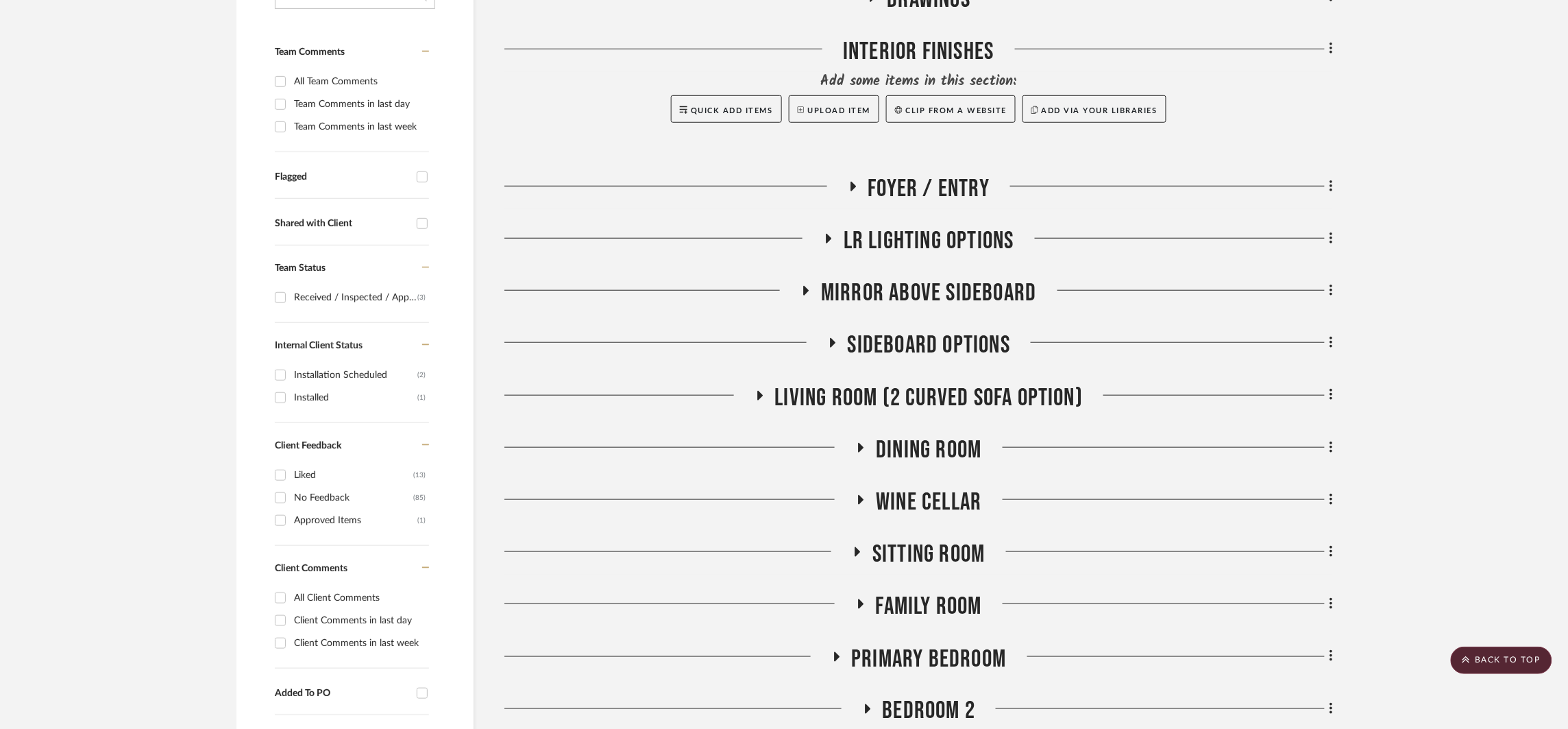
click at [943, 239] on span "LR LIGHTING OPTIONS" at bounding box center [929, 241] width 171 height 29
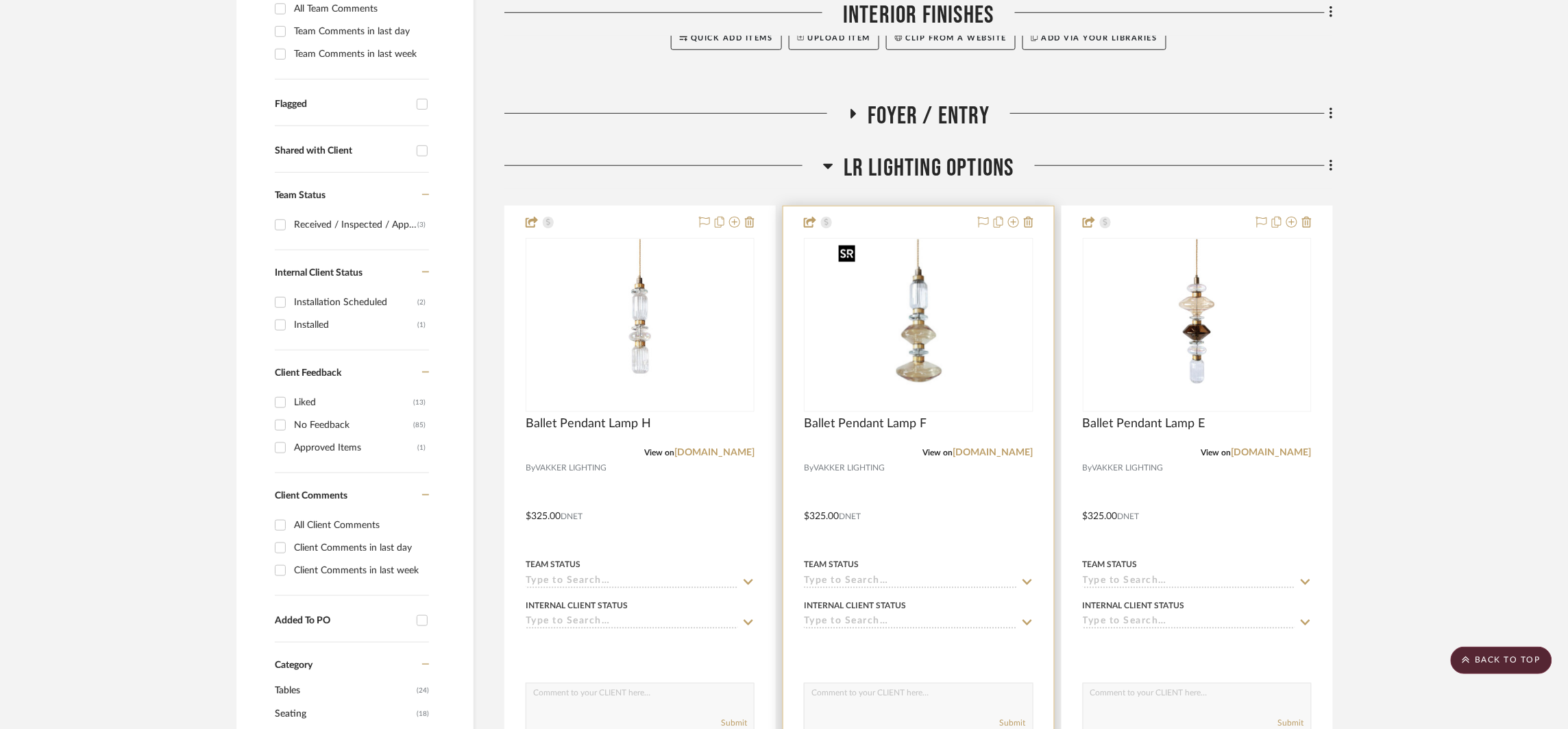
scroll to position [609, 0]
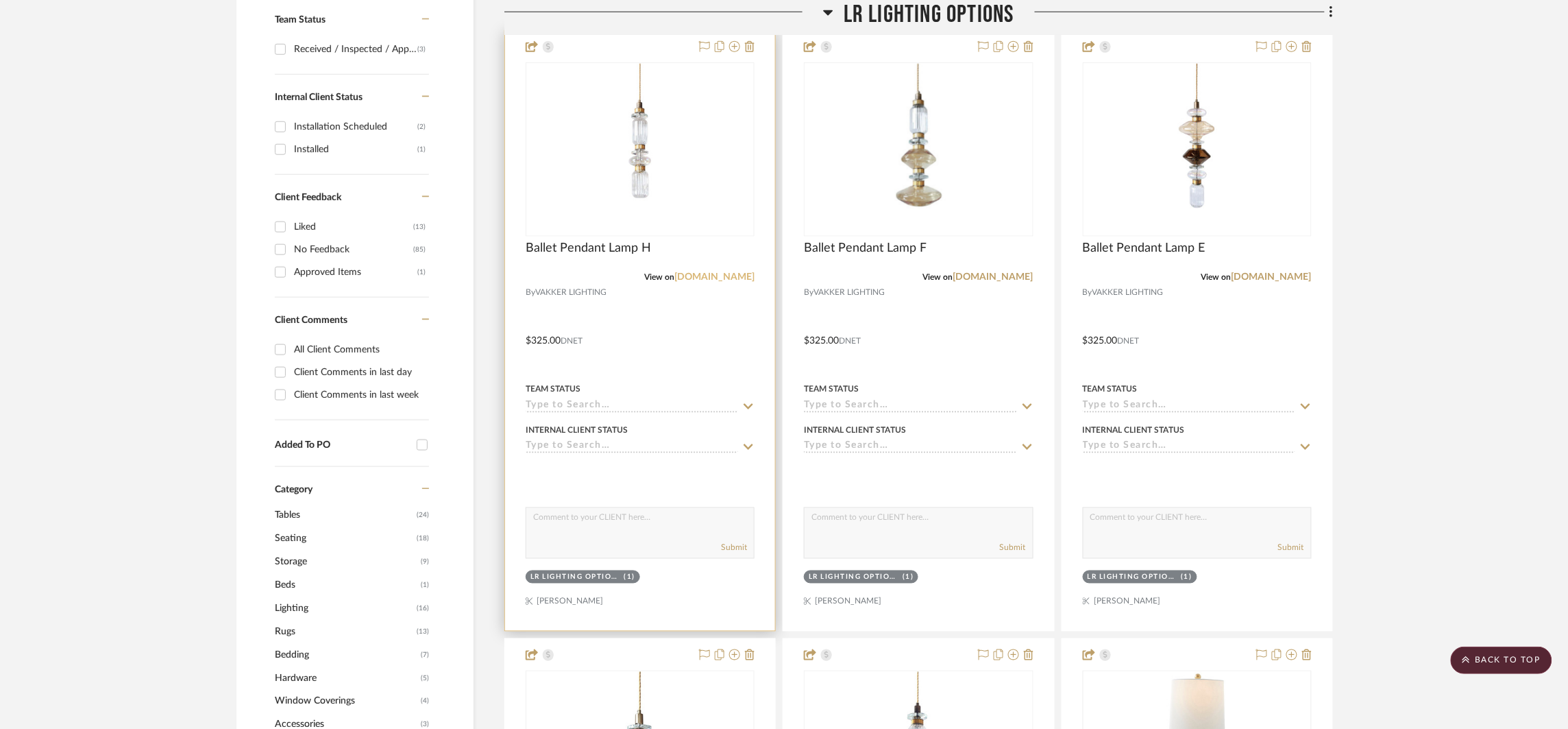
click at [723, 274] on link "[DOMAIN_NAME]" at bounding box center [714, 277] width 80 height 10
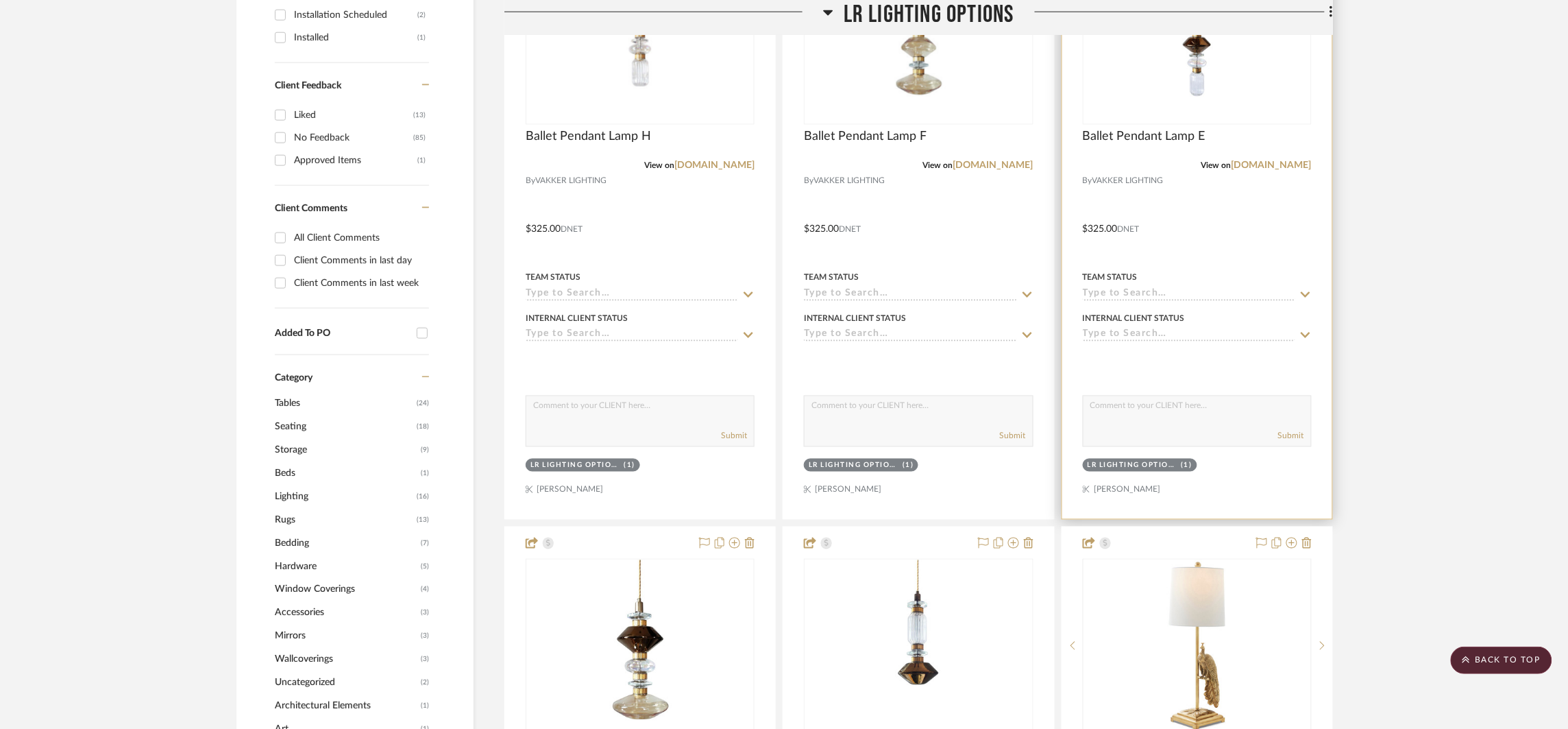
scroll to position [855, 0]
